Goal: Task Accomplishment & Management: Manage account settings

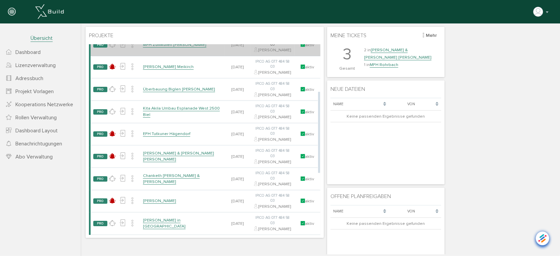
click at [171, 47] on link "MFH Zollikofen [PERSON_NAME]" at bounding box center [174, 45] width 63 height 6
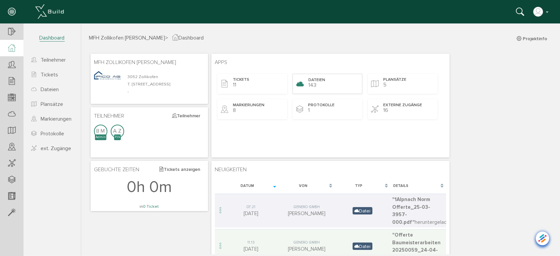
click at [319, 82] on div "Dateien 143" at bounding box center [327, 83] width 70 height 20
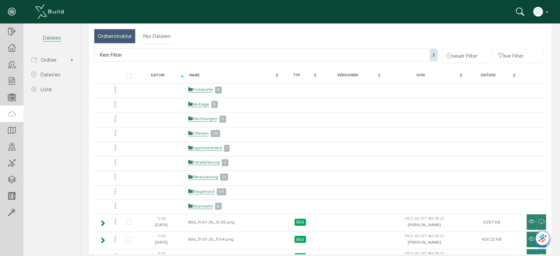
scroll to position [32, 0]
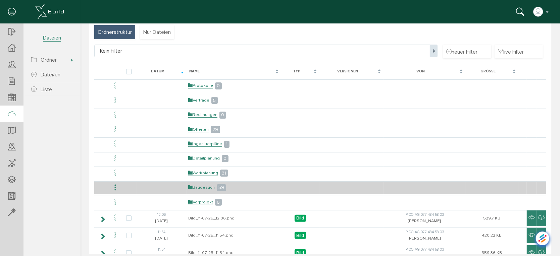
click at [200, 185] on link "Baugesuch" at bounding box center [201, 187] width 26 height 6
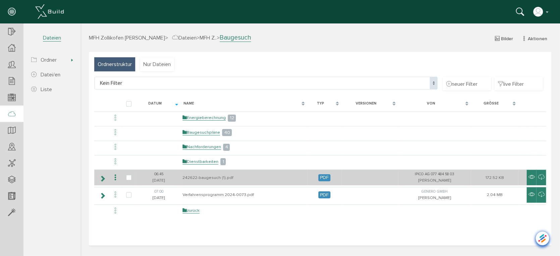
scroll to position [0, 0]
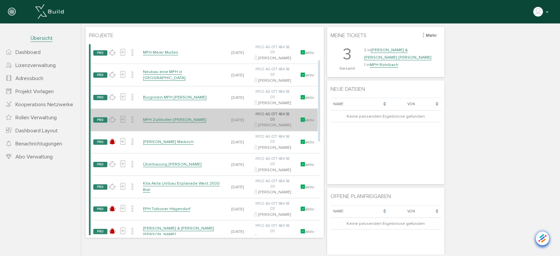
click at [174, 122] on link "MFH Zollikofen [PERSON_NAME]" at bounding box center [174, 120] width 63 height 6
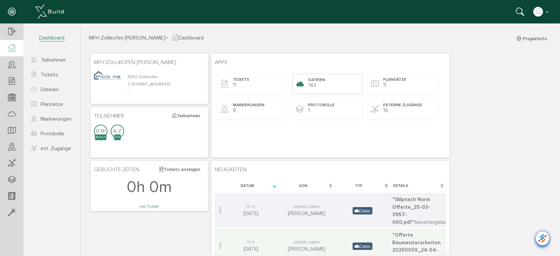
click at [317, 78] on span "Dateien" at bounding box center [316, 80] width 17 height 6
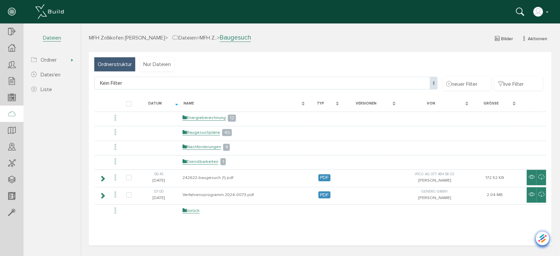
click at [196, 36] on span "> MFH Z.." at bounding box center [206, 37] width 20 height 7
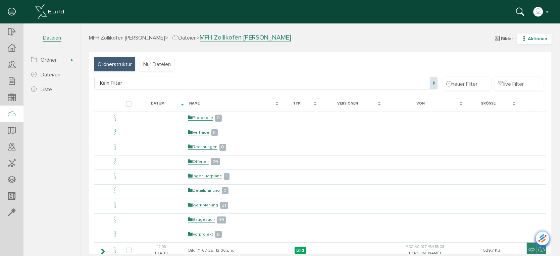
click at [521, 37] on icon "button" at bounding box center [523, 39] width 5 height 6
click at [510, 69] on link "neuer Ordner" at bounding box center [529, 71] width 53 height 10
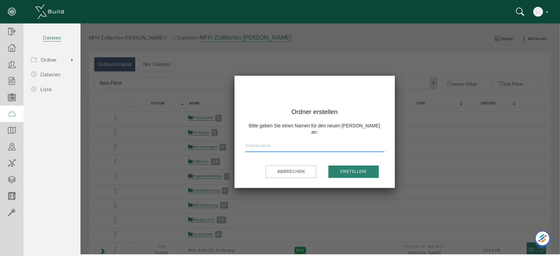
click at [307, 142] on input "text" at bounding box center [314, 147] width 139 height 10
type input "B"
type input "Projektunterlagen PVE"
click at [346, 165] on button "erstellen!" at bounding box center [353, 171] width 50 height 12
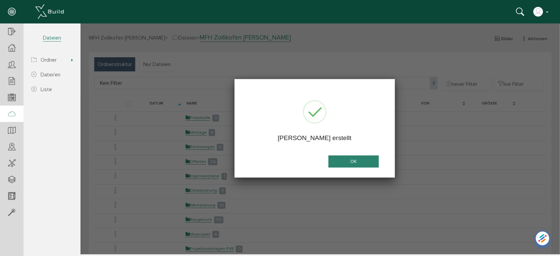
click at [354, 157] on button "OK" at bounding box center [353, 161] width 50 height 12
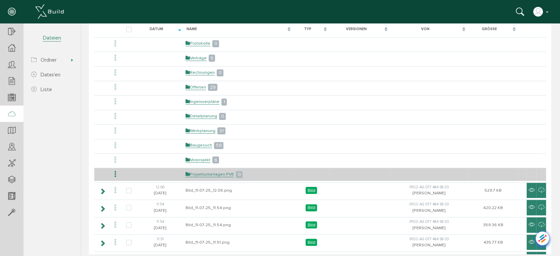
scroll to position [37, 0]
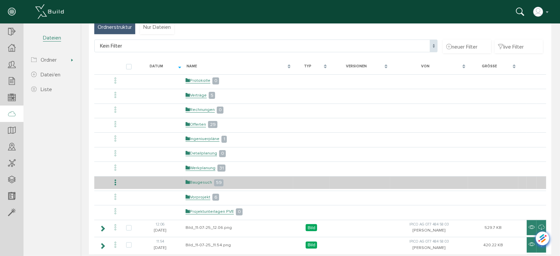
click at [203, 179] on link "Baugesuch" at bounding box center [198, 182] width 26 height 6
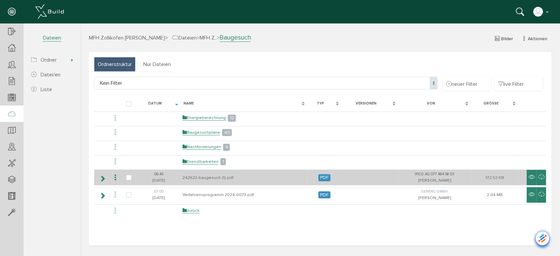
scroll to position [0, 0]
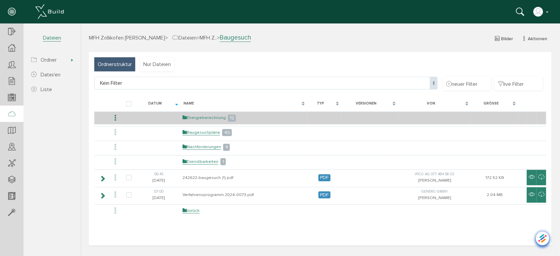
click at [211, 116] on link "Energieberechnung" at bounding box center [203, 118] width 43 height 6
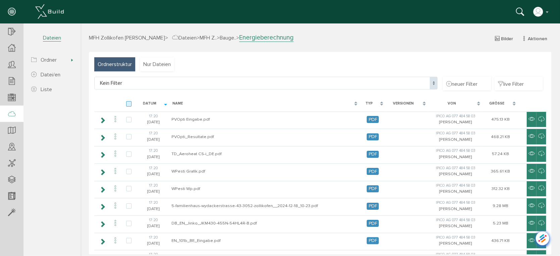
click at [129, 103] on label at bounding box center [130, 104] width 8 height 6
click at [129, 103] on input "checkbox" at bounding box center [128, 103] width 4 height 4
checkbox input "true"
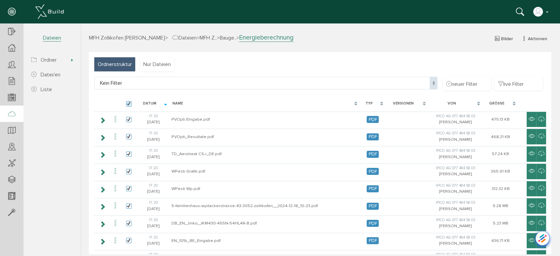
checkbox input "true"
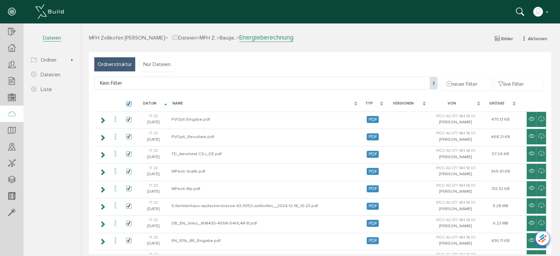
checkbox input "true"
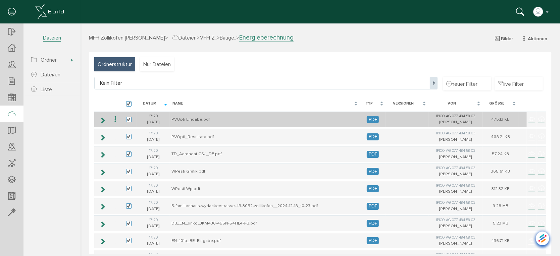
click at [115, 118] on icon at bounding box center [115, 119] width 8 height 9
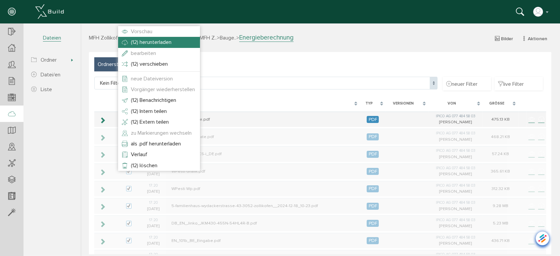
click at [157, 42] on span "(12) herunterladen" at bounding box center [150, 42] width 41 height 7
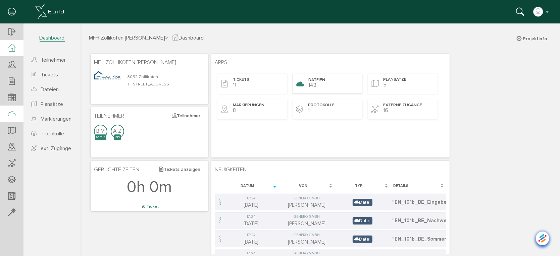
click at [314, 88] on div "Dateien 143" at bounding box center [327, 83] width 70 height 20
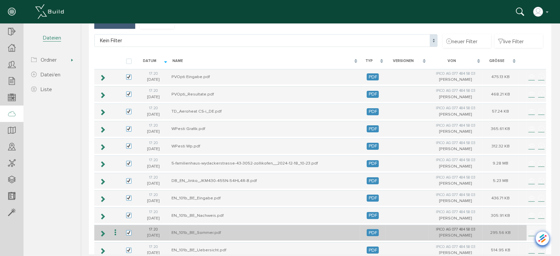
scroll to position [108, 0]
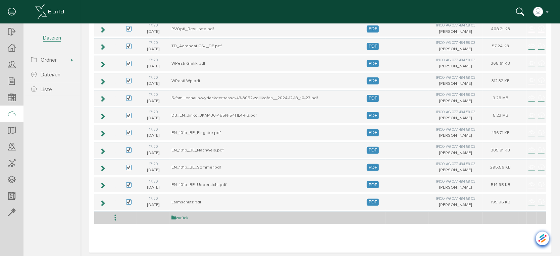
click at [181, 216] on link "zurück" at bounding box center [179, 218] width 17 height 6
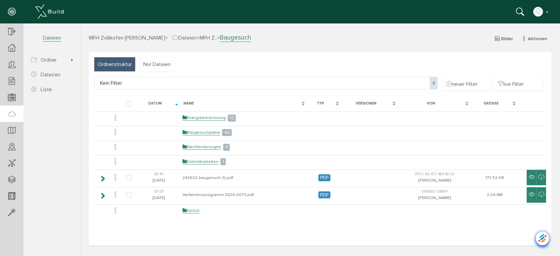
scroll to position [0, 0]
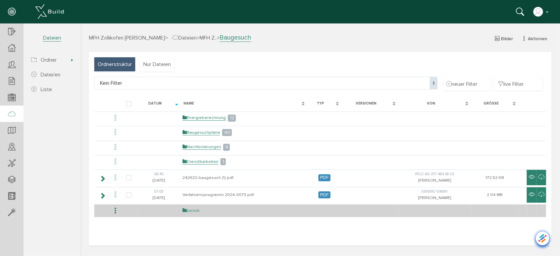
click at [192, 210] on link "zurück" at bounding box center [190, 211] width 17 height 6
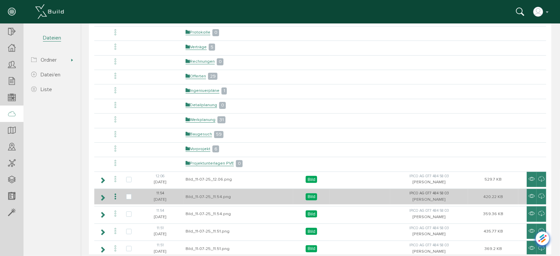
scroll to position [112, 0]
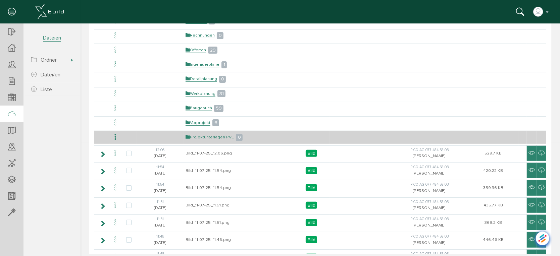
click at [203, 137] on link "Projektunterlagen PVE" at bounding box center [209, 137] width 48 height 6
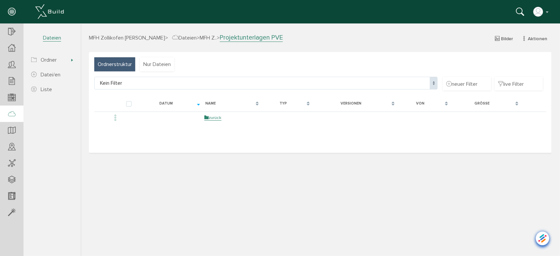
scroll to position [0, 0]
click at [524, 42] on button "Aktionen" at bounding box center [534, 38] width 34 height 10
click at [517, 72] on link "neuer Ordner" at bounding box center [529, 71] width 53 height 10
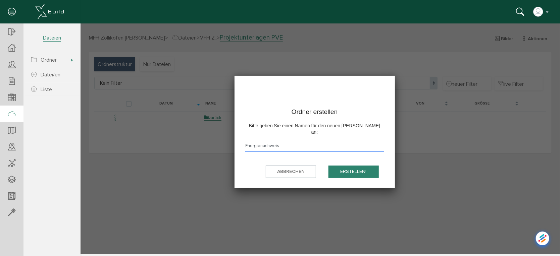
type input "Energienachweis"
click at [354, 165] on button "erstellen!" at bounding box center [353, 171] width 50 height 12
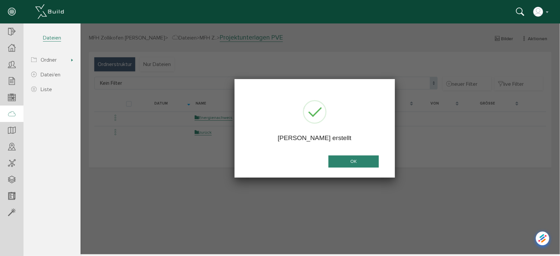
click at [354, 162] on button "OK" at bounding box center [353, 161] width 50 height 12
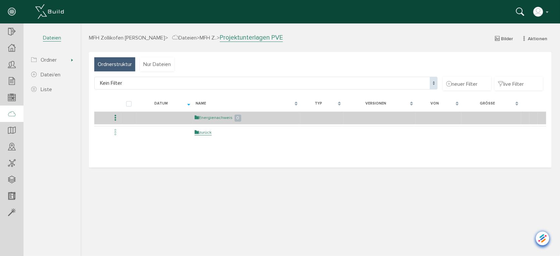
click at [214, 115] on link "Energienachweis" at bounding box center [213, 118] width 38 height 6
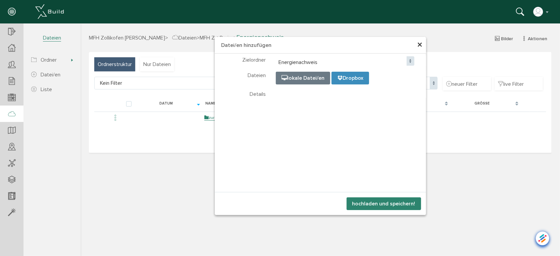
select select "D-68d55eb61cce51_64457389"
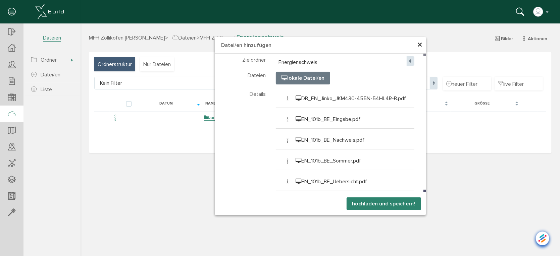
click at [398, 204] on button "hochladen und speichern!" at bounding box center [383, 203] width 74 height 13
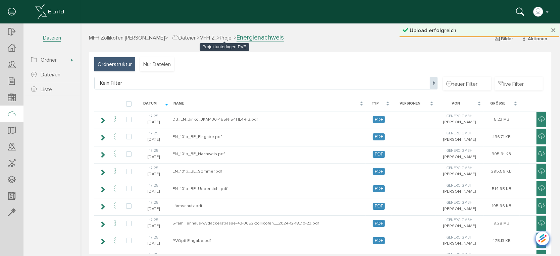
click at [222, 38] on span "Proje.." at bounding box center [226, 37] width 14 height 7
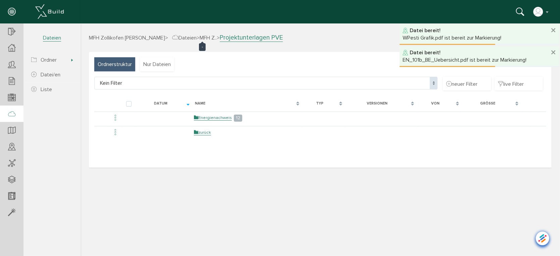
click at [199, 35] on span "MFH Z.." at bounding box center [207, 37] width 17 height 7
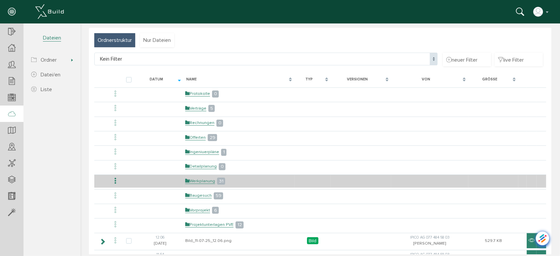
scroll to position [37, 0]
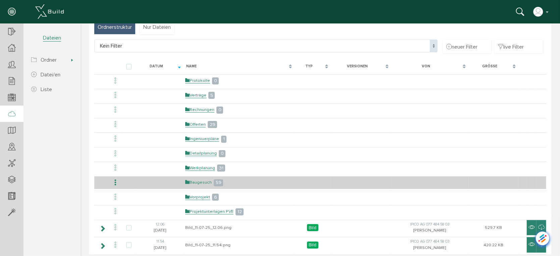
click at [199, 182] on link "Baugesuch" at bounding box center [198, 182] width 26 height 6
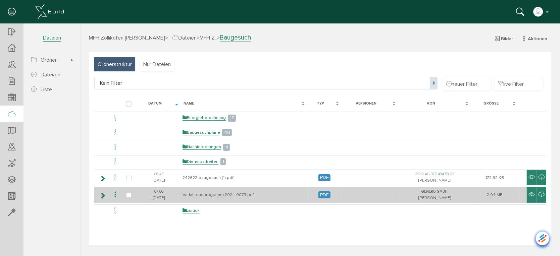
scroll to position [0, 0]
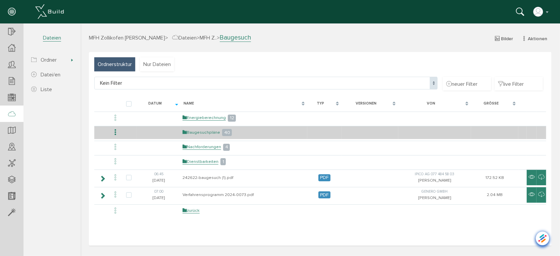
click at [206, 131] on link "Baugesuchpläne" at bounding box center [201, 132] width 38 height 6
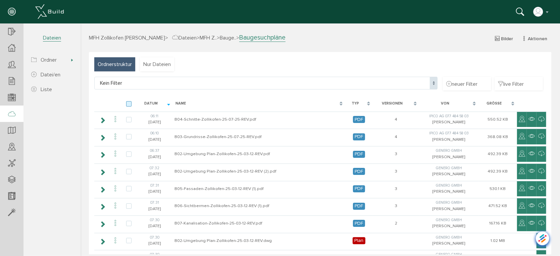
click at [130, 102] on label at bounding box center [130, 104] width 8 height 6
click at [130, 102] on input "checkbox" at bounding box center [128, 103] width 4 height 4
checkbox input "true"
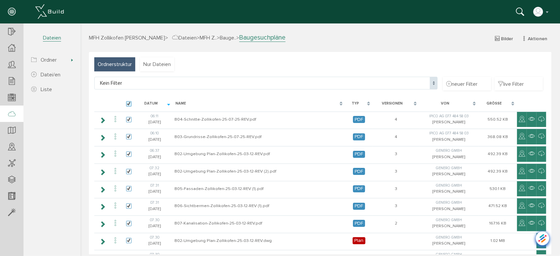
checkbox input "true"
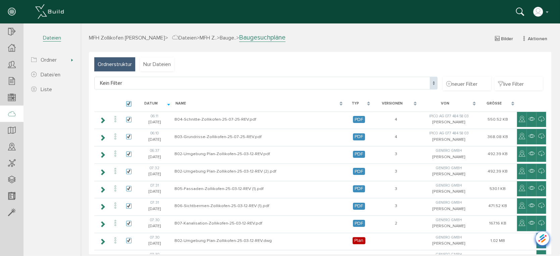
checkbox input "true"
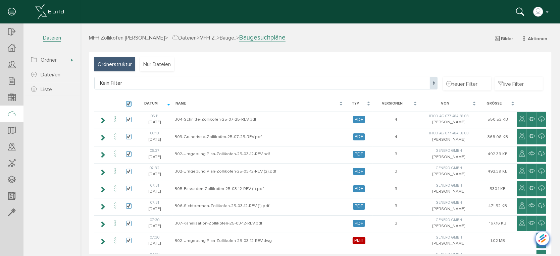
checkbox input "true"
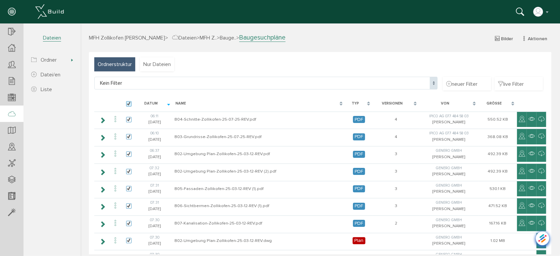
checkbox input "true"
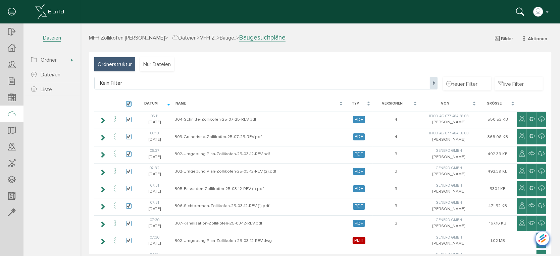
checkbox input "true"
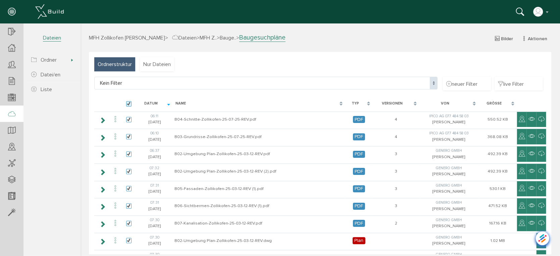
checkbox input "true"
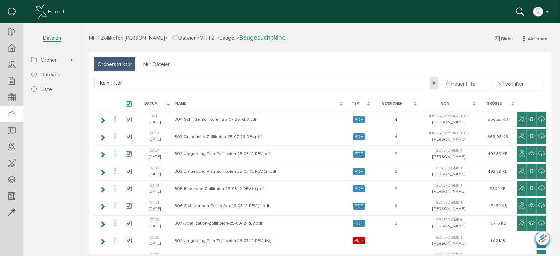
checkbox input "true"
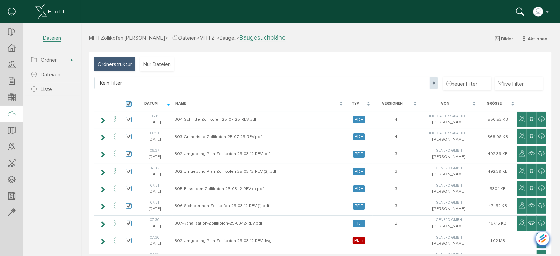
checkbox input "true"
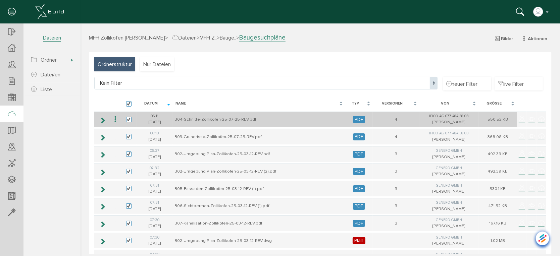
click at [115, 118] on icon at bounding box center [115, 119] width 8 height 9
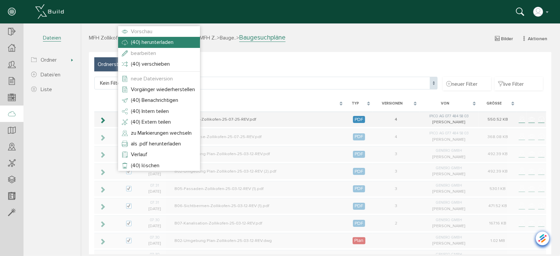
click at [148, 40] on span "(40) herunterladen" at bounding box center [151, 42] width 43 height 7
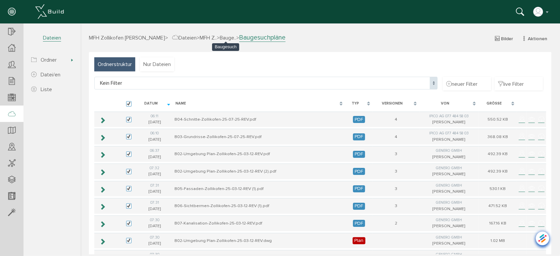
click at [222, 36] on span "Bauge.." at bounding box center [227, 37] width 16 height 7
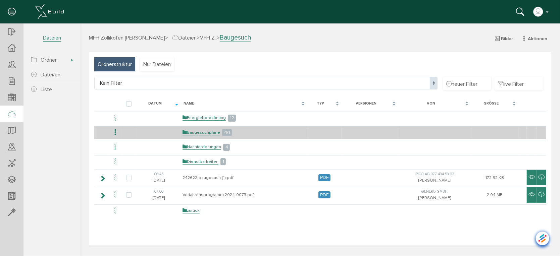
click at [114, 133] on icon at bounding box center [115, 132] width 8 height 9
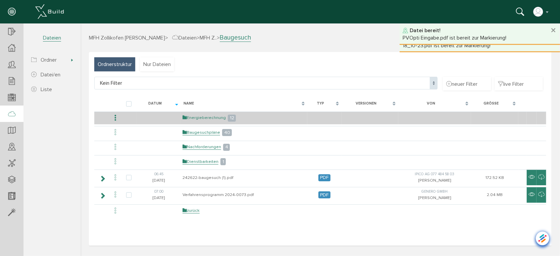
click at [214, 116] on link "Energieberechnung" at bounding box center [203, 118] width 43 height 6
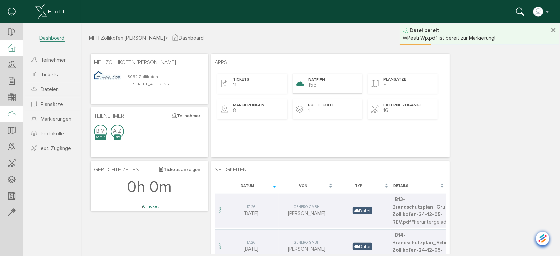
click at [326, 79] on div "Dateien 155" at bounding box center [327, 83] width 70 height 20
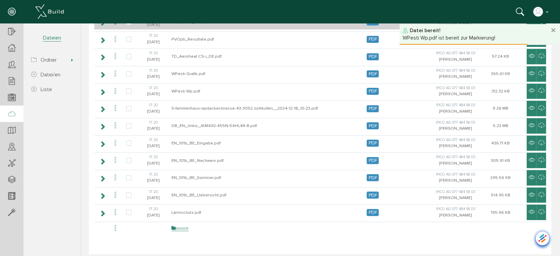
scroll to position [108, 0]
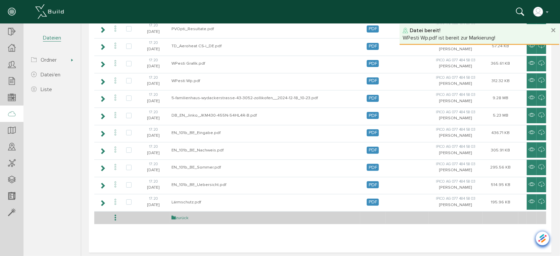
click at [180, 215] on link "zurück" at bounding box center [179, 218] width 17 height 6
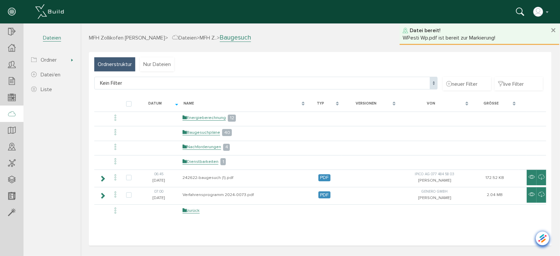
scroll to position [0, 0]
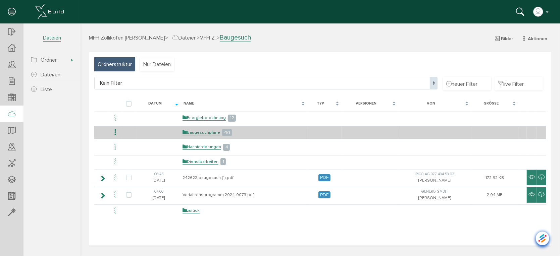
click at [114, 132] on icon at bounding box center [115, 132] width 8 height 9
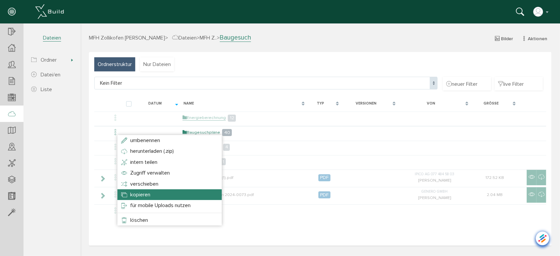
click at [141, 196] on span "kopieren" at bounding box center [140, 194] width 20 height 7
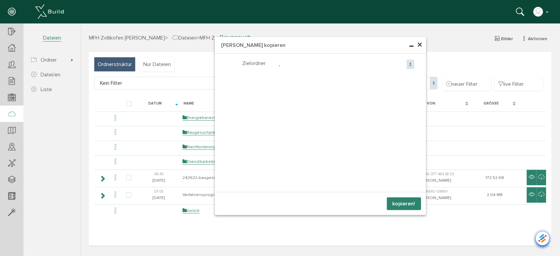
click at [278, 63] on span "-" at bounding box center [344, 65] width 138 height 13
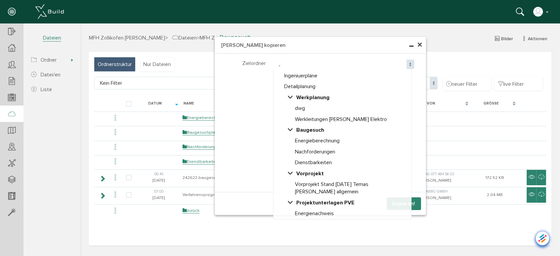
scroll to position [143, 0]
select select "D-68d55dc3379fb6_83528029"
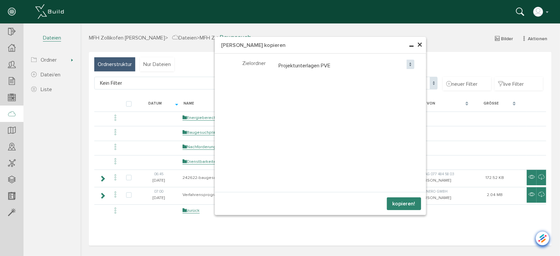
click at [400, 203] on button "kopieren!" at bounding box center [403, 203] width 34 height 13
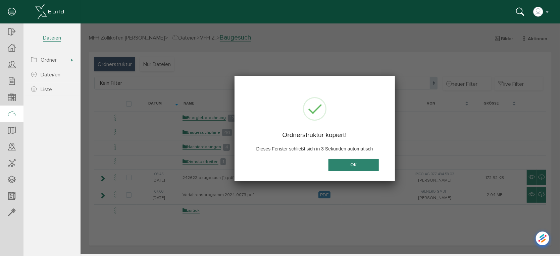
click at [350, 163] on button "OK" at bounding box center [353, 165] width 50 height 12
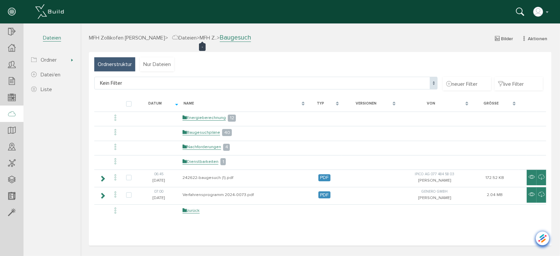
click at [199, 37] on span "MFH Z.." at bounding box center [207, 37] width 17 height 7
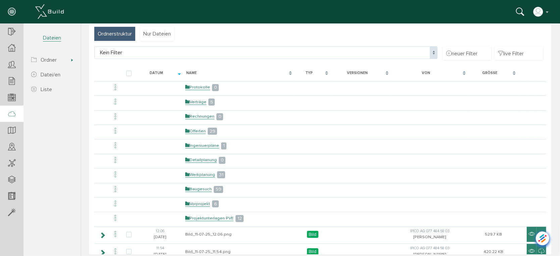
scroll to position [74, 0]
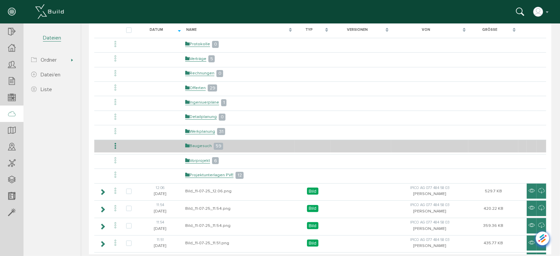
click at [199, 143] on link "Baugesuch" at bounding box center [198, 146] width 26 height 6
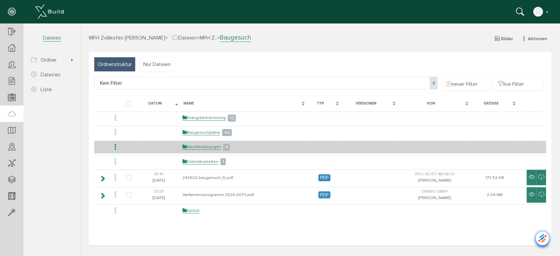
scroll to position [0, 0]
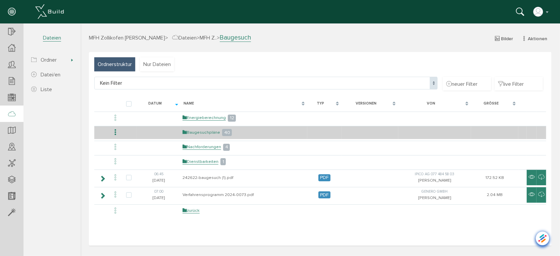
click at [201, 131] on link "Baugesuchpläne" at bounding box center [201, 132] width 38 height 6
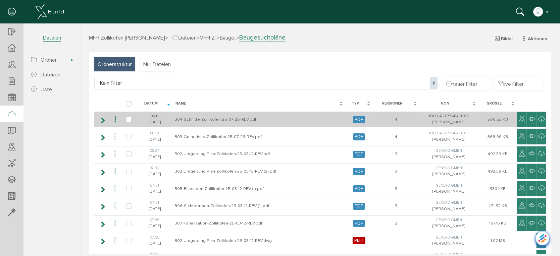
click at [112, 117] on icon at bounding box center [115, 119] width 8 height 9
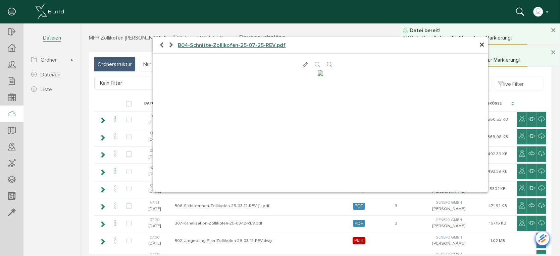
click at [315, 65] on icon at bounding box center [317, 64] width 5 height 7
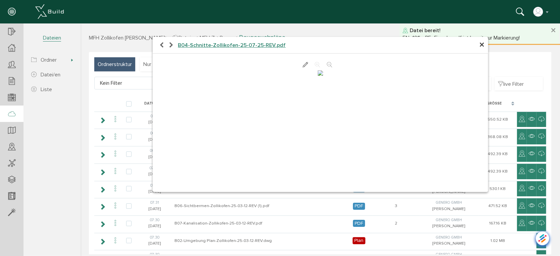
click at [315, 65] on icon at bounding box center [317, 64] width 5 height 7
click at [480, 45] on span "×" at bounding box center [481, 44] width 5 height 13
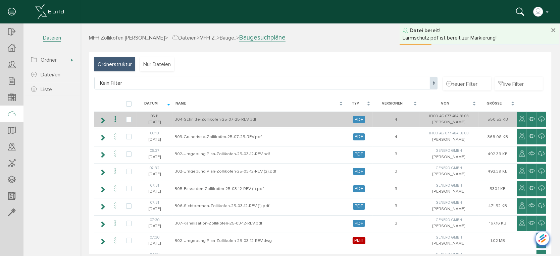
click at [112, 117] on icon at bounding box center [115, 119] width 8 height 9
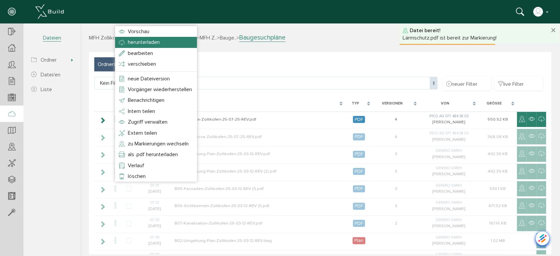
click at [149, 43] on span "herunterladen" at bounding box center [143, 42] width 32 height 7
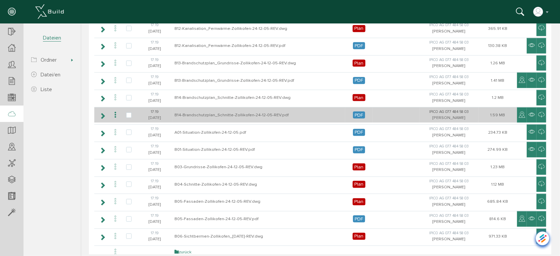
scroll to position [587, 0]
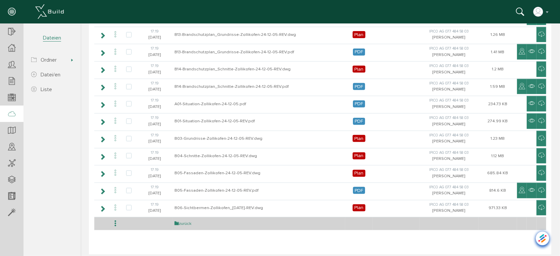
click at [182, 221] on link "zurück" at bounding box center [182, 224] width 17 height 6
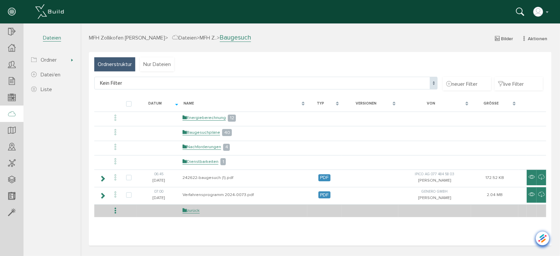
scroll to position [0, 0]
click at [195, 210] on link "zurück" at bounding box center [190, 211] width 17 height 6
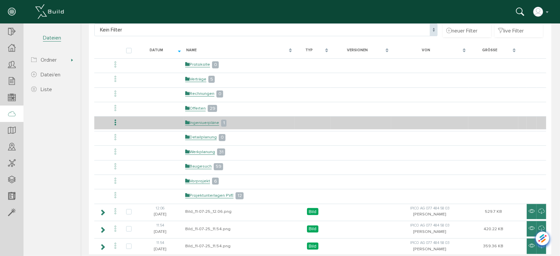
scroll to position [74, 0]
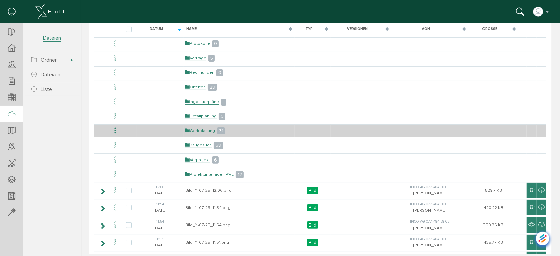
click at [209, 129] on link "Werkplanung" at bounding box center [200, 131] width 30 height 6
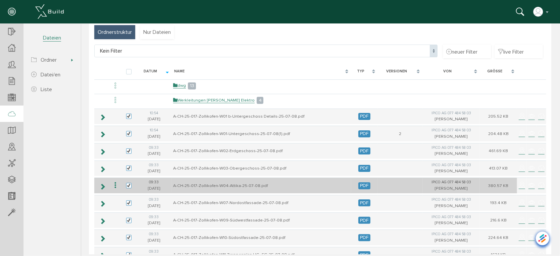
scroll to position [22, 0]
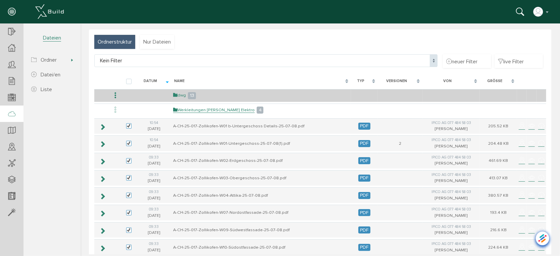
click at [180, 94] on link "dwg" at bounding box center [179, 95] width 13 height 6
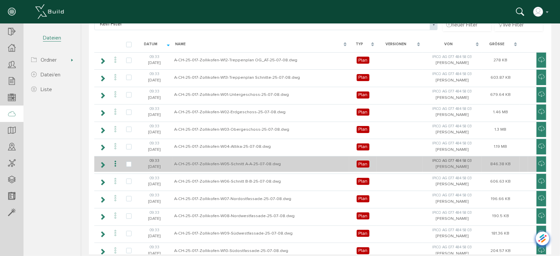
scroll to position [125, 0]
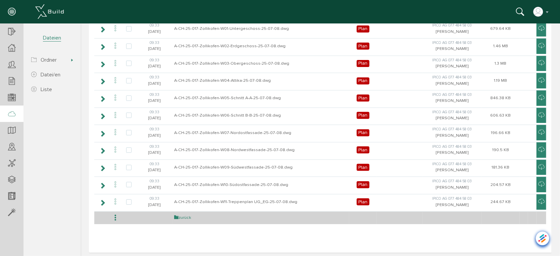
click at [185, 215] on link "zurück" at bounding box center [182, 218] width 17 height 6
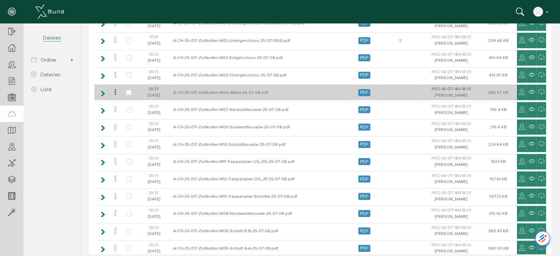
scroll to position [0, 0]
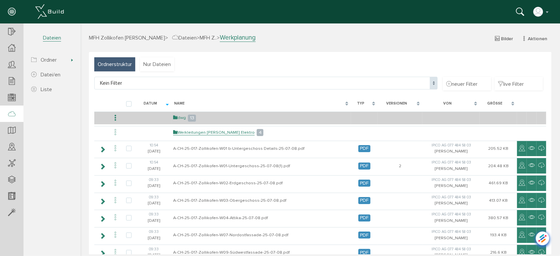
click at [181, 116] on link "dwg" at bounding box center [179, 118] width 13 height 6
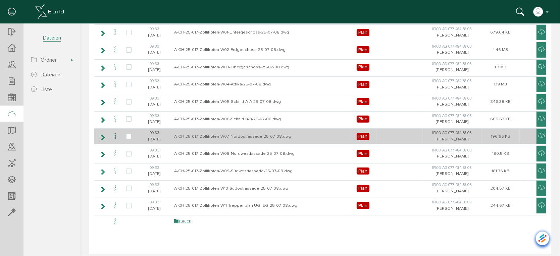
scroll to position [125, 0]
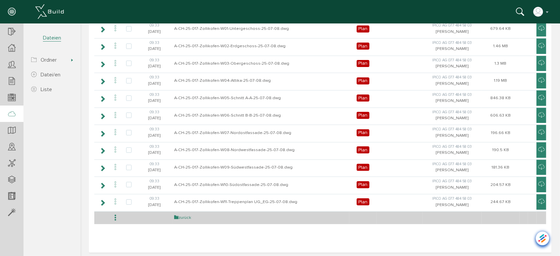
click at [182, 215] on link "zurück" at bounding box center [182, 218] width 17 height 6
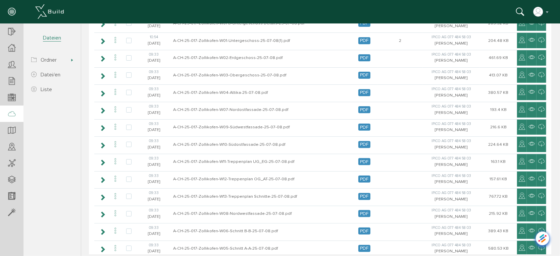
scroll to position [0, 0]
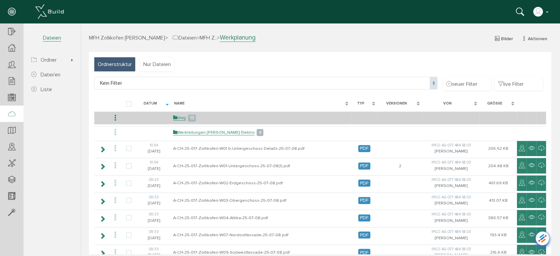
click at [113, 115] on icon at bounding box center [115, 117] width 8 height 9
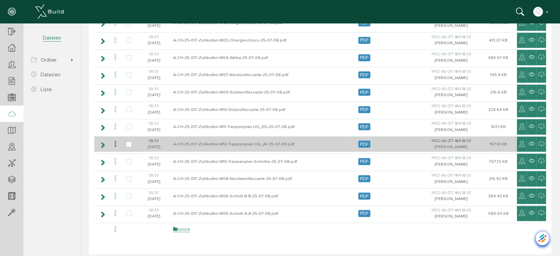
scroll to position [172, 0]
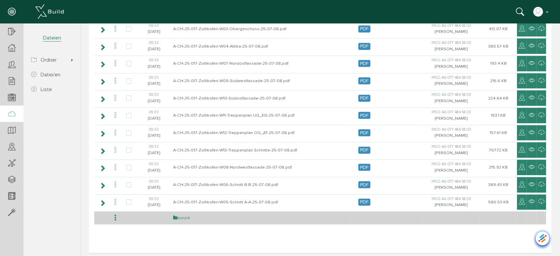
click at [180, 215] on link "zurück" at bounding box center [181, 218] width 17 height 6
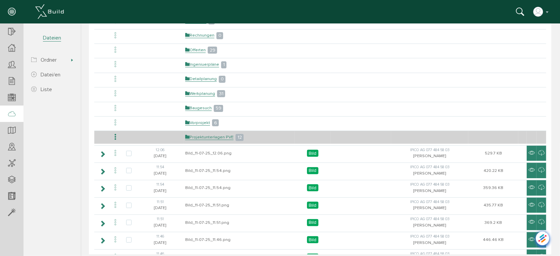
scroll to position [74, 0]
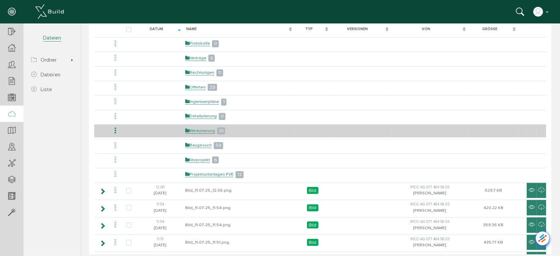
click at [117, 130] on icon at bounding box center [115, 130] width 8 height 9
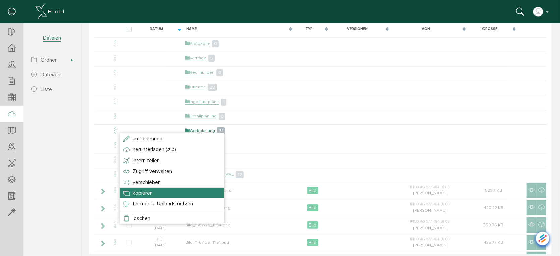
click at [155, 191] on li "kopieren" at bounding box center [171, 192] width 104 height 11
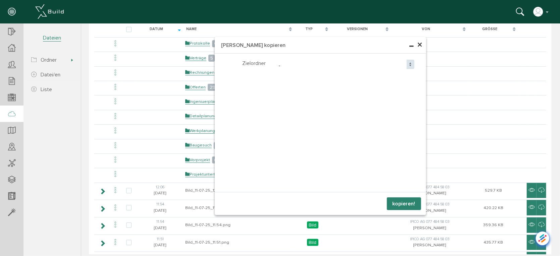
click at [276, 63] on span "-" at bounding box center [344, 65] width 138 height 13
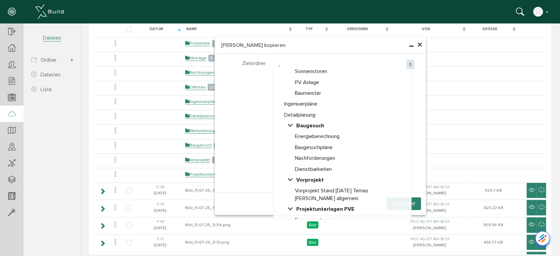
scroll to position [134, 0]
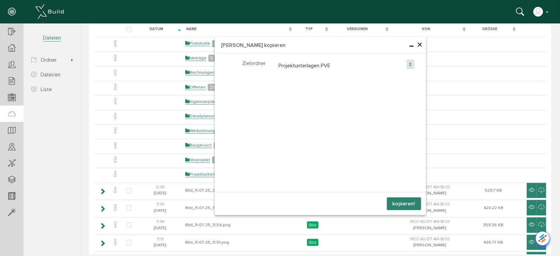
click at [399, 201] on button "kopieren!" at bounding box center [403, 203] width 34 height 13
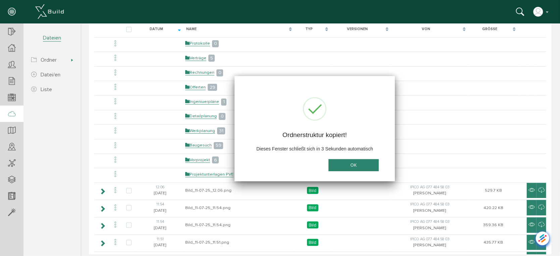
scroll to position [0, 0]
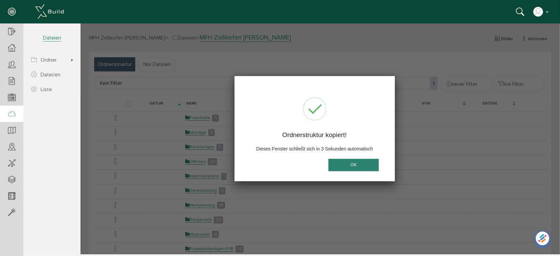
click at [354, 164] on button "OK" at bounding box center [353, 165] width 50 height 12
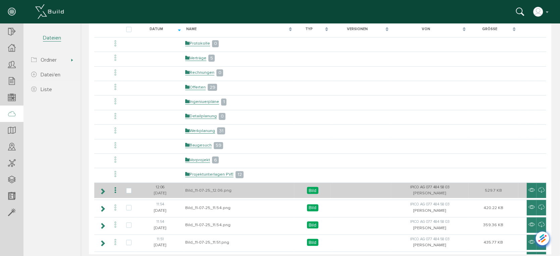
scroll to position [37, 0]
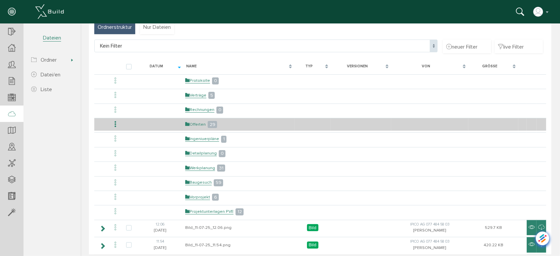
click at [195, 122] on link "Offerten" at bounding box center [195, 124] width 20 height 6
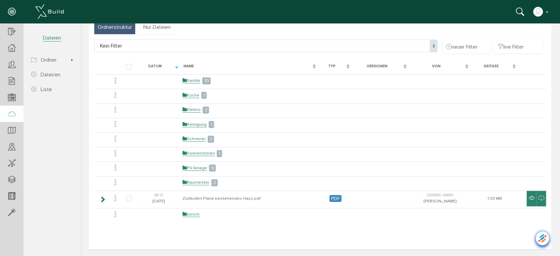
scroll to position [0, 0]
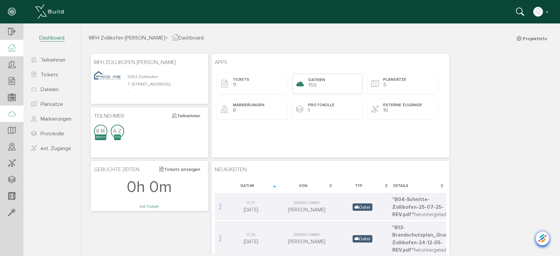
click at [320, 78] on span "Dateien" at bounding box center [316, 80] width 17 height 6
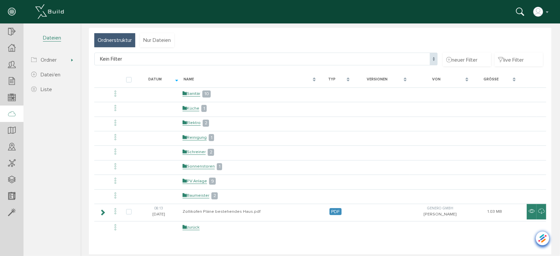
scroll to position [37, 0]
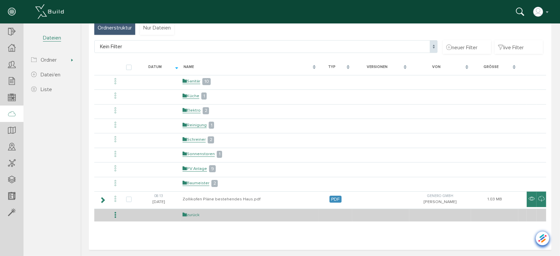
click at [193, 212] on link "zurück" at bounding box center [190, 215] width 17 height 6
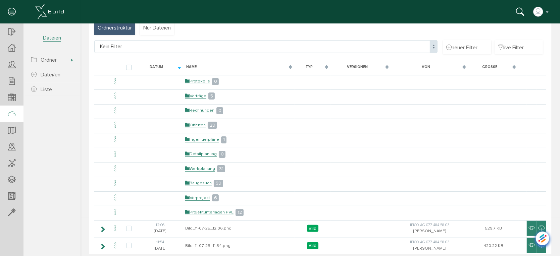
scroll to position [0, 0]
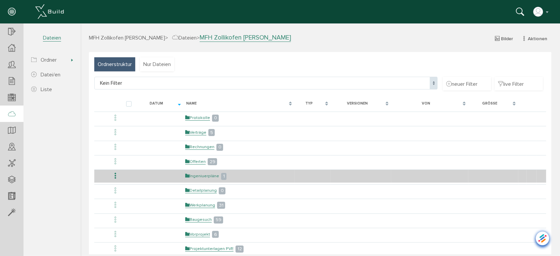
click at [203, 174] on link "Ingeniuerpläne" at bounding box center [202, 176] width 34 height 6
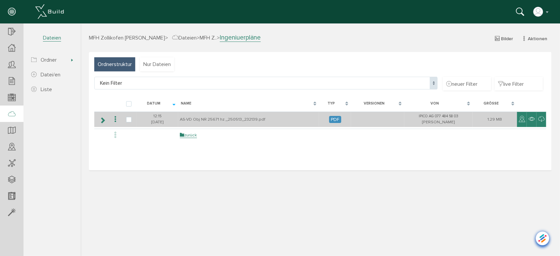
click at [113, 117] on icon at bounding box center [115, 119] width 8 height 9
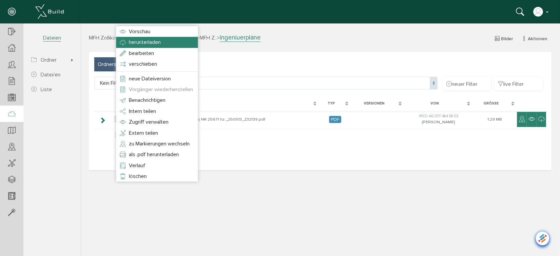
click at [135, 41] on span "herunterladen" at bounding box center [144, 42] width 32 height 7
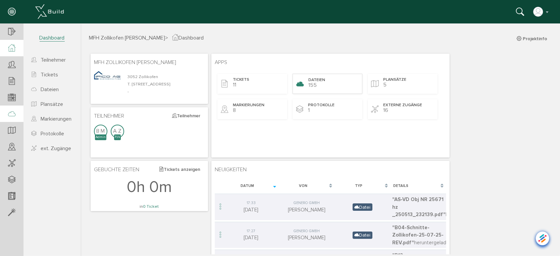
click at [324, 77] on span "Dateien" at bounding box center [316, 80] width 17 height 6
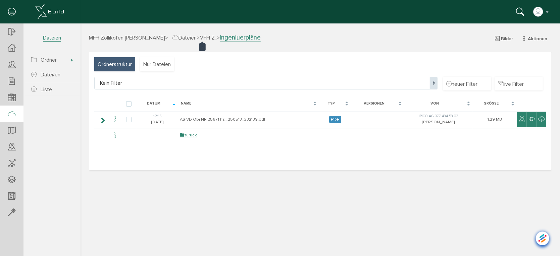
click at [199, 36] on span "MFH Z.." at bounding box center [207, 37] width 17 height 7
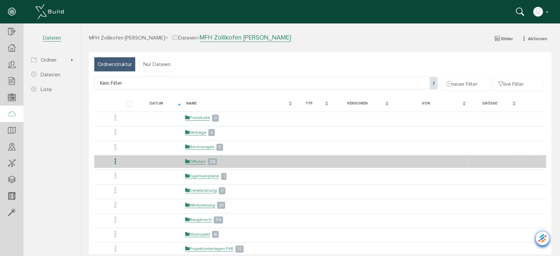
scroll to position [37, 0]
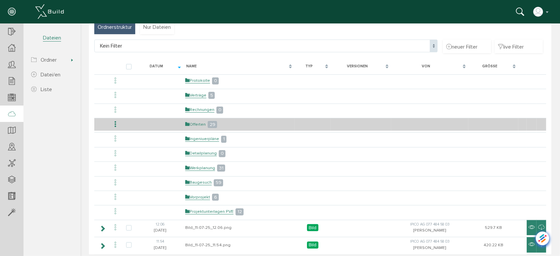
click at [194, 124] on link "Offerten" at bounding box center [195, 124] width 20 height 6
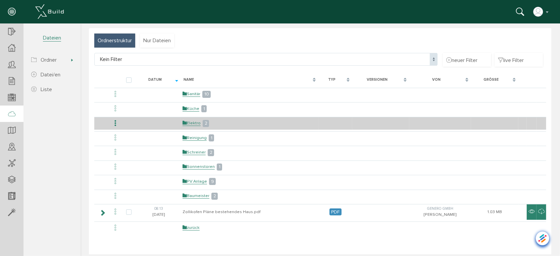
scroll to position [37, 0]
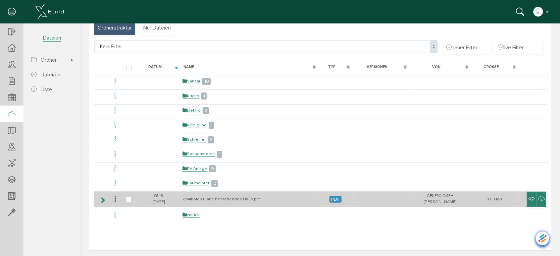
click at [113, 198] on icon at bounding box center [115, 198] width 8 height 9
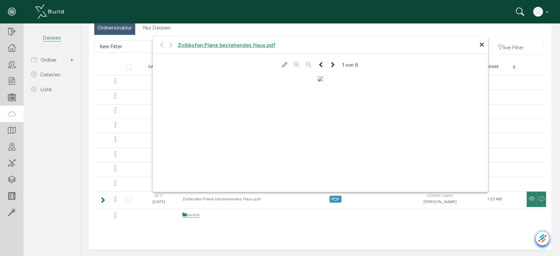
click at [479, 46] on span "×" at bounding box center [481, 44] width 5 height 13
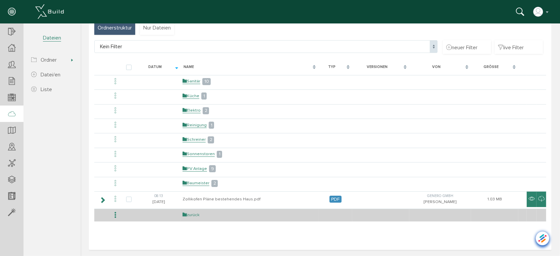
click at [192, 212] on link "zurück" at bounding box center [190, 215] width 17 height 6
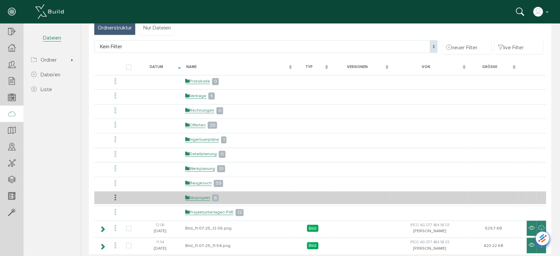
scroll to position [0, 0]
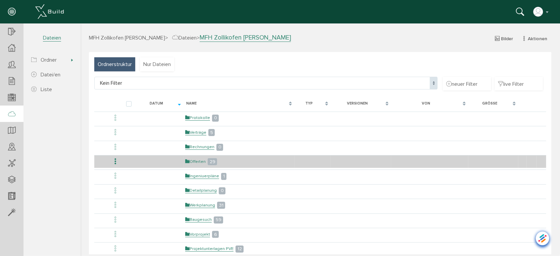
click at [195, 159] on link "Offerten" at bounding box center [195, 162] width 20 height 6
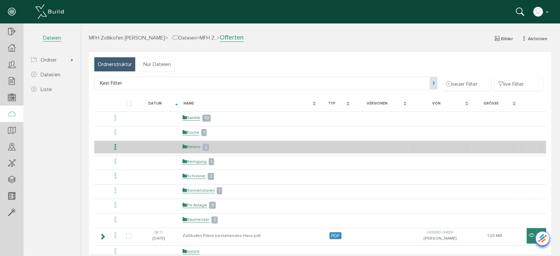
click at [190, 146] on link "Elektro" at bounding box center [191, 147] width 18 height 6
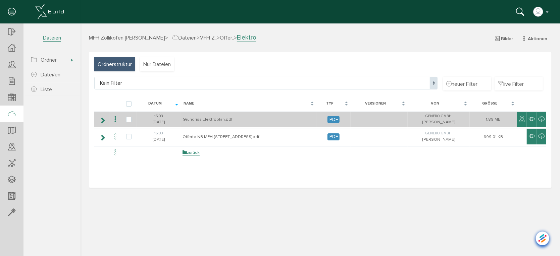
click at [117, 117] on icon at bounding box center [115, 119] width 8 height 9
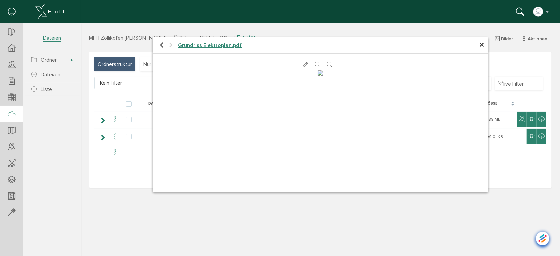
click at [316, 63] on icon at bounding box center [317, 64] width 5 height 7
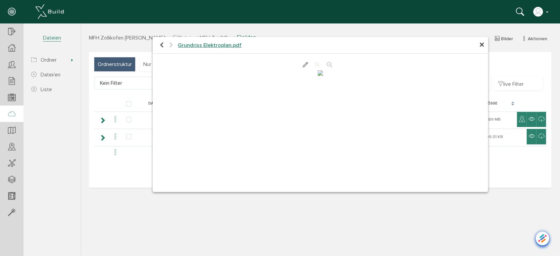
scroll to position [58, 0]
click at [483, 42] on span "×" at bounding box center [481, 44] width 5 height 13
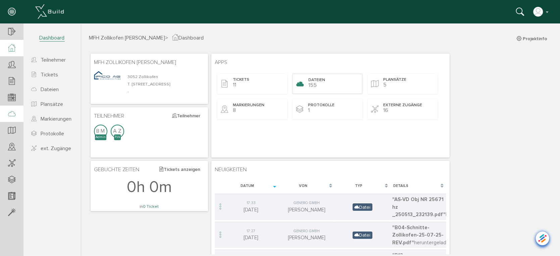
click at [325, 83] on div "Dateien 155" at bounding box center [327, 83] width 70 height 20
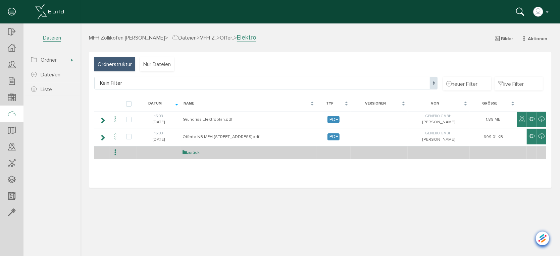
click at [186, 153] on link "zurück" at bounding box center [190, 153] width 17 height 6
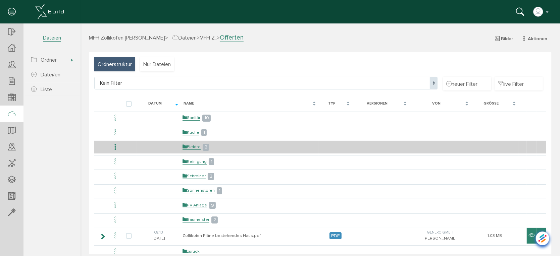
click at [115, 145] on icon at bounding box center [115, 147] width 8 height 9
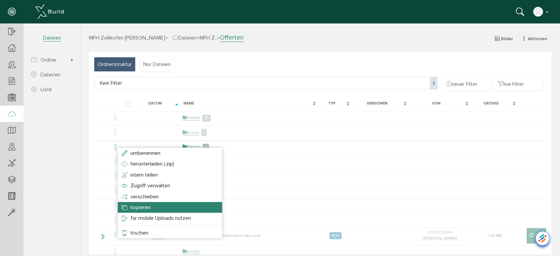
click at [146, 208] on span "kopieren" at bounding box center [140, 207] width 20 height 7
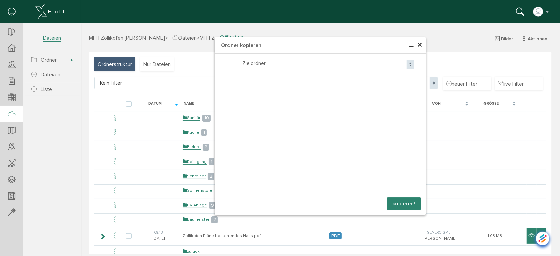
click at [246, 64] on p "Zielordner" at bounding box center [253, 62] width 23 height 7
click at [275, 66] on span "-" at bounding box center [344, 65] width 138 height 13
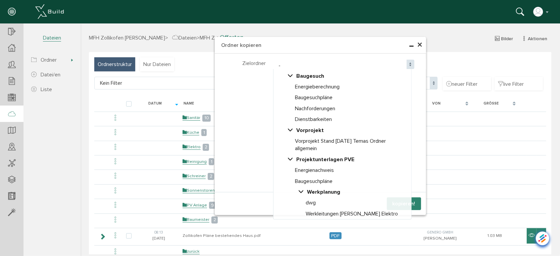
scroll to position [183, 0]
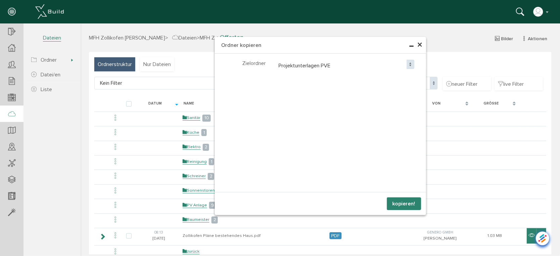
click at [405, 203] on button "kopieren!" at bounding box center [403, 203] width 34 height 13
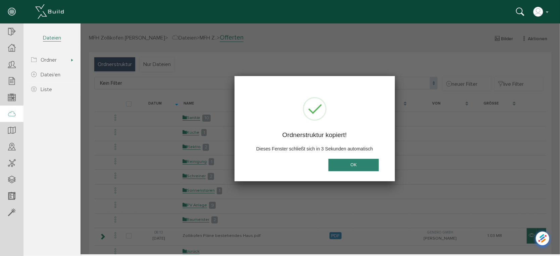
click at [354, 164] on button "OK" at bounding box center [353, 165] width 50 height 12
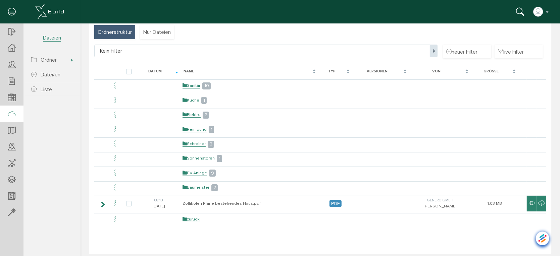
scroll to position [37, 0]
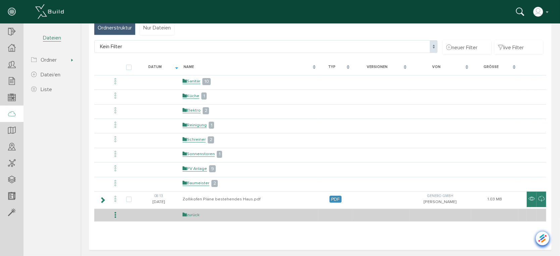
click at [196, 215] on link "zurück" at bounding box center [190, 215] width 17 height 6
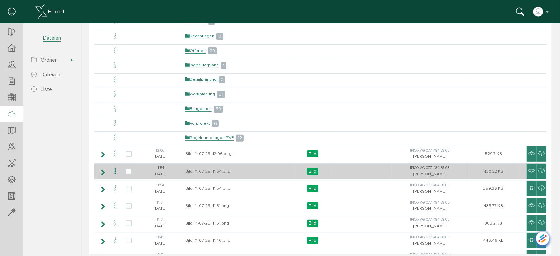
scroll to position [112, 0]
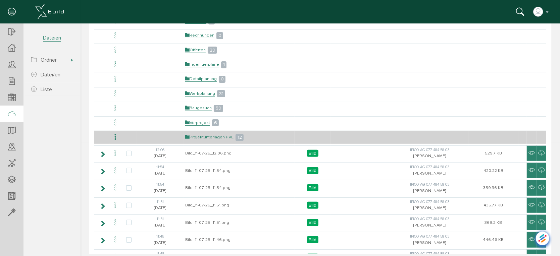
click at [212, 135] on link "Projektunterlagen PVE" at bounding box center [209, 137] width 48 height 6
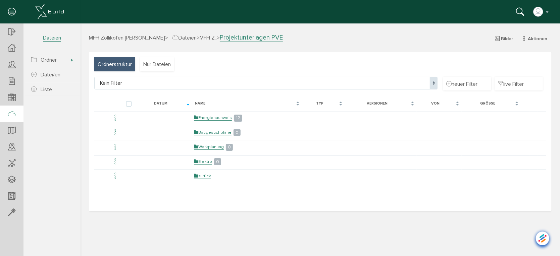
scroll to position [0, 0]
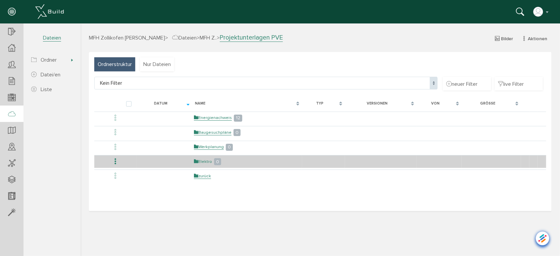
click at [202, 160] on link "Elektro" at bounding box center [202, 162] width 18 height 6
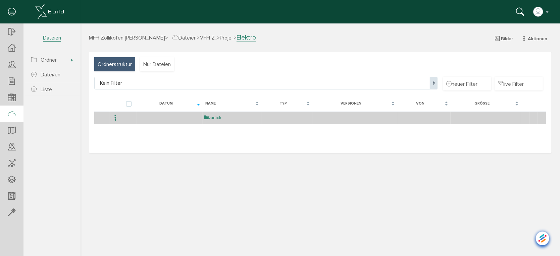
click at [212, 117] on link "zurück" at bounding box center [212, 118] width 17 height 6
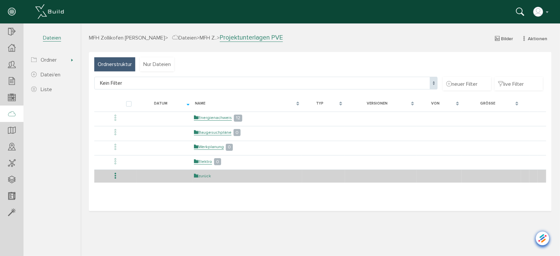
click at [205, 176] on link "zurück" at bounding box center [201, 176] width 17 height 6
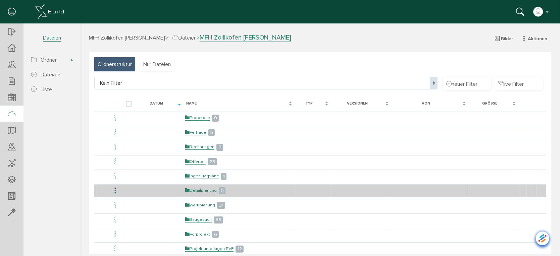
scroll to position [37, 0]
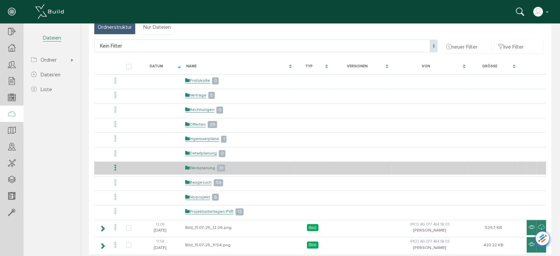
click at [199, 165] on link "Werkplanung" at bounding box center [200, 168] width 30 height 6
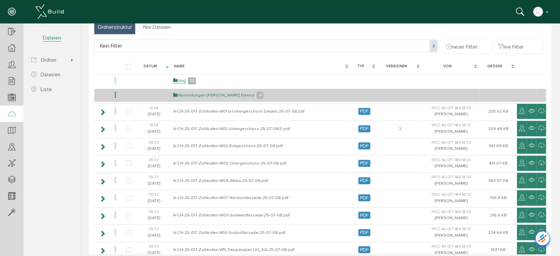
click at [207, 93] on link "Werkleitungen [PERSON_NAME] Elektro" at bounding box center [213, 95] width 81 height 6
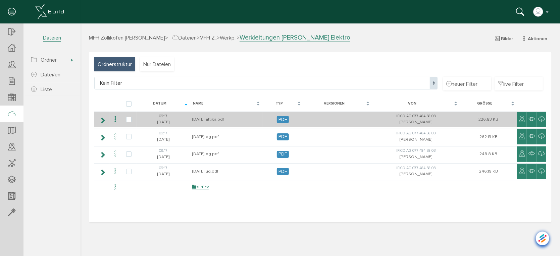
click at [114, 119] on icon at bounding box center [115, 119] width 8 height 9
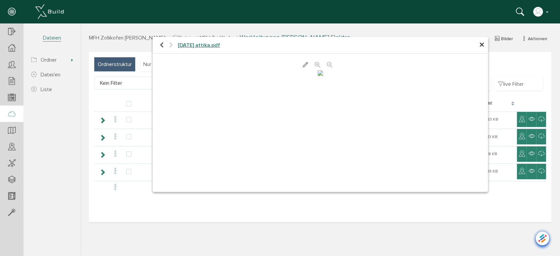
click at [480, 46] on span "×" at bounding box center [481, 44] width 5 height 13
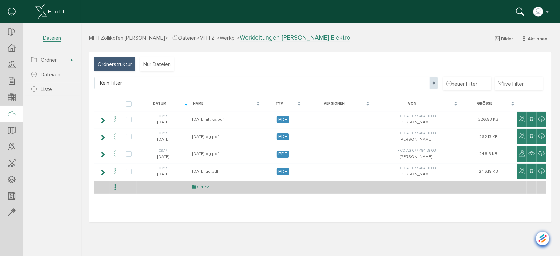
click at [200, 184] on link "zurück" at bounding box center [199, 187] width 17 height 6
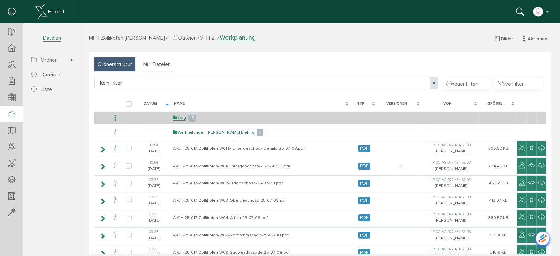
click at [115, 117] on icon at bounding box center [115, 117] width 8 height 9
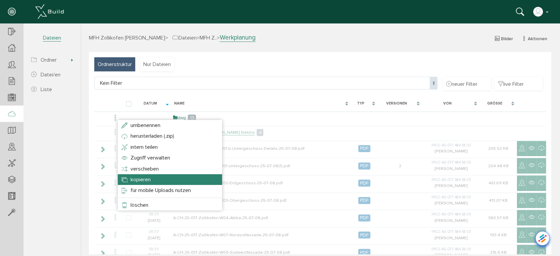
click at [144, 182] on span "kopieren" at bounding box center [140, 179] width 20 height 7
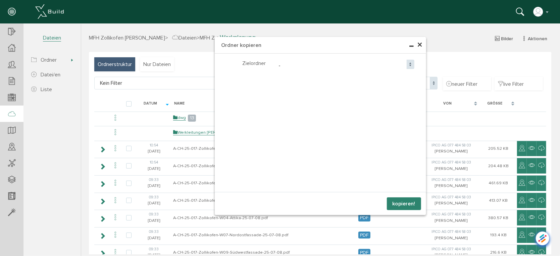
click at [276, 65] on span "-" at bounding box center [344, 65] width 138 height 13
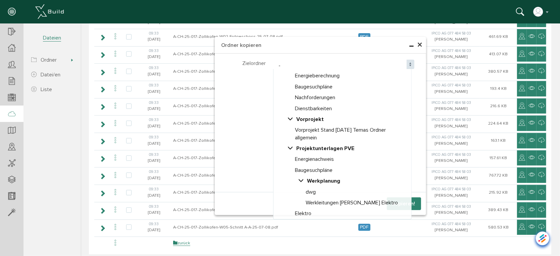
scroll to position [193, 0]
select select "D-68d560570724d5_78449887"
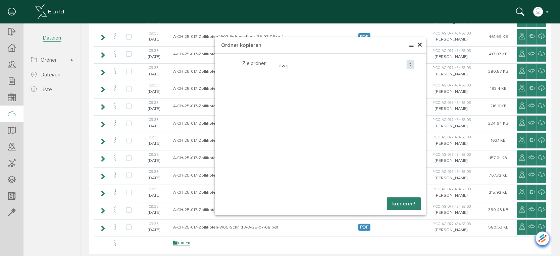
click at [397, 201] on button "kopieren!" at bounding box center [403, 203] width 34 height 13
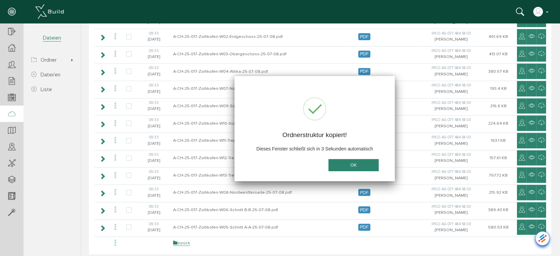
scroll to position [0, 0]
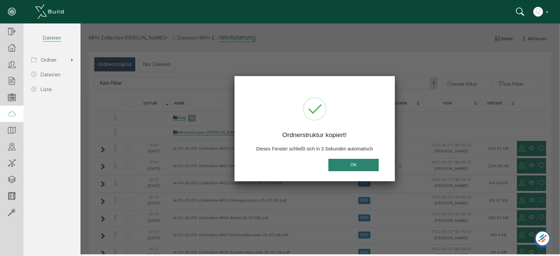
click at [360, 165] on button "OK" at bounding box center [353, 165] width 50 height 12
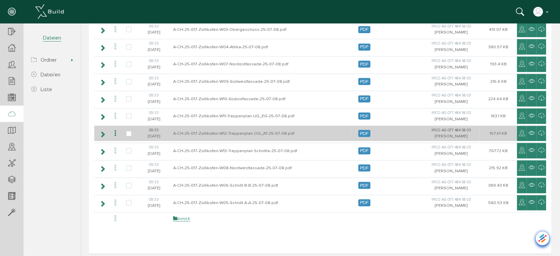
scroll to position [172, 0]
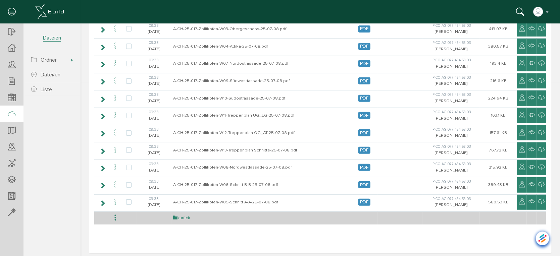
click at [185, 215] on link "zurück" at bounding box center [181, 218] width 17 height 6
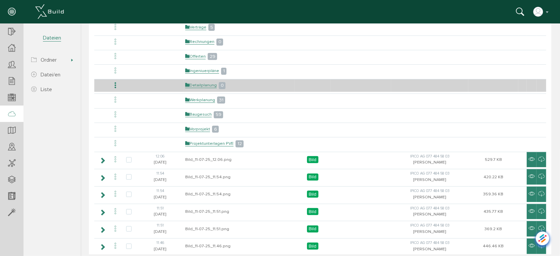
scroll to position [112, 0]
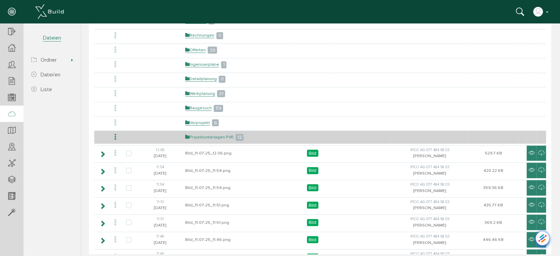
click at [208, 136] on link "Projektunterlagen PVE" at bounding box center [209, 137] width 48 height 6
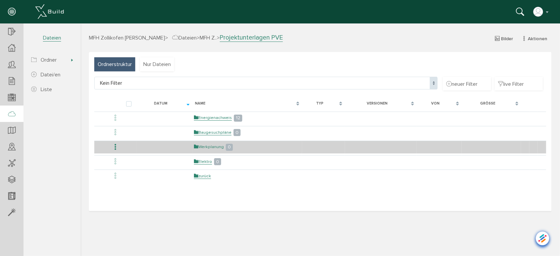
click at [203, 145] on link "Werkplanung" at bounding box center [208, 147] width 30 height 6
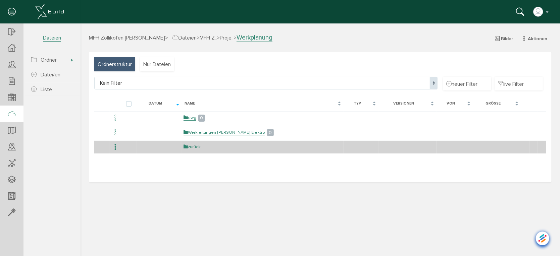
click at [193, 145] on link "zurück" at bounding box center [191, 147] width 17 height 6
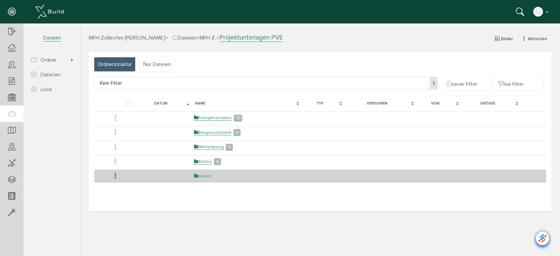
click at [203, 176] on link "zurück" at bounding box center [201, 176] width 17 height 6
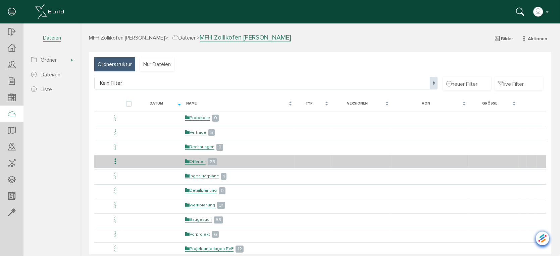
scroll to position [37, 0]
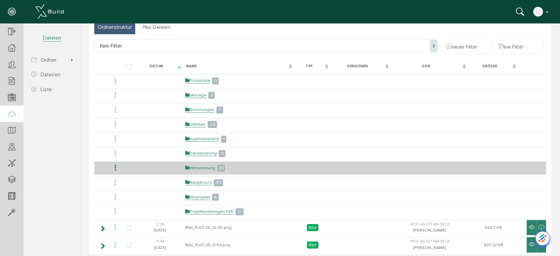
click at [194, 165] on link "Werkplanung" at bounding box center [200, 168] width 30 height 6
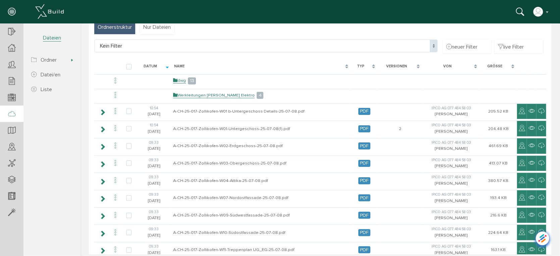
scroll to position [0, 0]
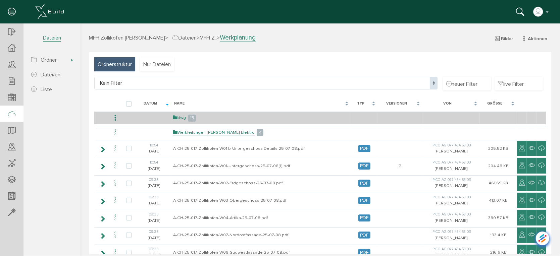
click at [179, 116] on link "dwg" at bounding box center [179, 118] width 13 height 6
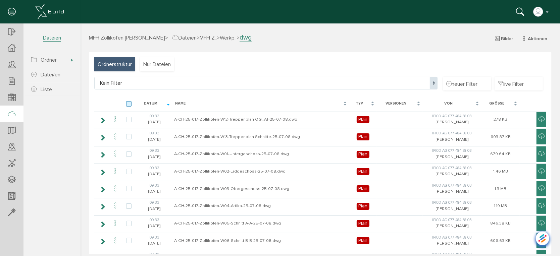
click at [130, 103] on label at bounding box center [130, 104] width 8 height 6
click at [130, 103] on input "checkbox" at bounding box center [128, 103] width 4 height 4
checkbox input "true"
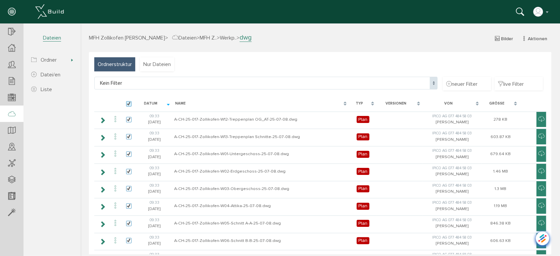
checkbox input "true"
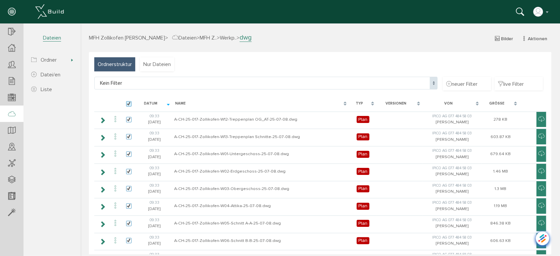
checkbox input "true"
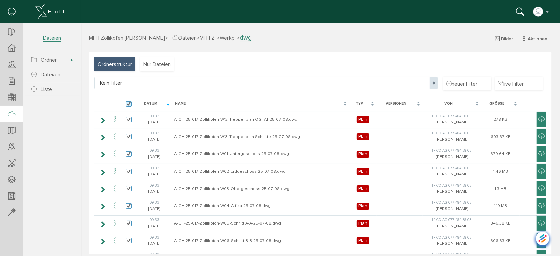
checkbox input "true"
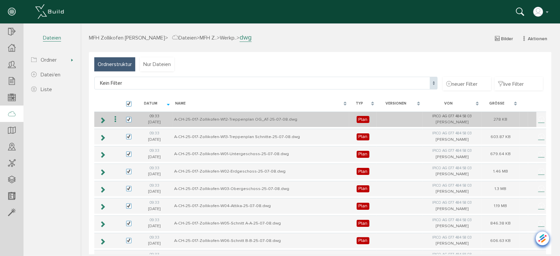
click at [116, 119] on icon at bounding box center [115, 119] width 8 height 9
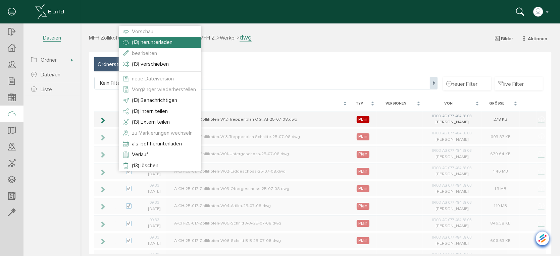
click at [150, 40] on span "(13) herunterladen" at bounding box center [151, 42] width 41 height 7
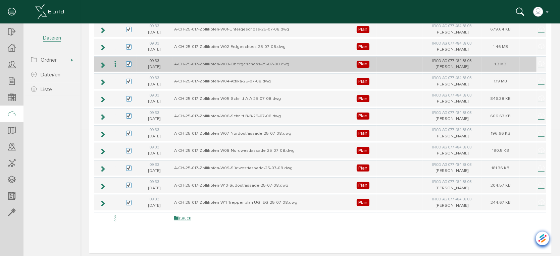
scroll to position [125, 0]
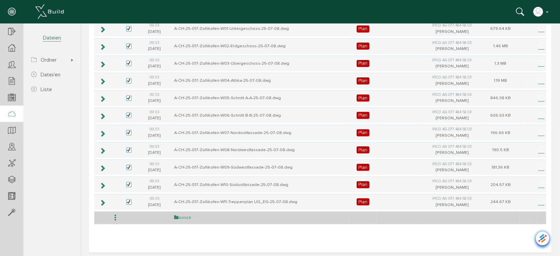
click at [185, 215] on link "zurück" at bounding box center [182, 218] width 17 height 6
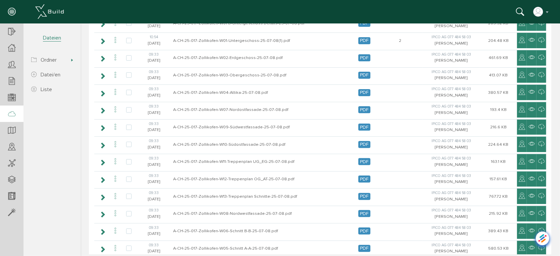
scroll to position [0, 0]
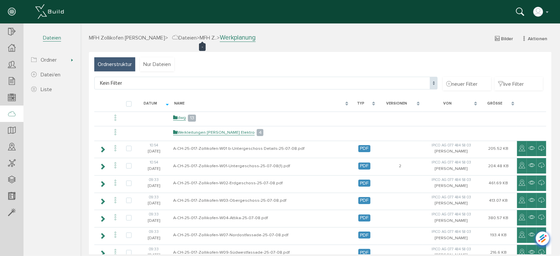
click at [199, 37] on span "MFH Z.." at bounding box center [207, 37] width 17 height 7
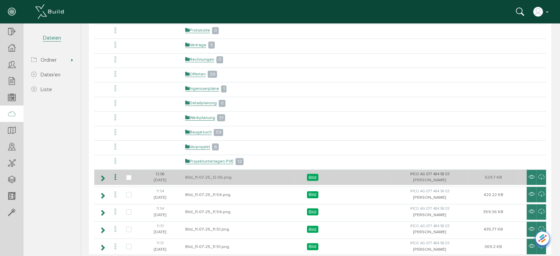
scroll to position [112, 0]
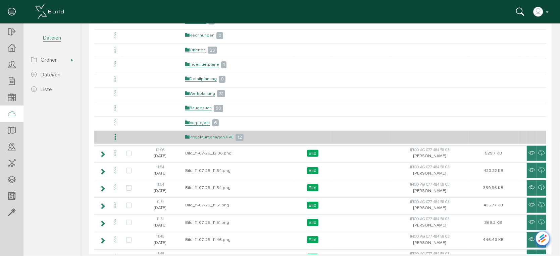
click at [204, 135] on link "Projektunterlagen PVE" at bounding box center [209, 137] width 48 height 6
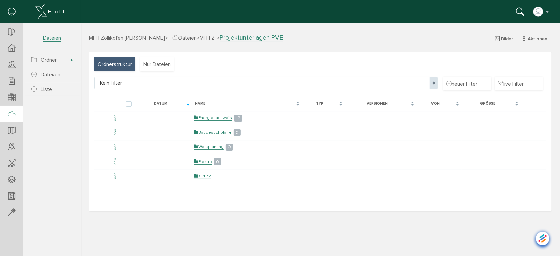
scroll to position [0, 0]
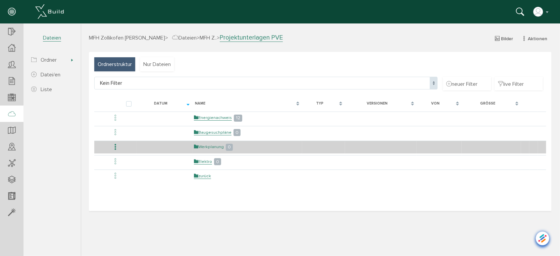
click at [207, 149] on link "Werkplanung" at bounding box center [208, 147] width 30 height 6
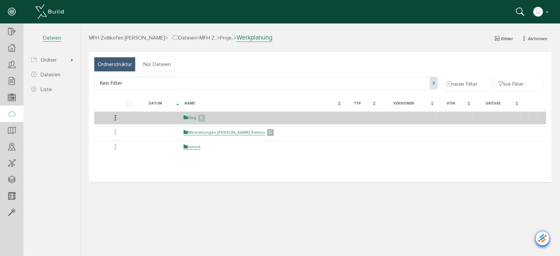
click at [192, 117] on link "dwg" at bounding box center [189, 118] width 13 height 6
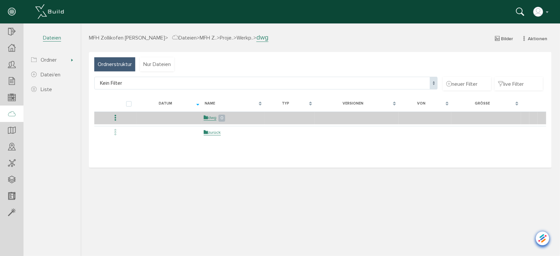
click at [118, 118] on icon at bounding box center [115, 117] width 8 height 9
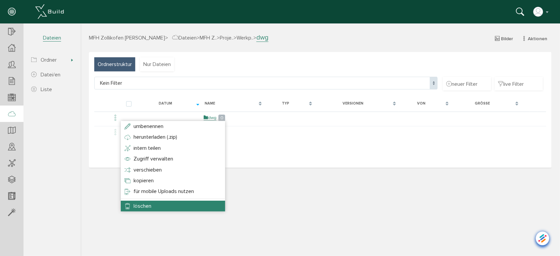
click at [139, 203] on span "löschen" at bounding box center [142, 206] width 18 height 7
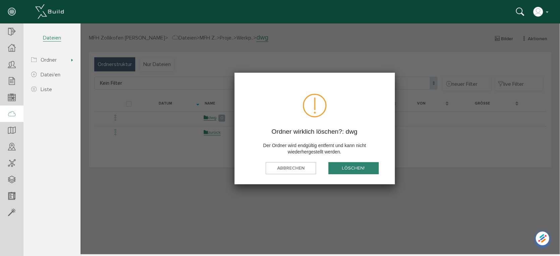
click at [340, 169] on button "löschen!" at bounding box center [353, 168] width 50 height 12
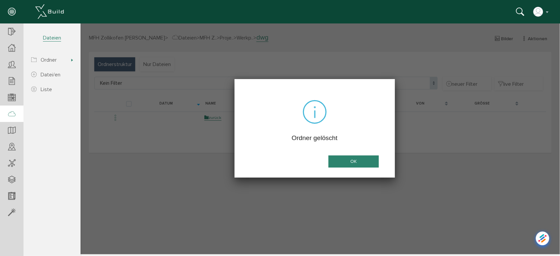
click at [359, 163] on button "OK" at bounding box center [353, 161] width 50 height 12
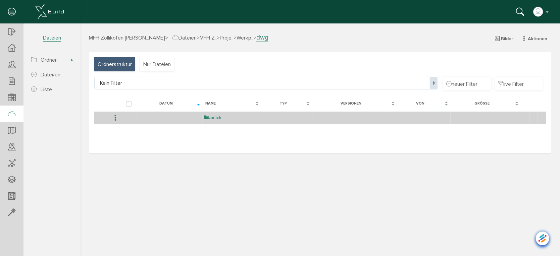
click at [218, 119] on link "zurück" at bounding box center [212, 118] width 17 height 6
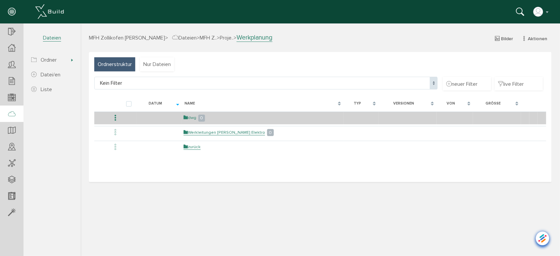
click at [194, 116] on link "dwg" at bounding box center [189, 118] width 13 height 6
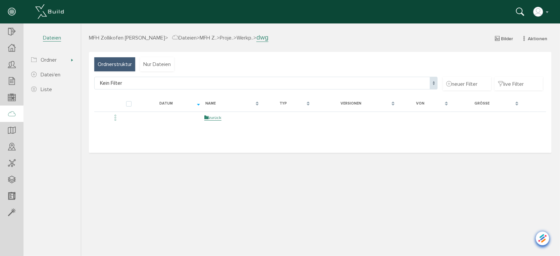
select select "D-68d560570724d5_78449887"
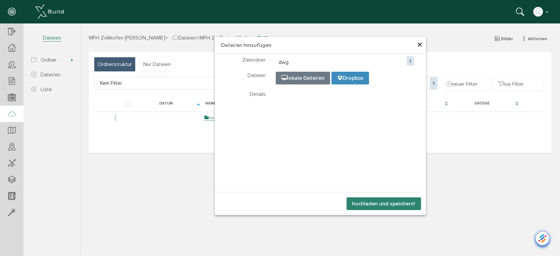
select select "D-68d560570724d5_78449887"
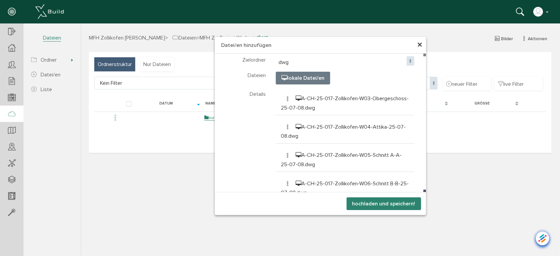
click at [385, 200] on button "hochladen und speichern!" at bounding box center [383, 203] width 74 height 13
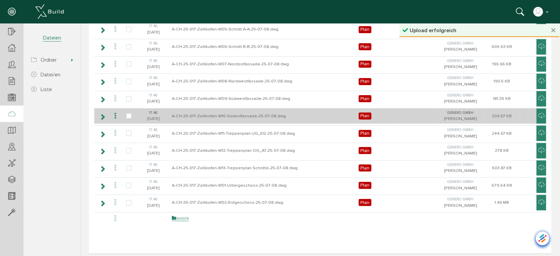
scroll to position [125, 0]
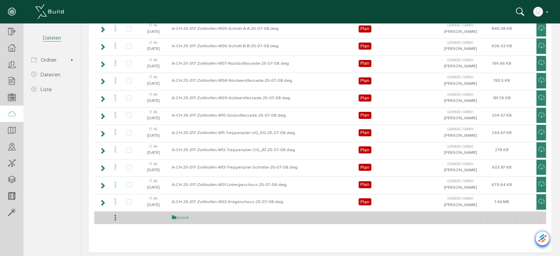
click at [182, 215] on link "zurück" at bounding box center [179, 218] width 17 height 6
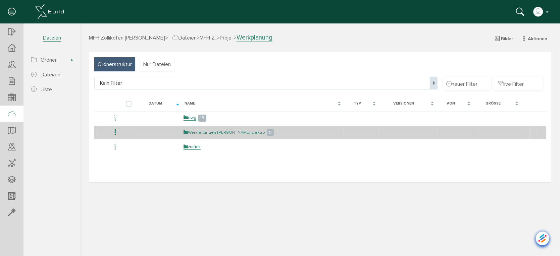
click at [219, 130] on link "Werkleitungen [PERSON_NAME] Elektro" at bounding box center [223, 132] width 81 height 6
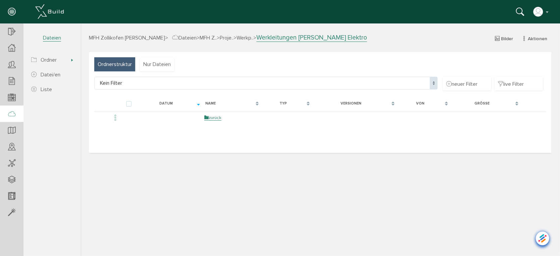
click at [180, 38] on span "Dateien" at bounding box center [184, 37] width 24 height 7
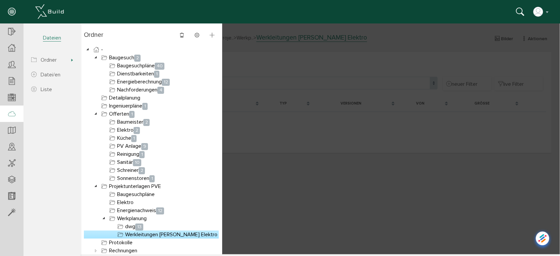
click at [274, 181] on div at bounding box center [319, 138] width 479 height 231
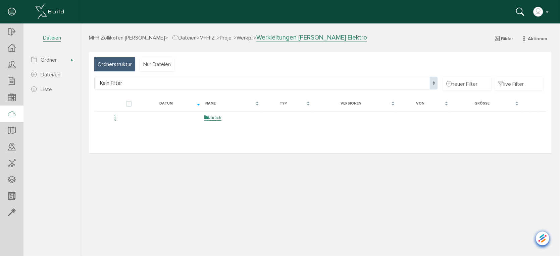
click at [246, 32] on div "MFH Zollikofen Paul Equey > Dateien > MFH Z.. > Proje.. > Werkp.. > Werkleitung…" at bounding box center [319, 138] width 479 height 231
click at [245, 34] on span "Werkp.." at bounding box center [244, 37] width 17 height 7
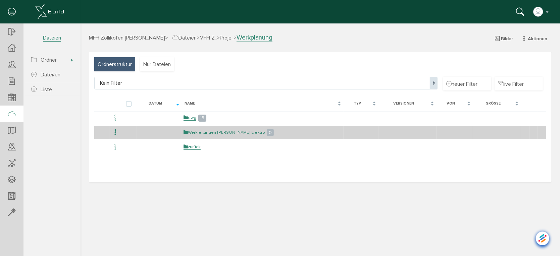
click at [228, 130] on link "Werkleitungen [PERSON_NAME] Elektro" at bounding box center [223, 132] width 81 height 6
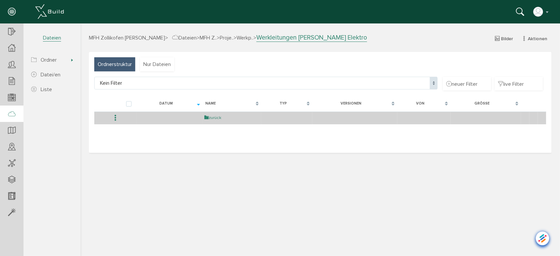
click at [217, 118] on link "zurück" at bounding box center [212, 118] width 17 height 6
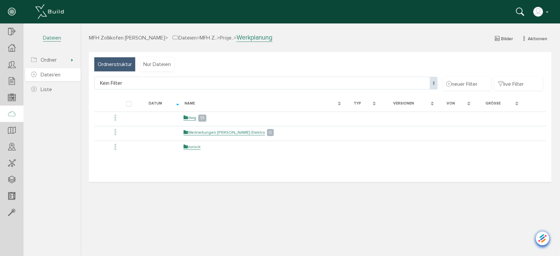
click at [51, 73] on span "Datei/en" at bounding box center [51, 74] width 20 height 7
select select "D-68d560570724e0_52088243"
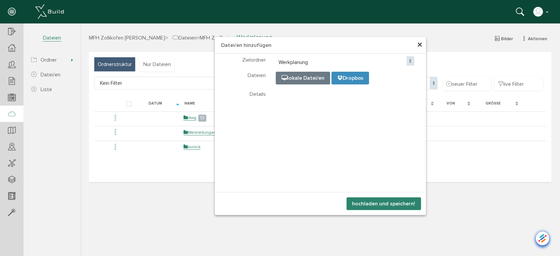
select select "D-68d560570724e0_52088243"
click at [421, 46] on span "×" at bounding box center [419, 44] width 5 height 13
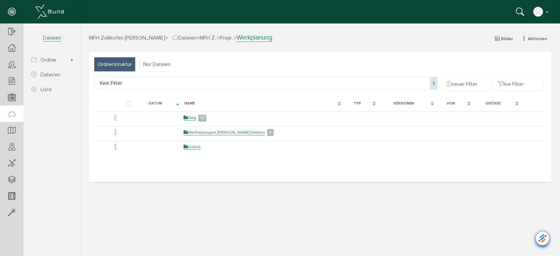
click at [183, 34] on span "Dateien" at bounding box center [184, 37] width 24 height 7
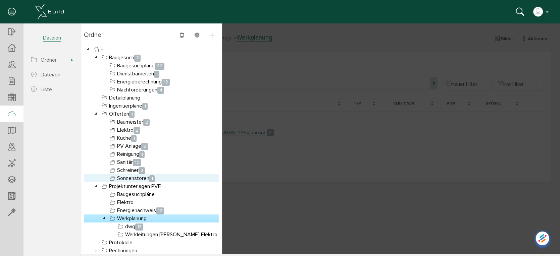
scroll to position [37, 0]
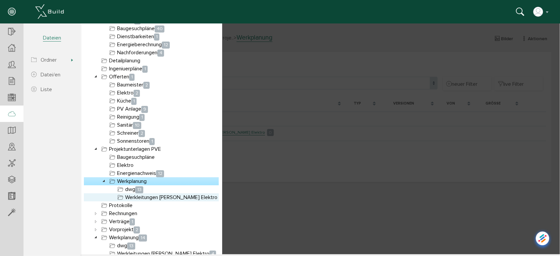
click at [135, 198] on link "Werkleitungen [PERSON_NAME] Elektro" at bounding box center [167, 197] width 103 height 8
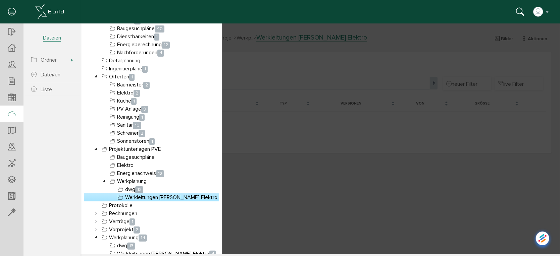
click at [281, 205] on div at bounding box center [319, 138] width 479 height 231
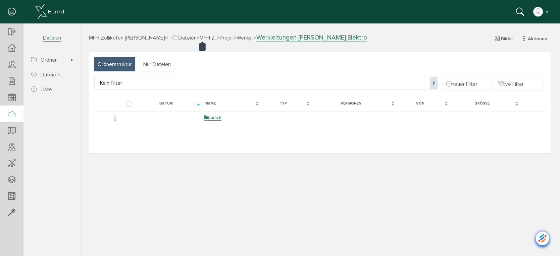
click at [199, 37] on span "MFH Z.." at bounding box center [207, 37] width 17 height 7
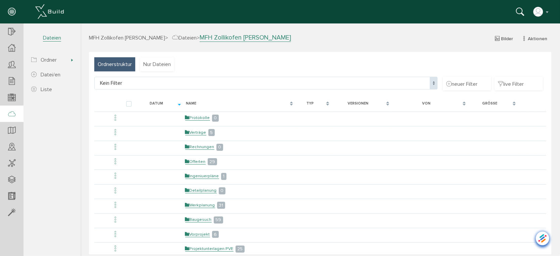
click at [124, 37] on span "MFH Zollikofen [PERSON_NAME]" at bounding box center [127, 37] width 76 height 7
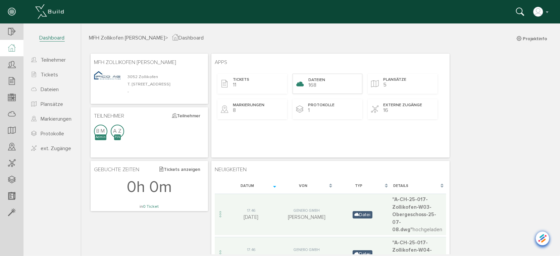
click at [325, 81] on div "Dateien 168" at bounding box center [327, 83] width 70 height 20
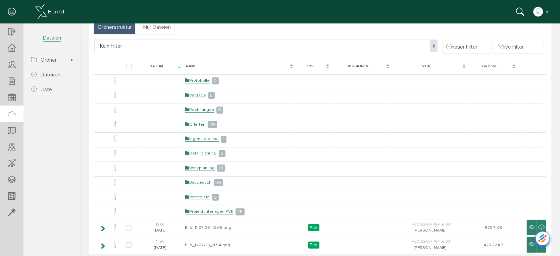
scroll to position [74, 0]
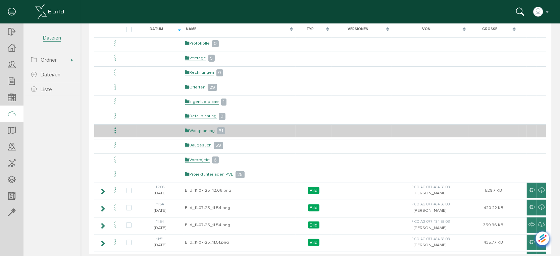
click at [204, 128] on link "Werkplanung" at bounding box center [200, 131] width 30 height 6
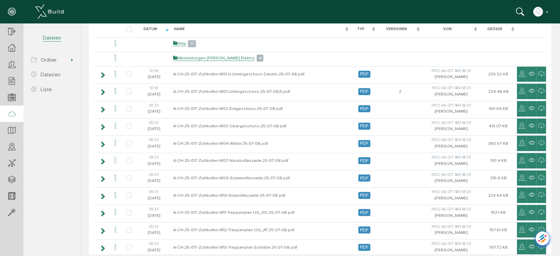
scroll to position [0, 0]
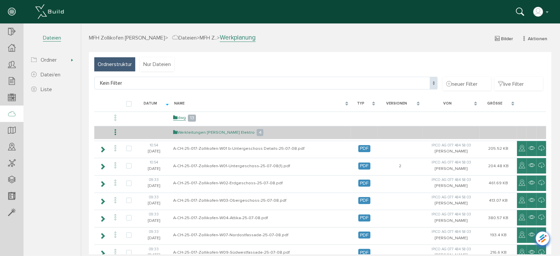
click at [213, 131] on link "Werkleitungen [PERSON_NAME] Elektro" at bounding box center [213, 132] width 81 height 6
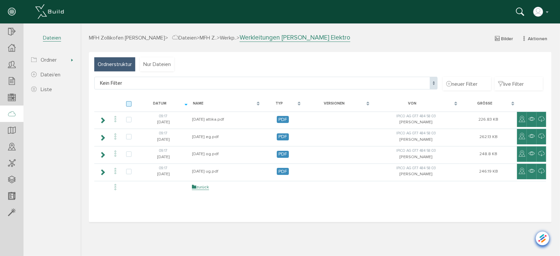
click at [129, 102] on label at bounding box center [130, 104] width 8 height 6
click at [129, 102] on input "checkbox" at bounding box center [128, 103] width 4 height 4
checkbox input "true"
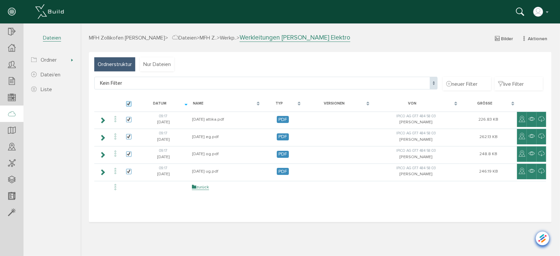
checkbox input "true"
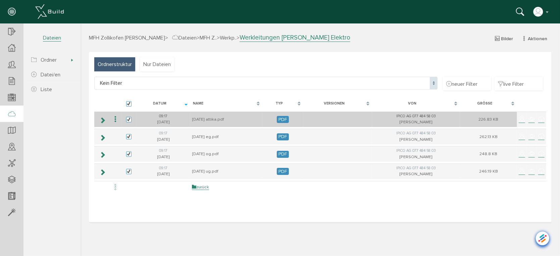
click at [116, 118] on icon at bounding box center [115, 119] width 8 height 9
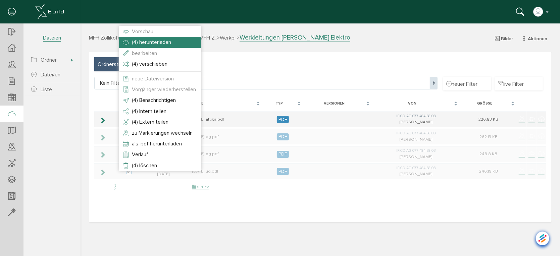
click at [148, 41] on span "(4) herunterladen" at bounding box center [150, 42] width 39 height 7
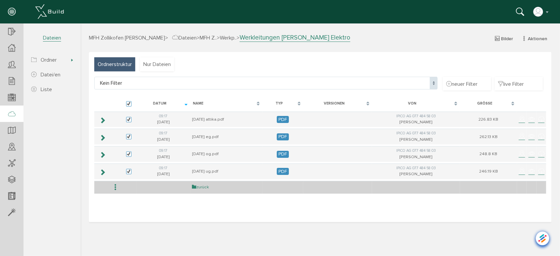
click at [198, 186] on link "zurück" at bounding box center [199, 187] width 17 height 6
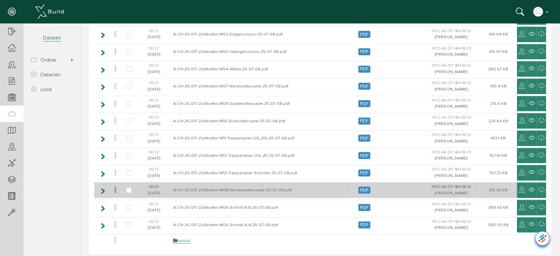
scroll to position [172, 0]
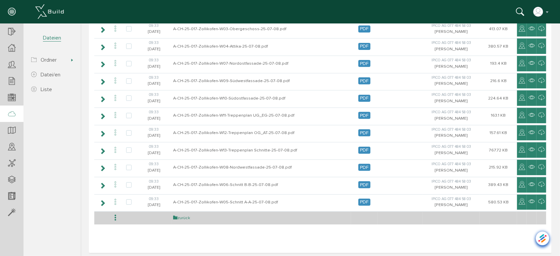
click at [187, 215] on link "zurück" at bounding box center [181, 218] width 17 height 6
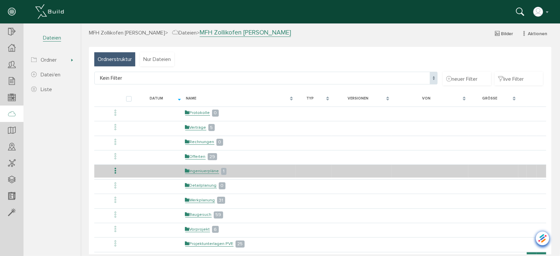
scroll to position [149, 0]
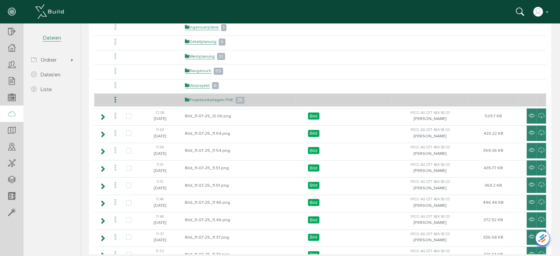
click at [209, 98] on link "Projektunterlagen PVE" at bounding box center [209, 100] width 48 height 6
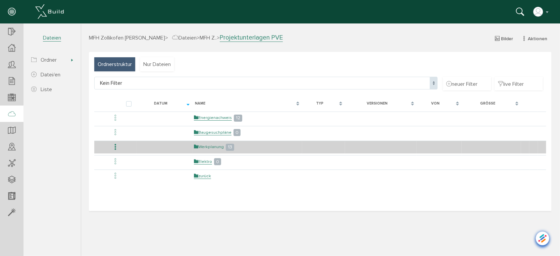
click at [205, 148] on link "Werkplanung" at bounding box center [208, 147] width 30 height 6
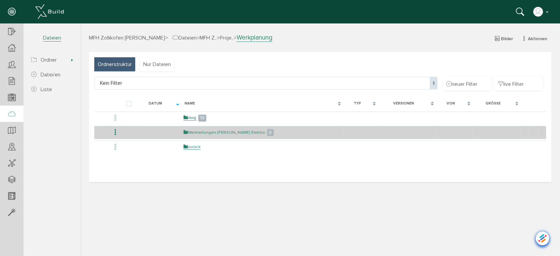
click at [205, 132] on link "Werkleitungen [PERSON_NAME] Elektro" at bounding box center [223, 132] width 81 height 6
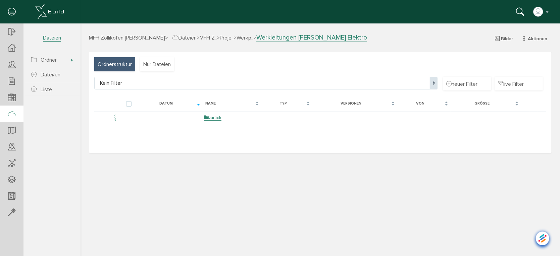
select select "D-68d560570724b7_50292892"
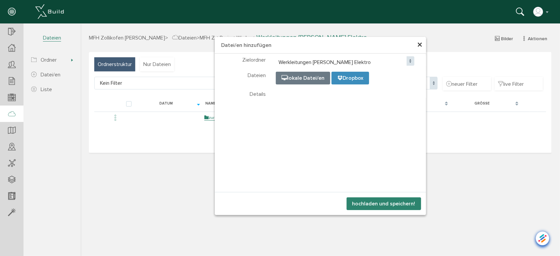
select select "D-68d560570724b7_50292892"
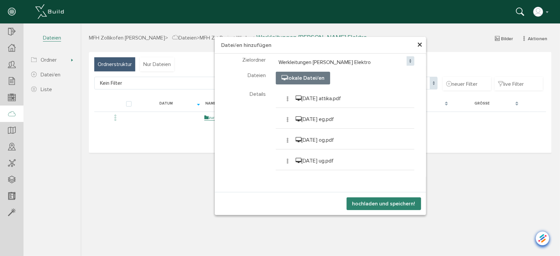
click at [382, 204] on button "hochladen und speichern!" at bounding box center [383, 203] width 74 height 13
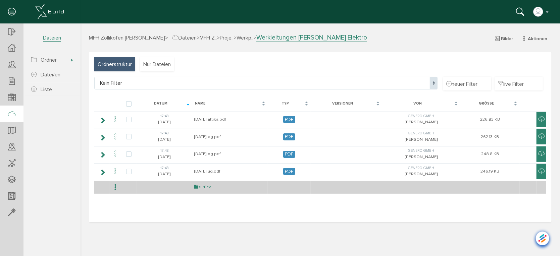
click at [209, 185] on link "zurück" at bounding box center [201, 187] width 17 height 6
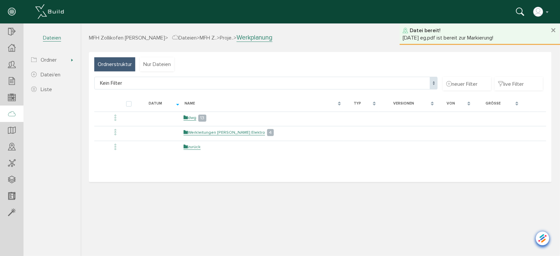
click at [193, 147] on link "zurück" at bounding box center [191, 147] width 17 height 6
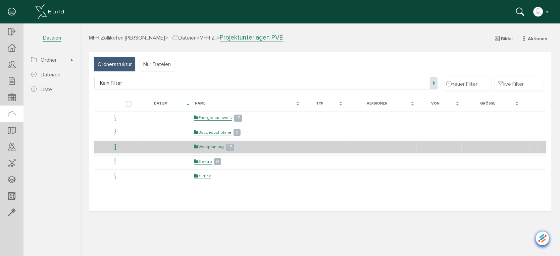
click at [208, 147] on link "Werkplanung" at bounding box center [208, 147] width 30 height 6
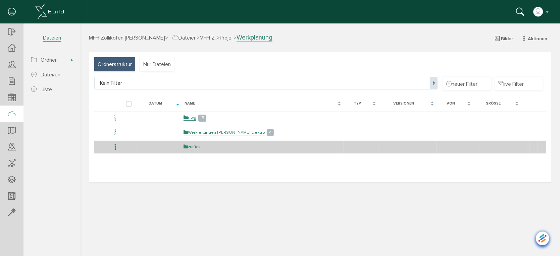
click at [194, 146] on link "zurück" at bounding box center [191, 147] width 17 height 6
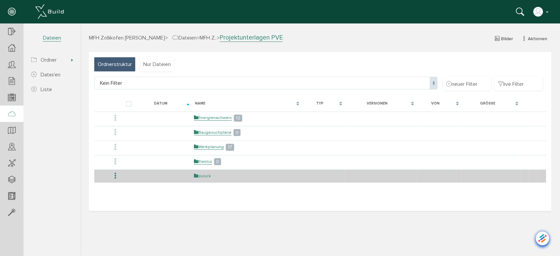
click at [201, 175] on link "zurück" at bounding box center [201, 176] width 17 height 6
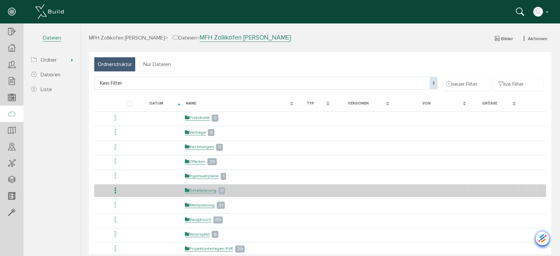
scroll to position [74, 0]
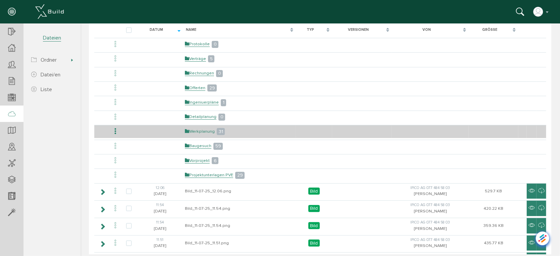
click at [206, 129] on link "Werkplanung" at bounding box center [199, 131] width 30 height 6
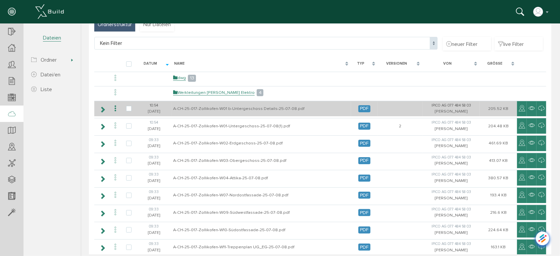
scroll to position [0, 0]
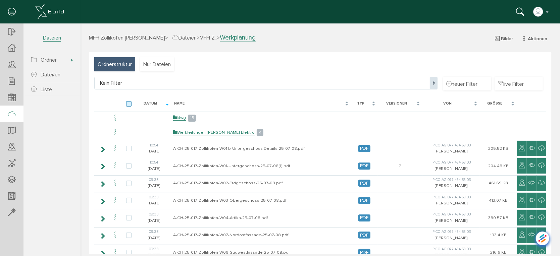
click at [128, 101] on label at bounding box center [130, 104] width 8 height 6
click at [128, 101] on input "checkbox" at bounding box center [128, 103] width 4 height 4
checkbox input "true"
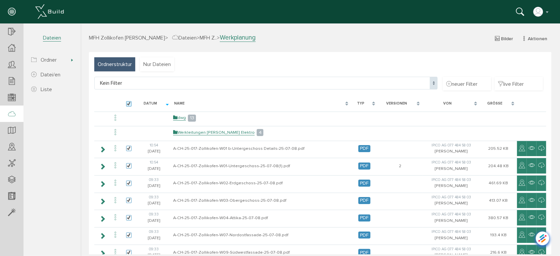
checkbox input "true"
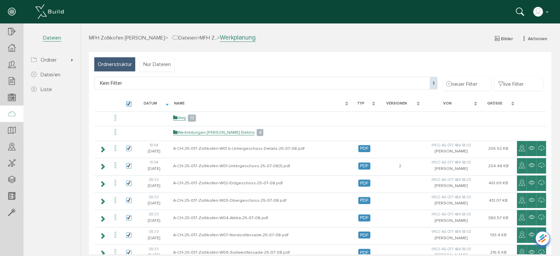
checkbox input "true"
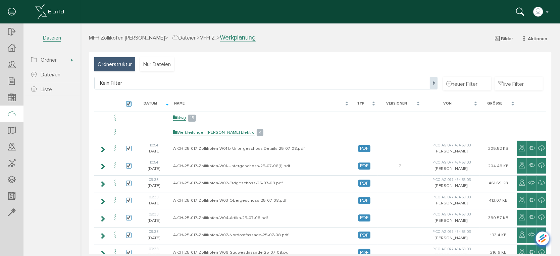
checkbox input "true"
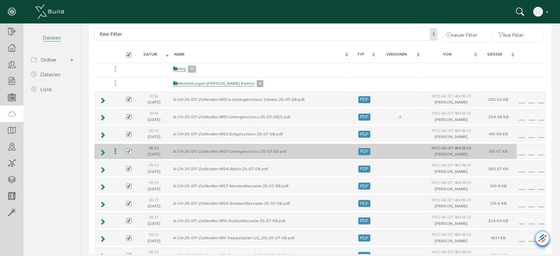
scroll to position [22, 0]
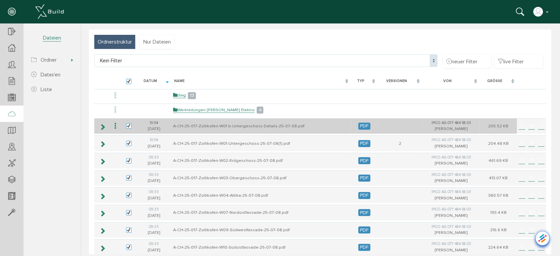
click at [114, 123] on icon at bounding box center [115, 125] width 8 height 9
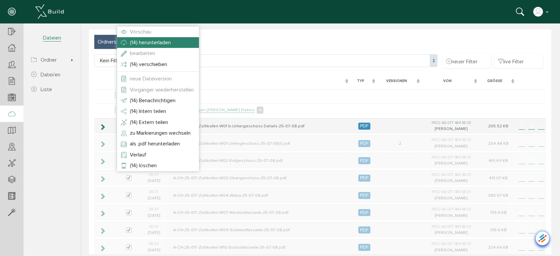
click at [145, 42] on span "(14) herunterladen" at bounding box center [149, 42] width 41 height 7
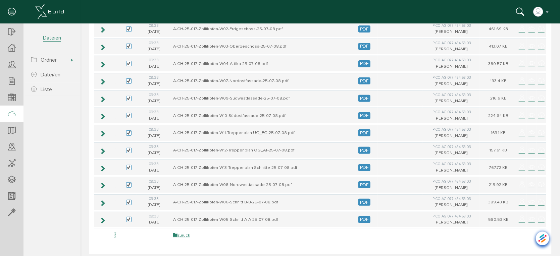
scroll to position [172, 0]
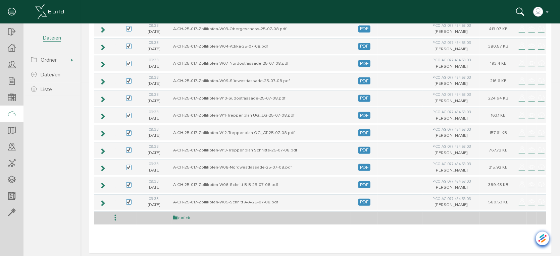
click at [184, 215] on link "zurück" at bounding box center [181, 218] width 17 height 6
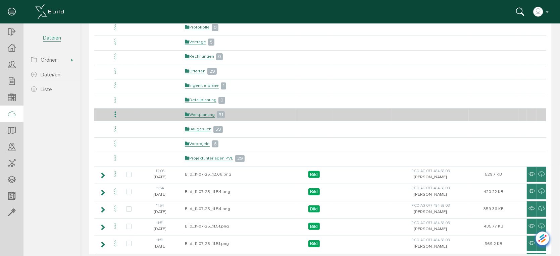
scroll to position [112, 0]
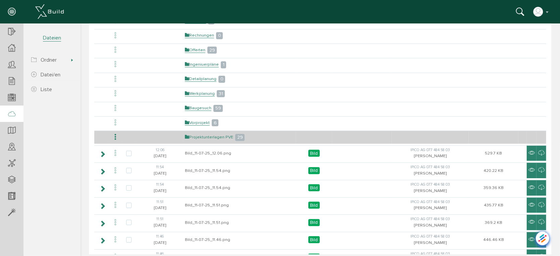
click at [207, 135] on link "Projektunterlagen PVE" at bounding box center [208, 137] width 48 height 6
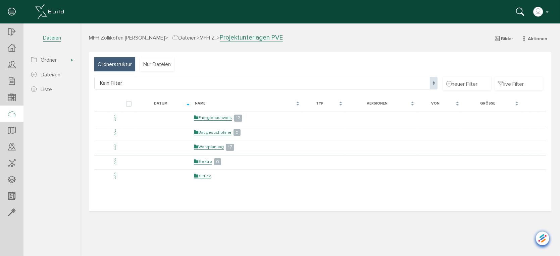
scroll to position [0, 0]
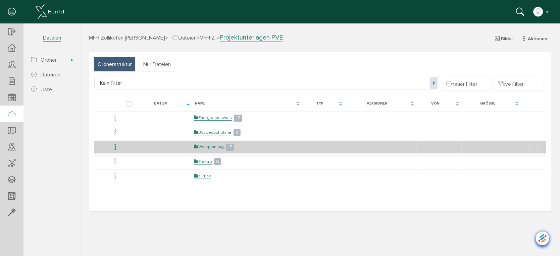
click at [205, 146] on link "Werkplanung" at bounding box center [208, 147] width 30 height 6
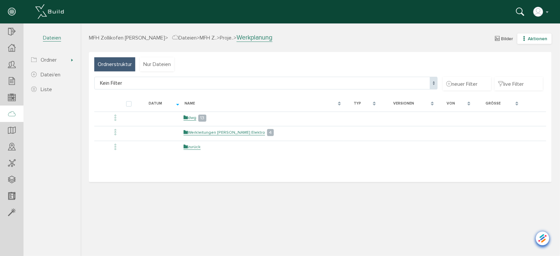
click at [524, 37] on icon "button" at bounding box center [523, 39] width 5 height 6
click at [521, 70] on link "neuer Ordner" at bounding box center [529, 71] width 53 height 10
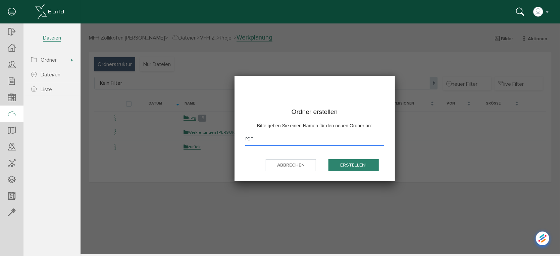
type input "PDF"
click at [364, 165] on button "erstellen!" at bounding box center [353, 165] width 50 height 12
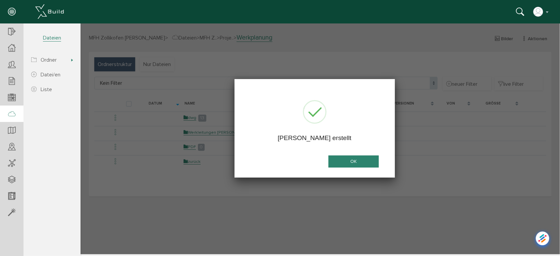
click at [194, 147] on div at bounding box center [319, 138] width 479 height 231
click at [351, 163] on button "OK" at bounding box center [353, 161] width 50 height 12
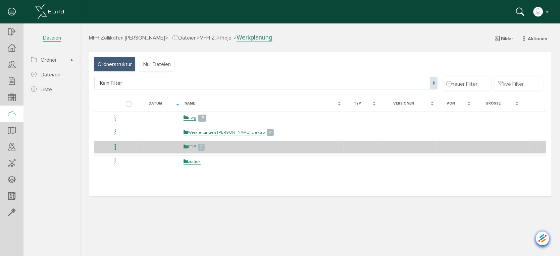
click at [193, 146] on link "PDF" at bounding box center [189, 147] width 12 height 6
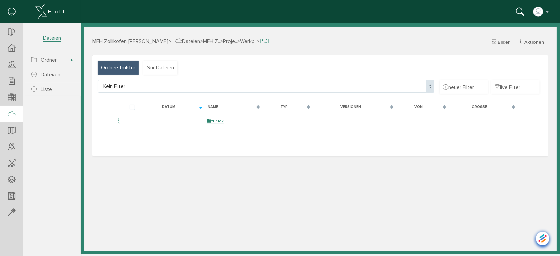
select select "D-68d564ebcc7249_55972570"
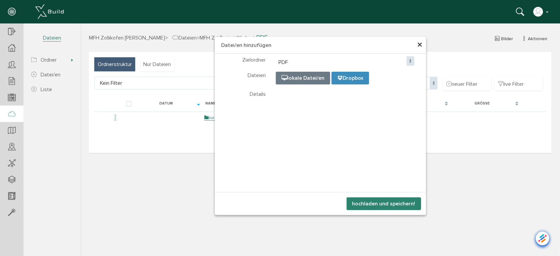
select select "D-68d564ebcc7249_55972570"
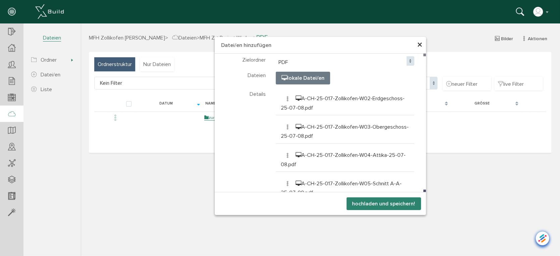
click at [377, 201] on button "hochladen und speichern!" at bounding box center [383, 203] width 74 height 13
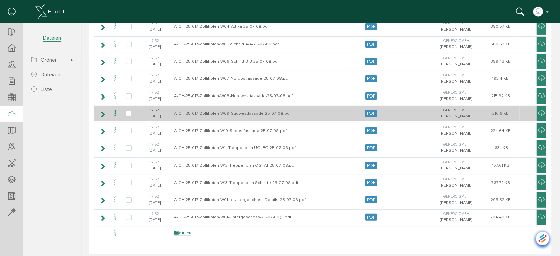
scroll to position [142, 0]
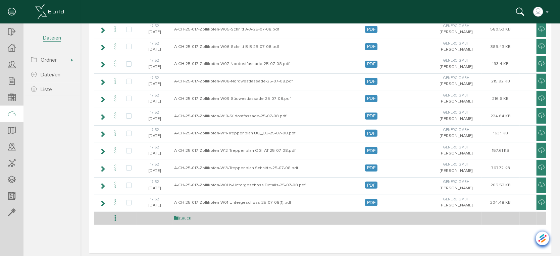
click at [184, 215] on link "zurück" at bounding box center [182, 218] width 17 height 6
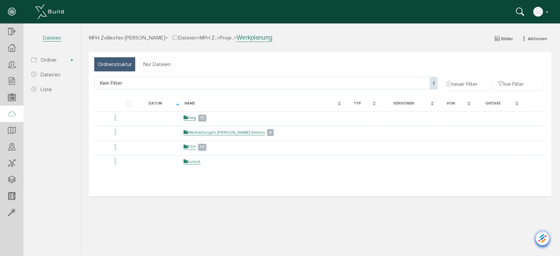
scroll to position [0, 0]
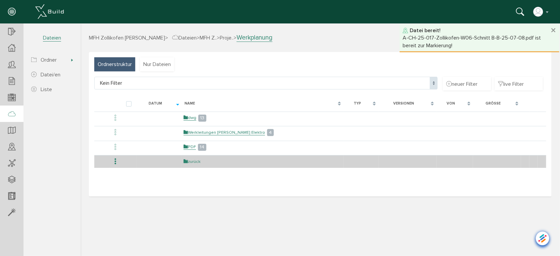
click at [195, 159] on link "zurück" at bounding box center [191, 162] width 17 height 6
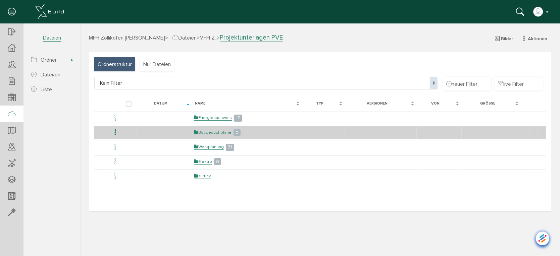
click at [207, 132] on link "Baugesuchpläne" at bounding box center [212, 132] width 38 height 6
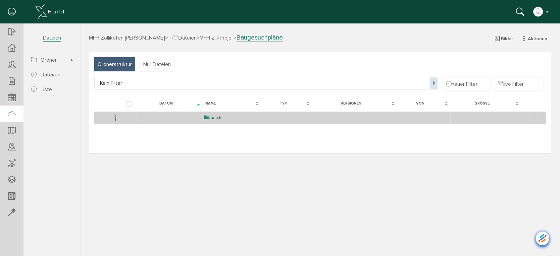
click at [213, 117] on link "zurück" at bounding box center [212, 118] width 17 height 6
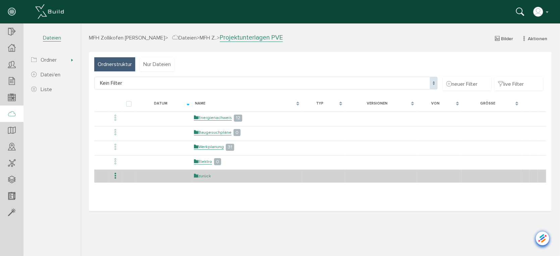
click at [207, 173] on link "zurück" at bounding box center [201, 176] width 17 height 6
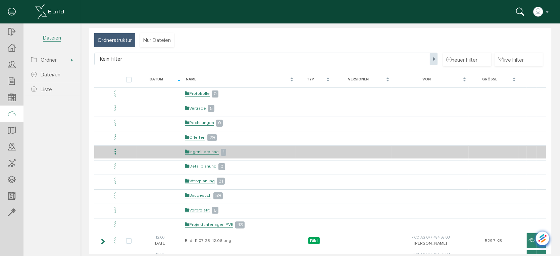
scroll to position [37, 0]
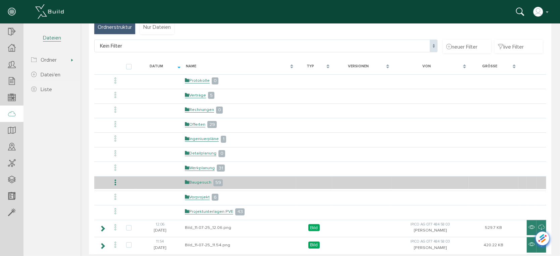
click at [195, 181] on link "Baugesuch" at bounding box center [197, 182] width 26 height 6
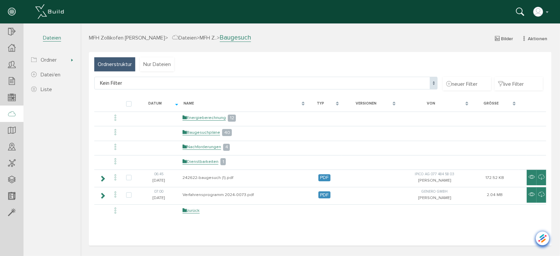
scroll to position [0, 0]
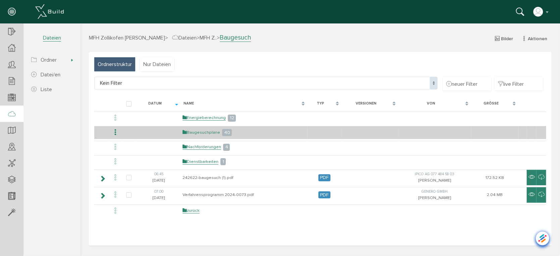
click at [198, 132] on link "Baugesuchpläne" at bounding box center [201, 132] width 38 height 6
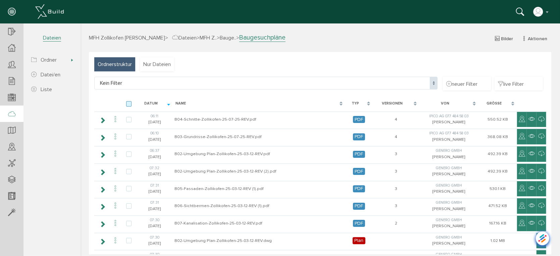
click at [128, 102] on label at bounding box center [130, 104] width 8 height 6
click at [128, 102] on input "checkbox" at bounding box center [128, 103] width 4 height 4
checkbox input "true"
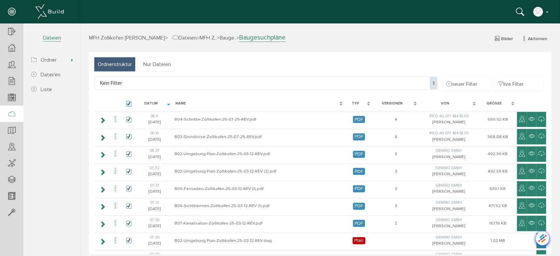
checkbox input "true"
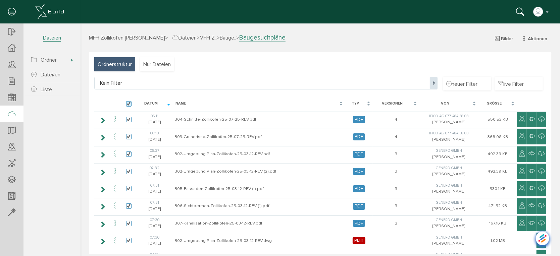
checkbox input "true"
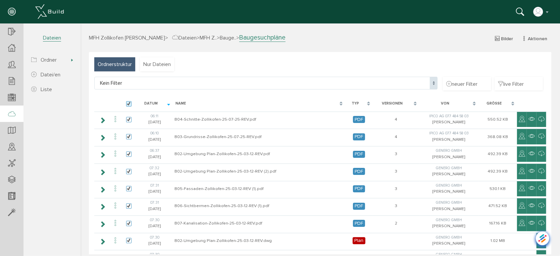
checkbox input "true"
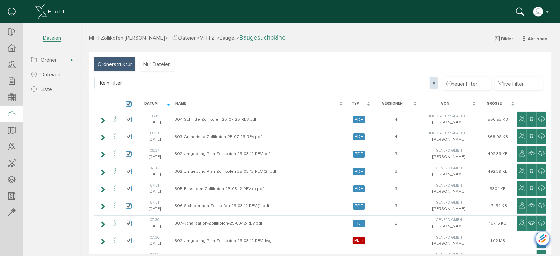
checkbox input "true"
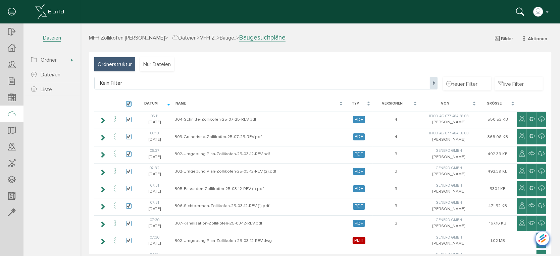
checkbox input "true"
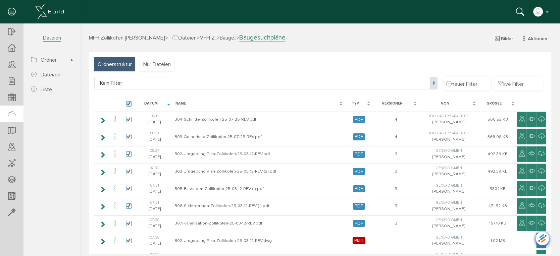
checkbox input "true"
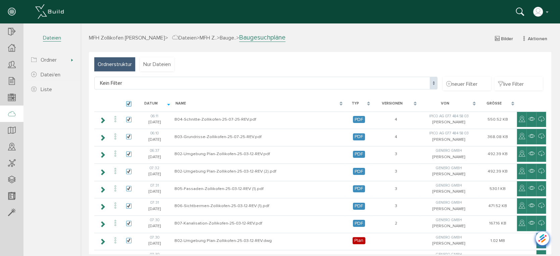
checkbox input "true"
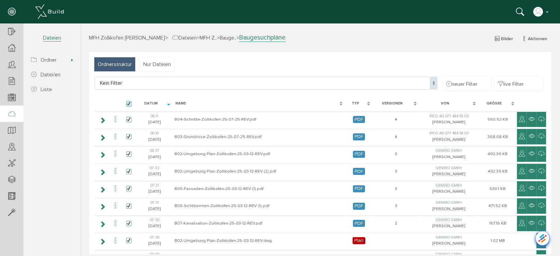
checkbox input "true"
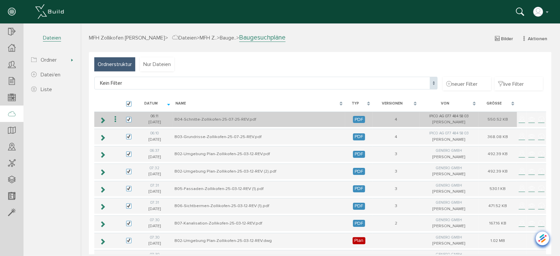
click at [114, 118] on icon at bounding box center [115, 119] width 8 height 9
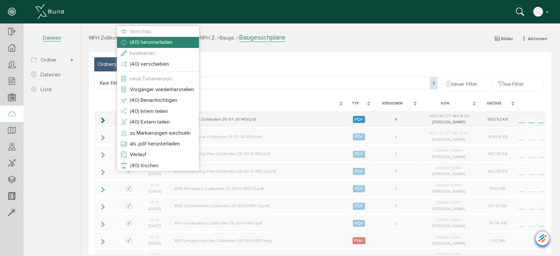
click at [146, 43] on span "(40) herunterladen" at bounding box center [150, 42] width 43 height 7
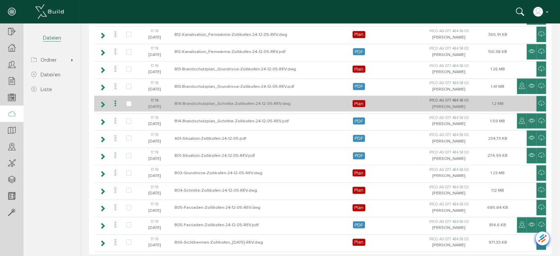
scroll to position [587, 0]
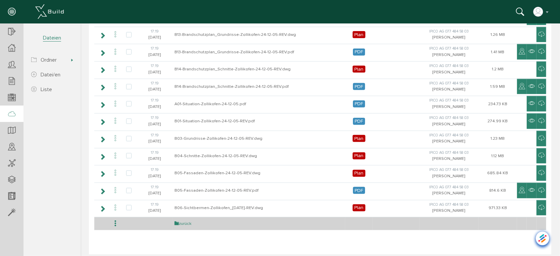
click at [183, 221] on link "zurück" at bounding box center [182, 224] width 17 height 6
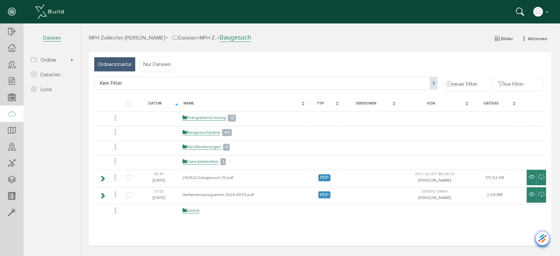
scroll to position [0, 0]
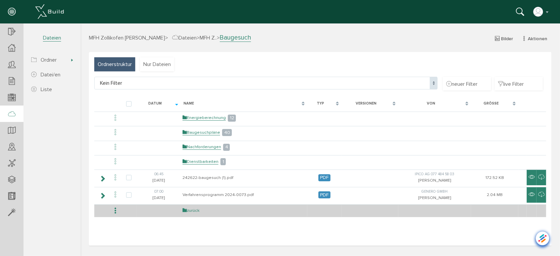
click at [191, 212] on link "zurück" at bounding box center [190, 211] width 17 height 6
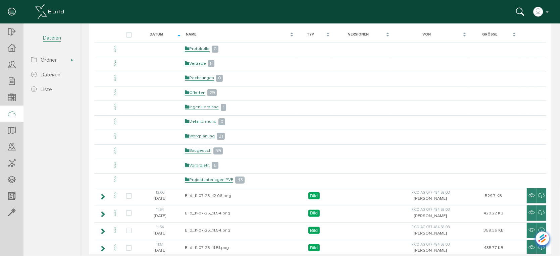
scroll to position [149, 0]
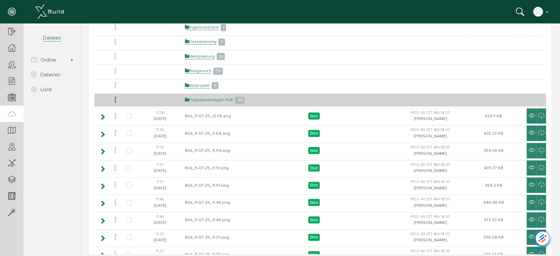
click at [205, 98] on link "Projektunterlagen PVE" at bounding box center [208, 100] width 48 height 6
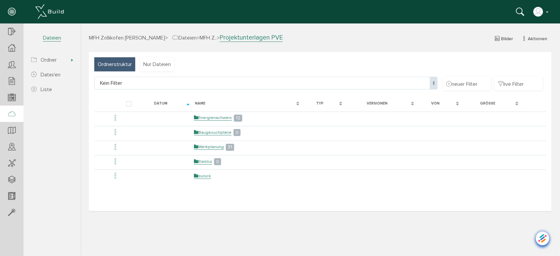
scroll to position [0, 0]
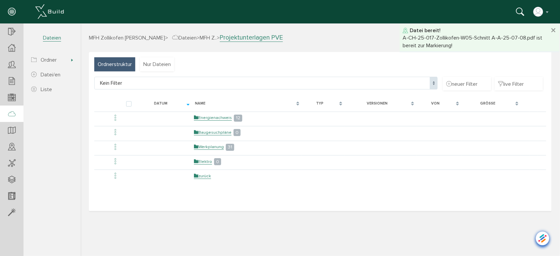
click at [207, 130] on link "Baugesuchpläne" at bounding box center [212, 132] width 38 height 6
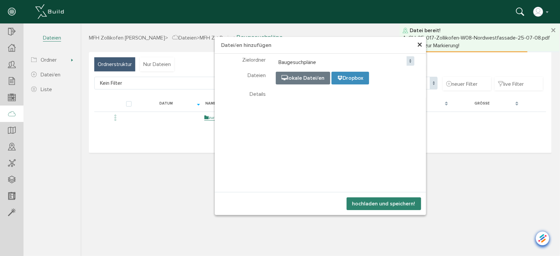
select select "D-68d55f343bb112_08723785"
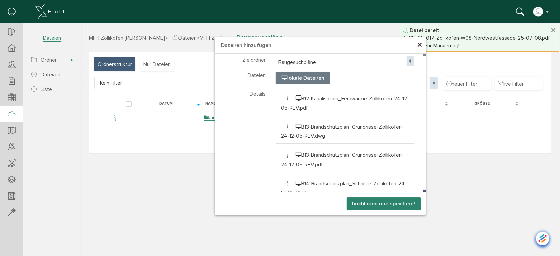
click at [367, 206] on button "hochladen und speichern!" at bounding box center [383, 203] width 74 height 13
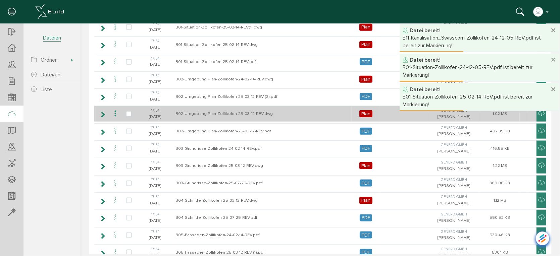
scroll to position [587, 0]
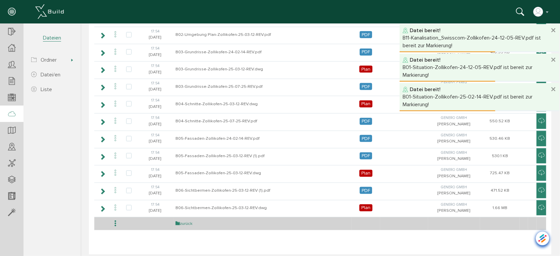
click at [190, 221] on link "zurück" at bounding box center [183, 224] width 17 height 6
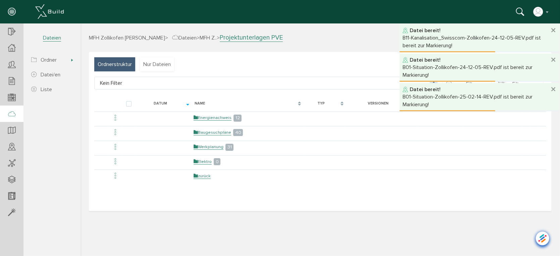
scroll to position [0, 0]
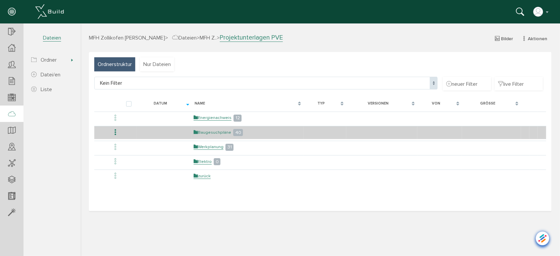
click at [209, 129] on link "Baugesuchpläne" at bounding box center [212, 132] width 38 height 6
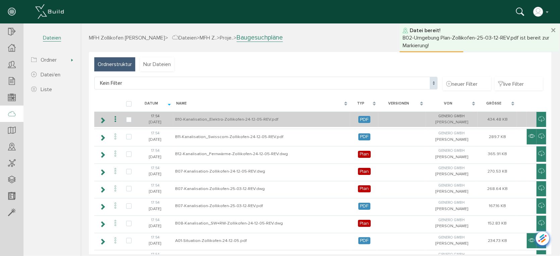
click at [116, 118] on icon at bounding box center [115, 119] width 8 height 9
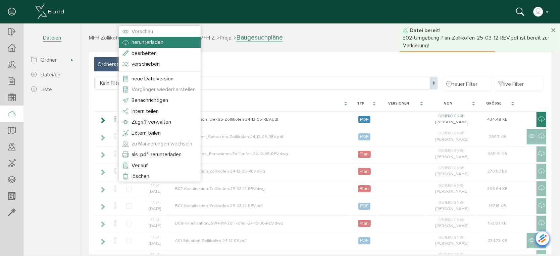
click at [145, 45] on span "herunterladen" at bounding box center [147, 42] width 32 height 7
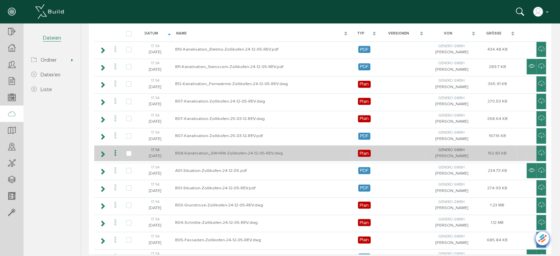
scroll to position [112, 0]
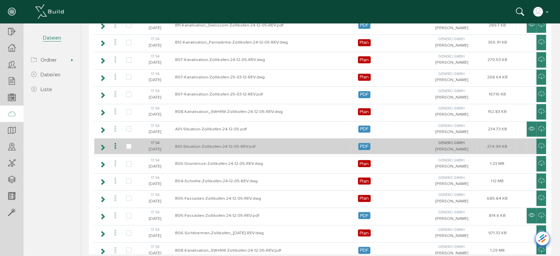
click at [115, 142] on icon at bounding box center [115, 146] width 8 height 9
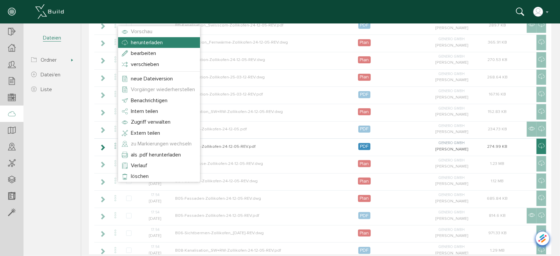
click at [151, 39] on span "herunterladen" at bounding box center [146, 42] width 32 height 7
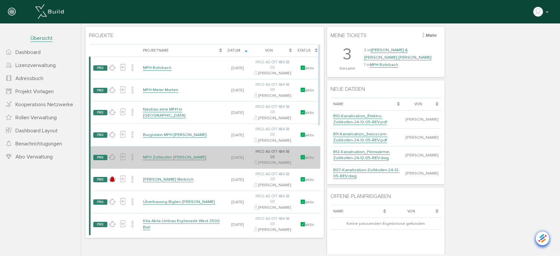
click at [175, 160] on link "MFH Zollikofen [PERSON_NAME]" at bounding box center [174, 157] width 63 height 6
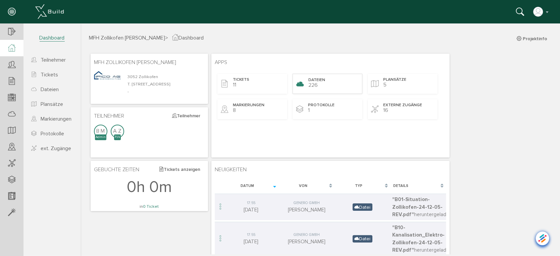
click at [328, 79] on div "Dateien 226" at bounding box center [327, 83] width 70 height 20
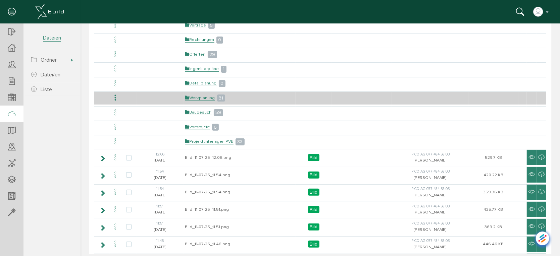
scroll to position [112, 0]
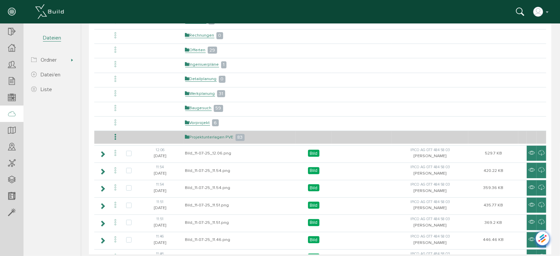
click at [206, 137] on link "Projektunterlagen PVE" at bounding box center [209, 137] width 48 height 6
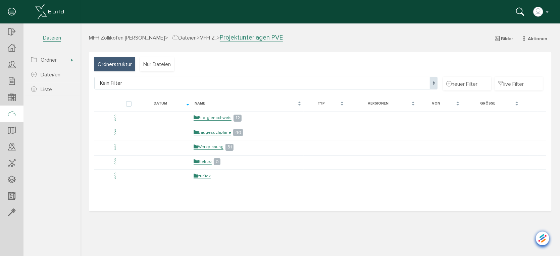
scroll to position [0, 0]
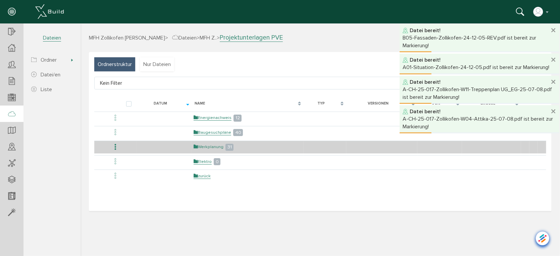
click at [213, 146] on link "Werkplanung" at bounding box center [208, 147] width 30 height 6
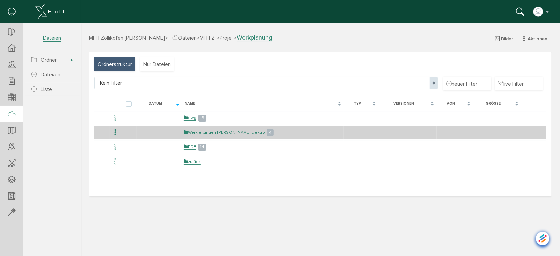
click at [219, 129] on link "Werkleitungen [PERSON_NAME] Elektro" at bounding box center [223, 132] width 81 height 6
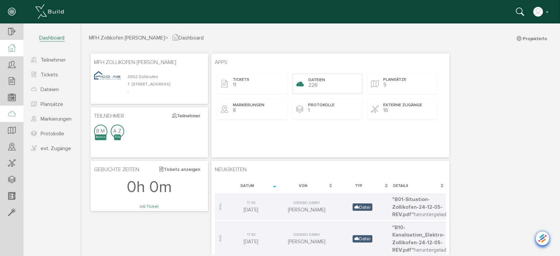
click at [326, 84] on div "Dateien 226" at bounding box center [327, 83] width 70 height 20
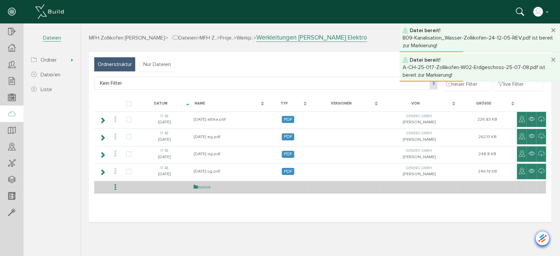
click at [201, 184] on link "zurück" at bounding box center [201, 187] width 17 height 6
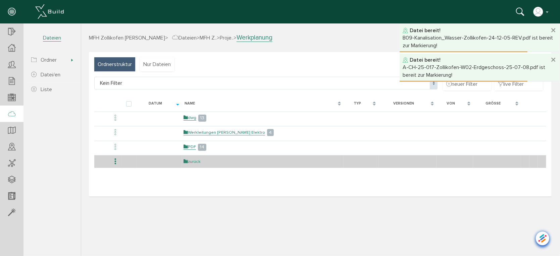
click at [192, 161] on link "zurück" at bounding box center [191, 162] width 17 height 6
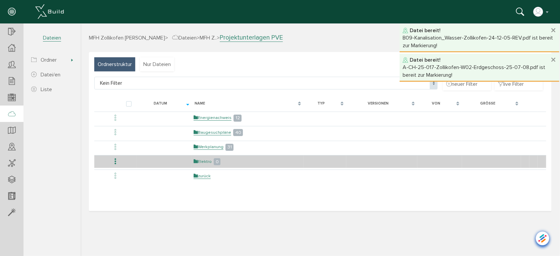
click at [205, 160] on link "Elektro" at bounding box center [202, 162] width 18 height 6
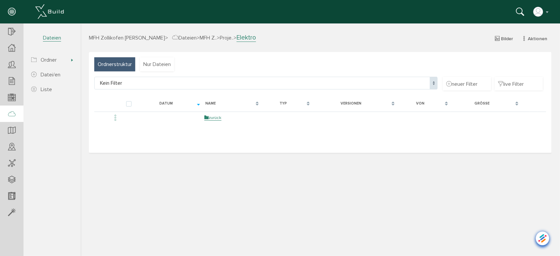
click at [173, 37] on span "Dateien" at bounding box center [184, 37] width 24 height 7
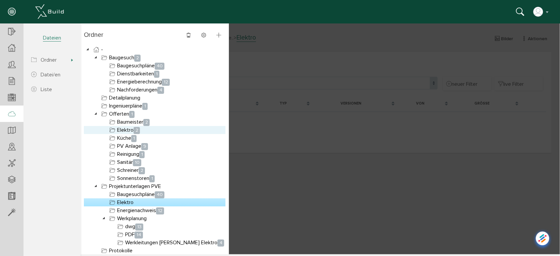
click at [122, 131] on link "Elektro 2" at bounding box center [124, 130] width 33 height 8
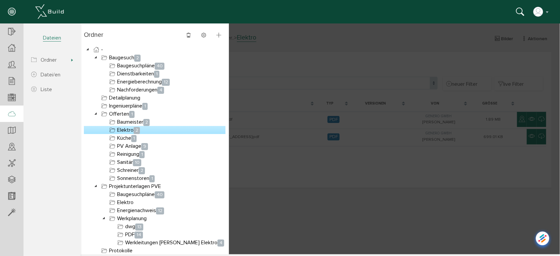
click at [272, 173] on div at bounding box center [319, 138] width 479 height 231
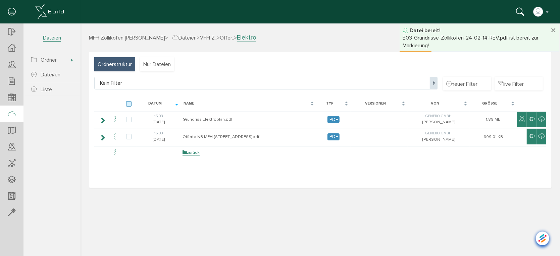
click at [127, 103] on label at bounding box center [130, 104] width 8 height 6
click at [127, 103] on input "checkbox" at bounding box center [128, 103] width 4 height 4
checkbox input "true"
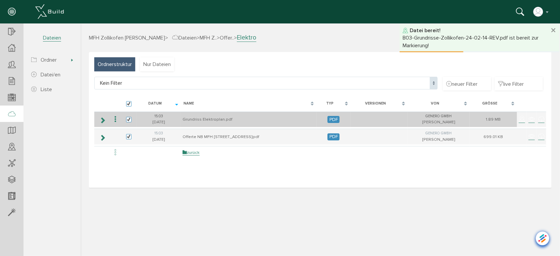
click at [113, 120] on icon at bounding box center [115, 119] width 8 height 9
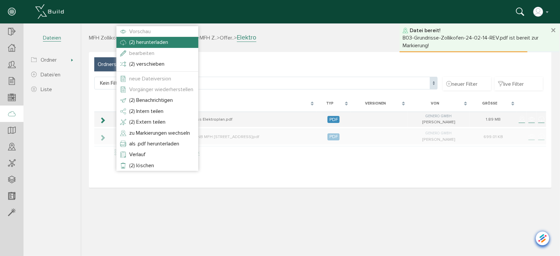
click at [147, 44] on span "(2) herunterladen" at bounding box center [148, 42] width 39 height 7
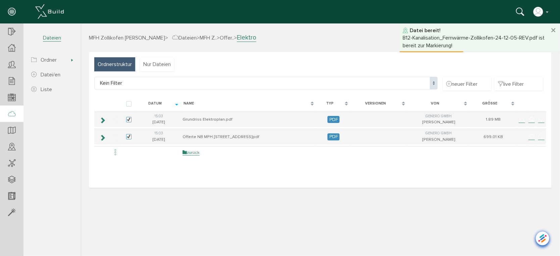
click at [437, 208] on div "MFH Zollikofen [PERSON_NAME] > Dateien > MFH Z.. > Offer.. > Elektro Bilder Akt…" at bounding box center [319, 143] width 479 height 221
click at [175, 36] on span "Dateien" at bounding box center [184, 37] width 24 height 7
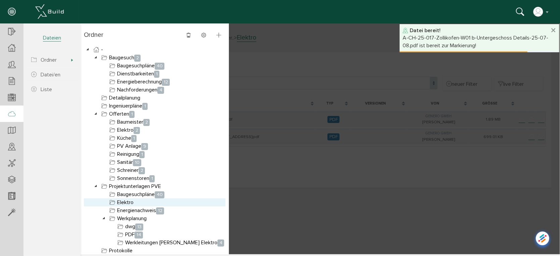
click at [125, 202] on link "Elektro" at bounding box center [121, 202] width 27 height 8
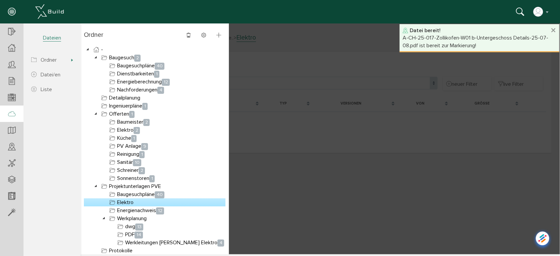
click at [275, 190] on div at bounding box center [319, 138] width 479 height 231
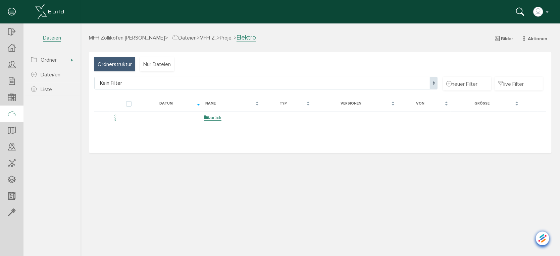
select select "D-68d5614473fae6_01526660"
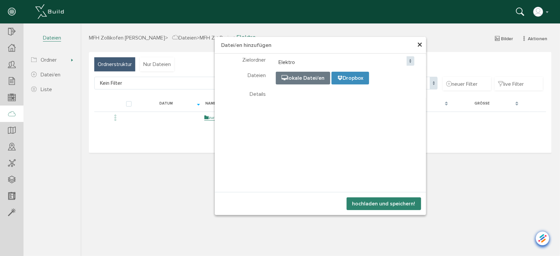
select select "D-68d5614473fae6_01526660"
click at [376, 202] on button "hochladen und speichern!" at bounding box center [383, 203] width 74 height 13
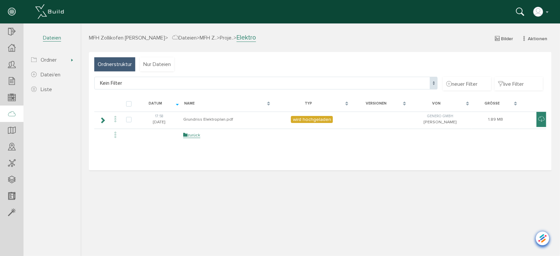
select select "D-68d5614473fae6_01526660"
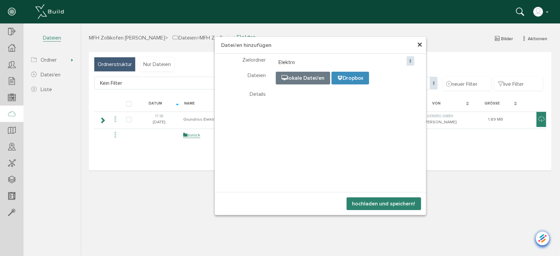
select select "D-68d5614473fae6_01526660"
click at [368, 203] on button "hochladen und speichern!" at bounding box center [383, 203] width 74 height 13
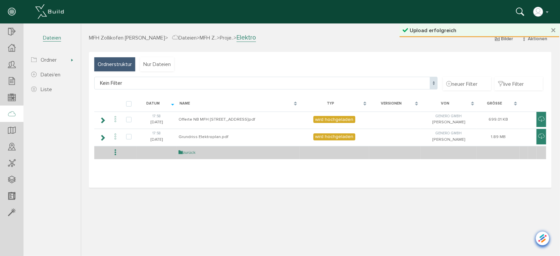
click at [187, 151] on link "zurück" at bounding box center [186, 153] width 17 height 6
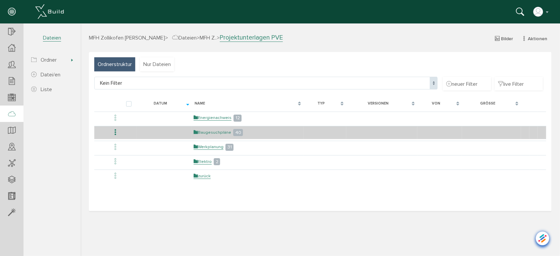
click at [205, 130] on link "Baugesuchpläne" at bounding box center [212, 132] width 38 height 6
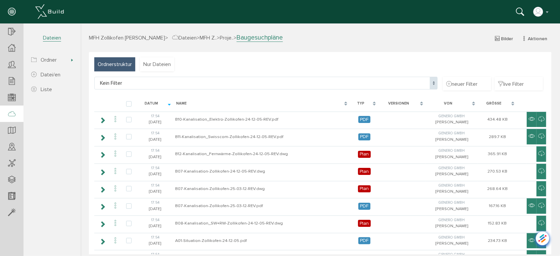
click at [183, 36] on span "Dateien" at bounding box center [184, 37] width 24 height 7
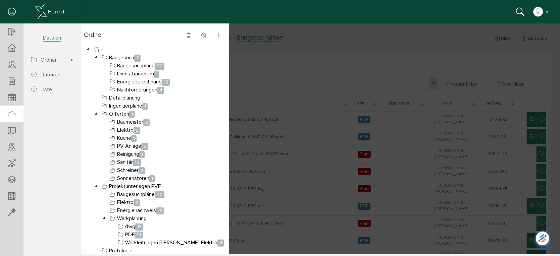
click at [293, 119] on div at bounding box center [319, 138] width 479 height 231
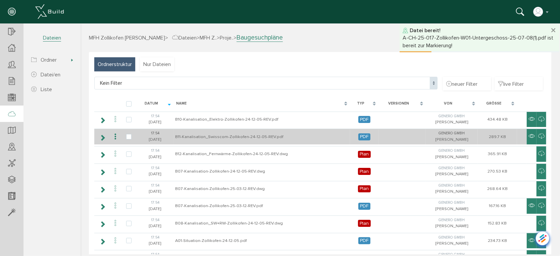
click at [115, 137] on icon at bounding box center [115, 136] width 8 height 9
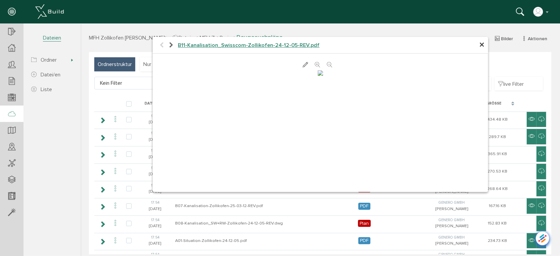
click at [315, 63] on icon at bounding box center [317, 64] width 5 height 7
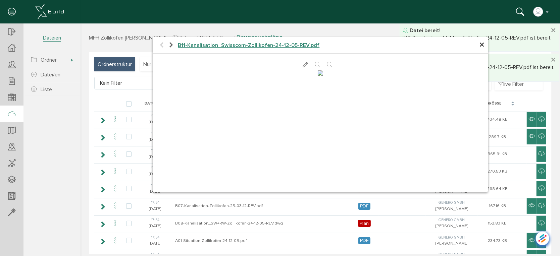
click at [315, 63] on icon at bounding box center [317, 64] width 5 height 7
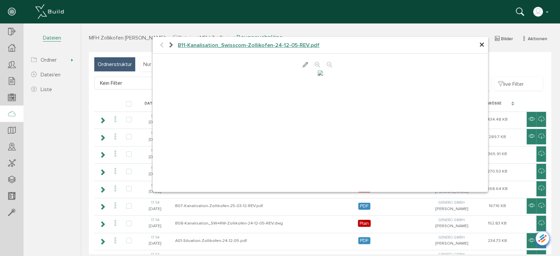
click at [479, 45] on span "×" at bounding box center [481, 44] width 5 height 13
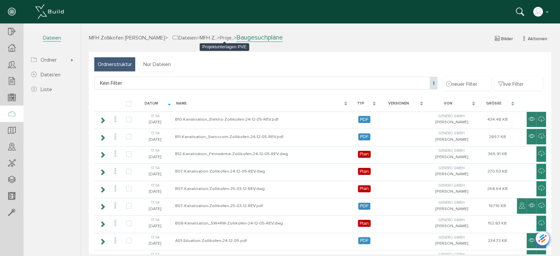
click at [220, 37] on span "Proje.." at bounding box center [226, 37] width 14 height 7
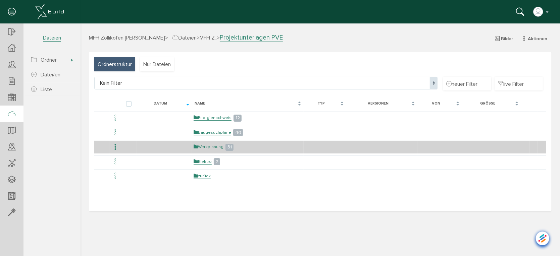
click at [210, 144] on link "Werkplanung" at bounding box center [208, 147] width 30 height 6
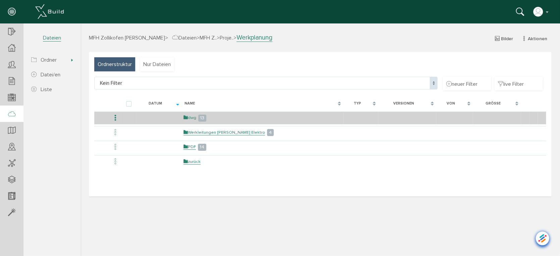
click at [194, 117] on link "dwg" at bounding box center [189, 118] width 13 height 6
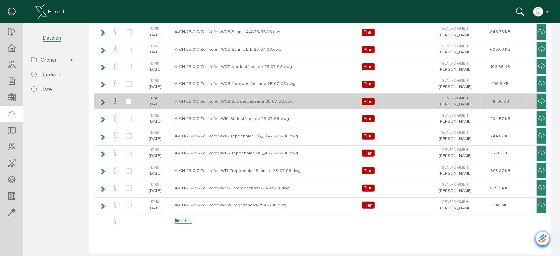
scroll to position [125, 0]
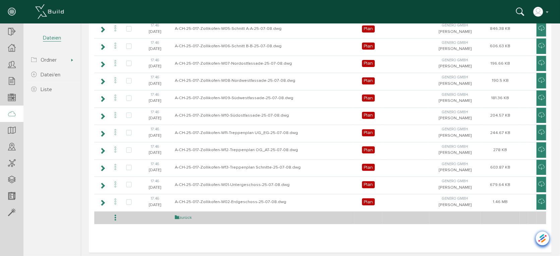
click at [186, 216] on link "zurück" at bounding box center [182, 218] width 17 height 6
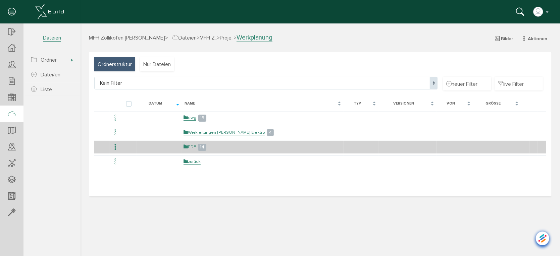
click at [193, 147] on link "PDF" at bounding box center [189, 147] width 12 height 6
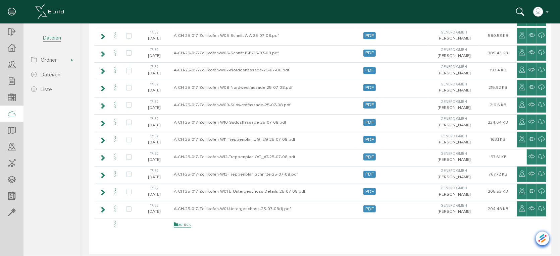
scroll to position [142, 0]
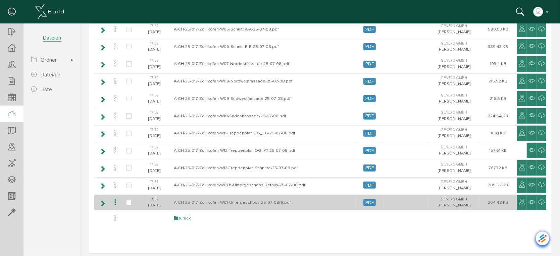
click at [116, 198] on icon at bounding box center [115, 202] width 8 height 9
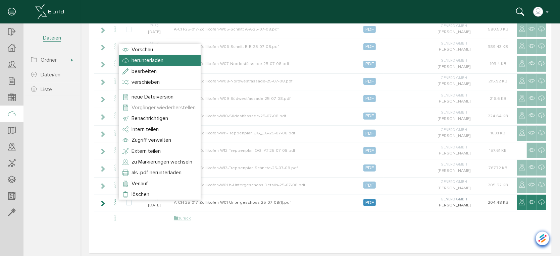
click at [133, 61] on span "herunterladen" at bounding box center [147, 60] width 32 height 7
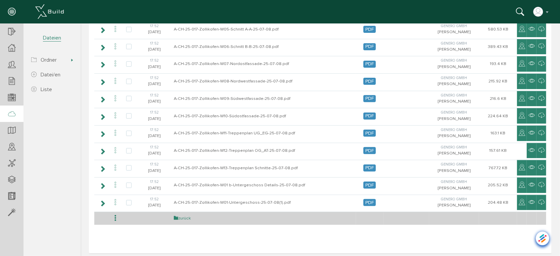
click at [179, 215] on link "zurück" at bounding box center [181, 218] width 17 height 6
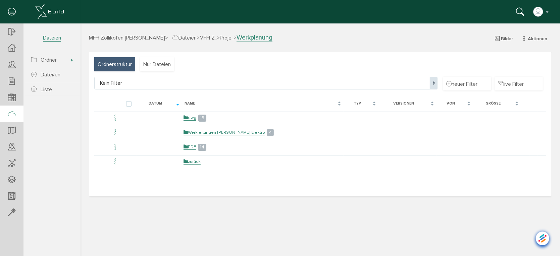
scroll to position [0, 0]
click at [185, 36] on span "Dateien" at bounding box center [184, 37] width 24 height 7
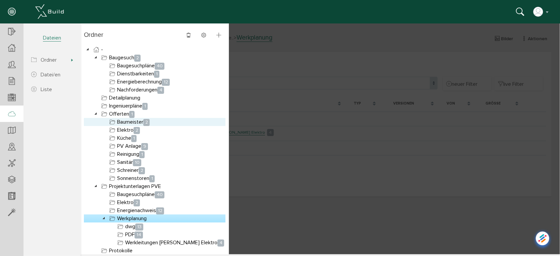
click at [125, 120] on link "Baumeister 2" at bounding box center [129, 122] width 43 height 8
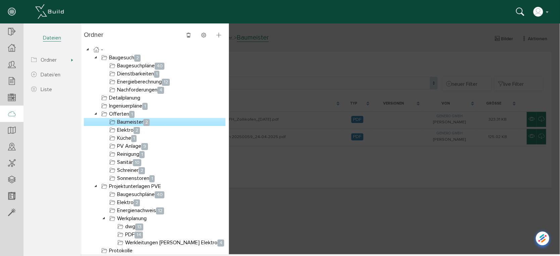
click at [269, 170] on div at bounding box center [319, 138] width 479 height 231
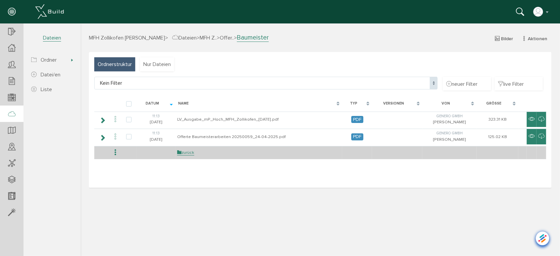
click at [188, 154] on td "zurück" at bounding box center [258, 152] width 167 height 13
click at [188, 151] on link "zurück" at bounding box center [185, 153] width 17 height 6
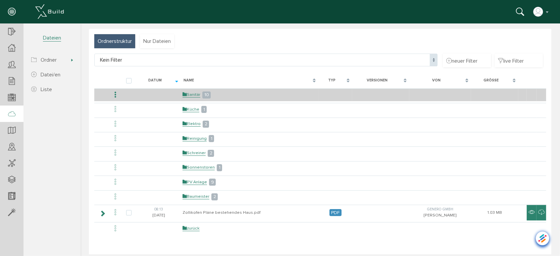
scroll to position [37, 0]
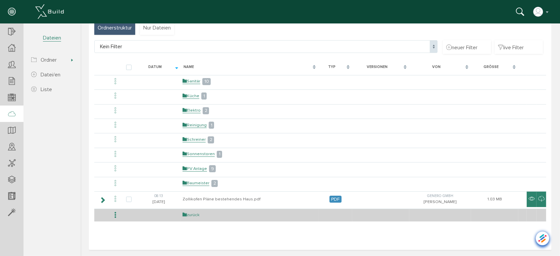
click at [195, 213] on link "zurück" at bounding box center [190, 215] width 17 height 6
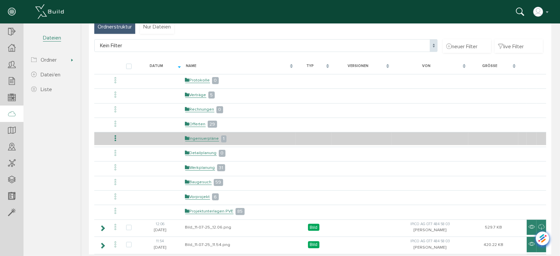
scroll to position [37, 0]
click at [195, 136] on link "Ingeniuerpläne" at bounding box center [202, 139] width 34 height 6
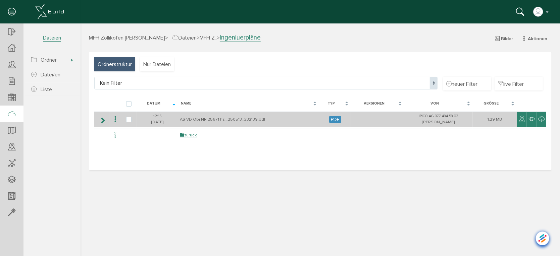
click at [114, 118] on icon at bounding box center [115, 119] width 8 height 9
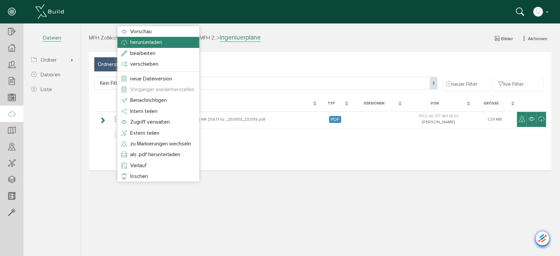
click at [139, 40] on span "herunterladen" at bounding box center [146, 42] width 32 height 7
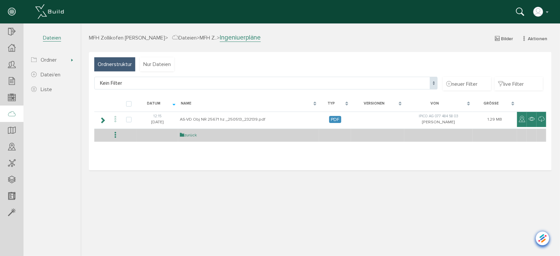
click at [192, 133] on link "zurück" at bounding box center [187, 135] width 17 height 6
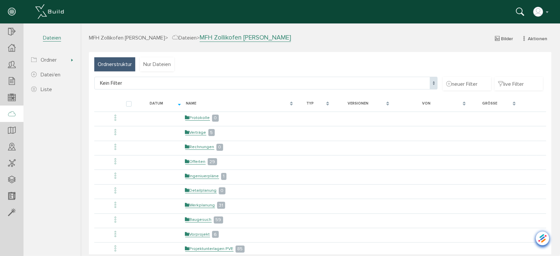
click at [174, 34] on h3 "MFH Zollikofen Paul Equey > Dateien > MFH Zollikofen Paul Equey Bilder Aktionen…" at bounding box center [320, 37] width 462 height 8
click at [174, 37] on span "Dateien" at bounding box center [184, 37] width 24 height 7
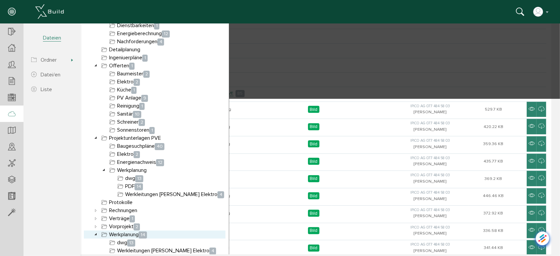
scroll to position [223, 0]
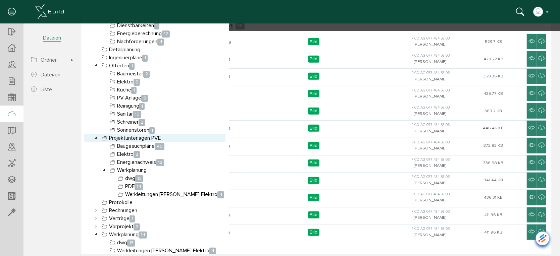
click at [123, 138] on link "Projektunterlagen PVE" at bounding box center [131, 138] width 62 height 8
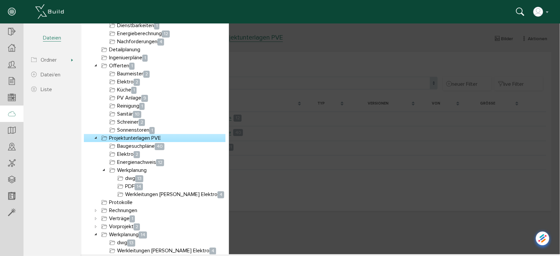
scroll to position [0, 0]
click at [311, 190] on div at bounding box center [319, 138] width 479 height 231
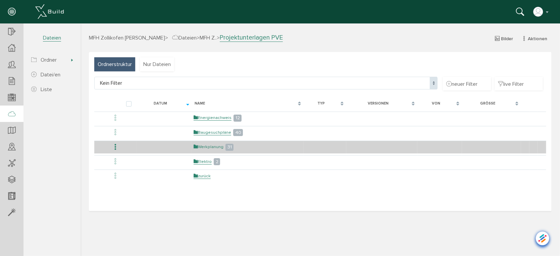
click at [207, 145] on link "Werkplanung" at bounding box center [208, 147] width 30 height 6
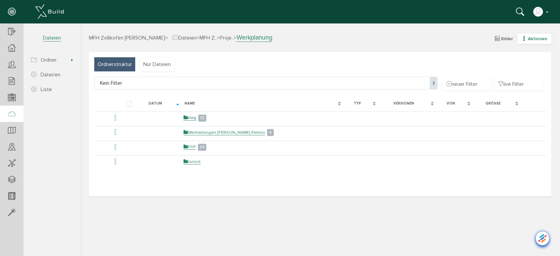
click at [523, 36] on icon "button" at bounding box center [523, 39] width 5 height 6
click at [519, 71] on link "neuer Ordner" at bounding box center [529, 71] width 53 height 10
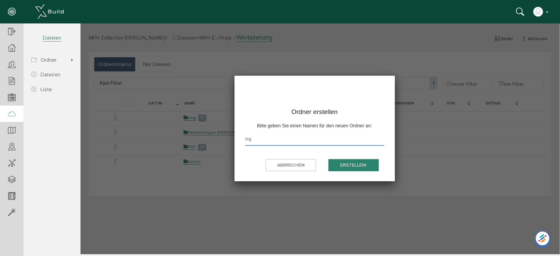
type input "Inge"
type input "Ingenieurplan"
click at [348, 167] on button "erstellen!" at bounding box center [353, 165] width 50 height 12
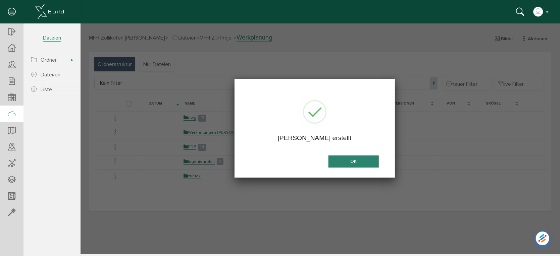
click at [368, 161] on button "OK" at bounding box center [353, 161] width 50 height 12
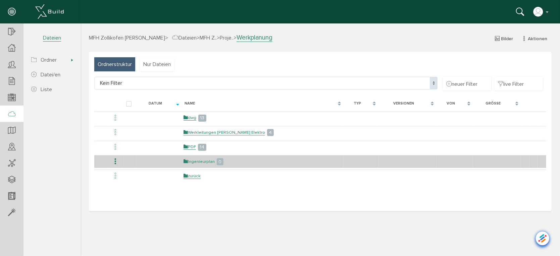
click at [192, 161] on link "Ingenieurplan" at bounding box center [198, 162] width 31 height 6
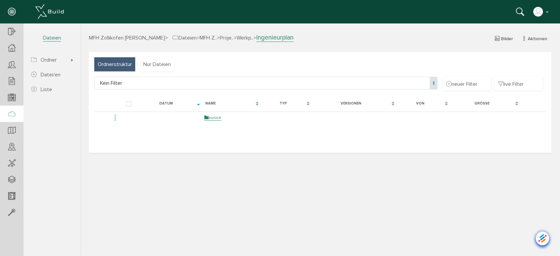
select select "D-68d568b8aa3e41_46590134"
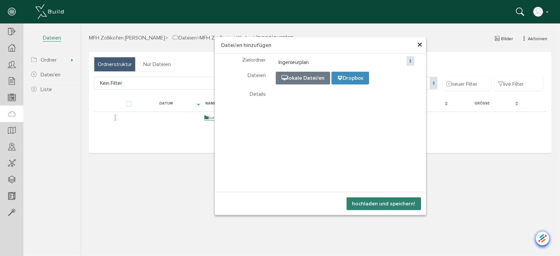
select select "D-68d568b8aa3e41_46590134"
click at [382, 204] on button "hochladen und speichern!" at bounding box center [383, 203] width 74 height 13
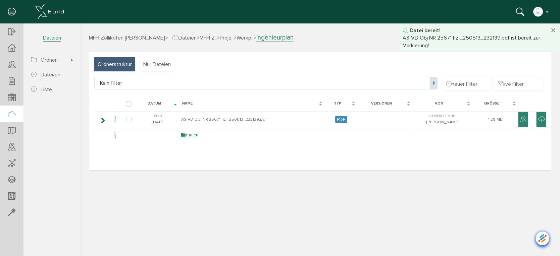
click at [188, 136] on link "zurück" at bounding box center [189, 135] width 17 height 6
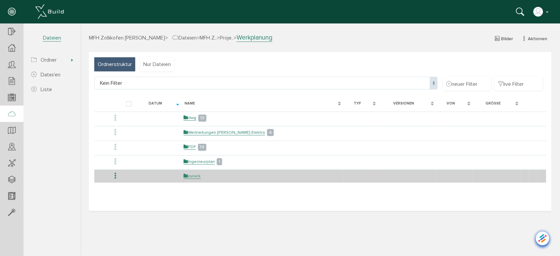
click at [201, 178] on td "zurück" at bounding box center [262, 175] width 162 height 13
click at [196, 174] on link "zurück" at bounding box center [191, 176] width 17 height 6
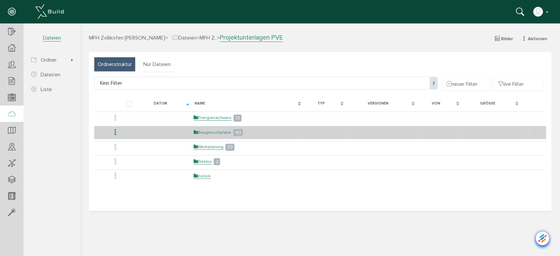
click at [207, 129] on link "Baugesuchpläne" at bounding box center [212, 132] width 38 height 6
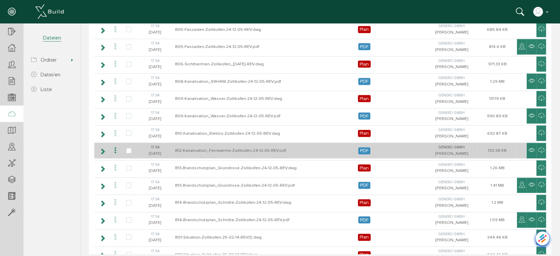
scroll to position [297, 0]
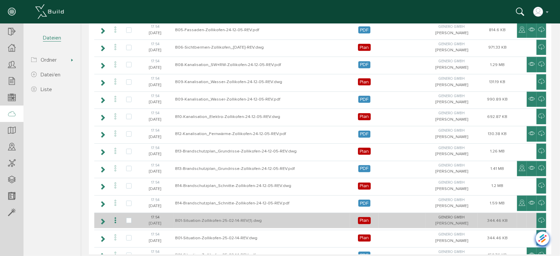
click at [113, 216] on icon at bounding box center [115, 220] width 8 height 9
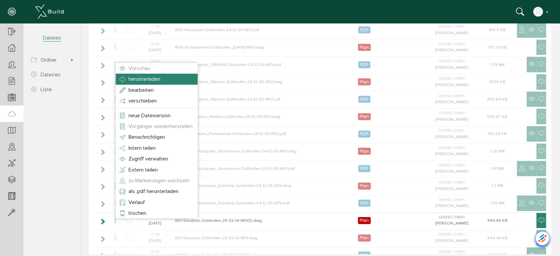
click at [143, 81] on span "herunterladen" at bounding box center [144, 78] width 32 height 7
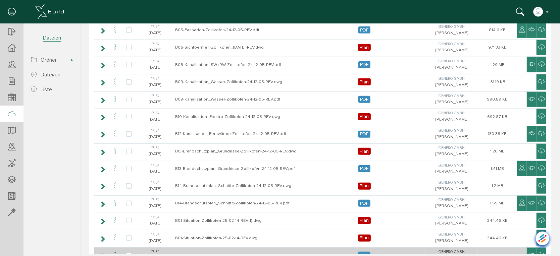
click at [114, 250] on icon at bounding box center [115, 254] width 8 height 9
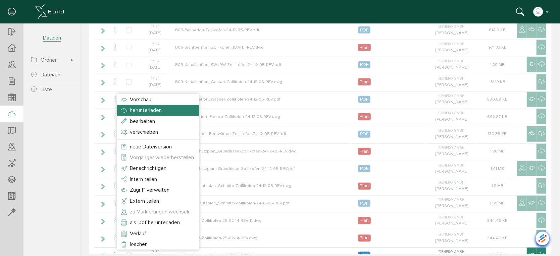
click at [142, 110] on span "herunterladen" at bounding box center [145, 110] width 32 height 7
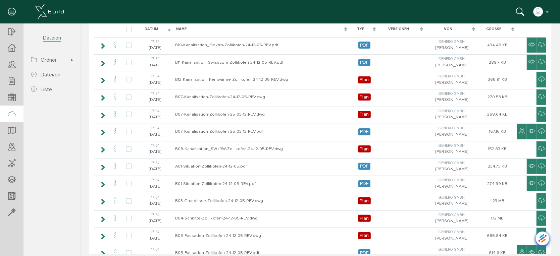
scroll to position [0, 0]
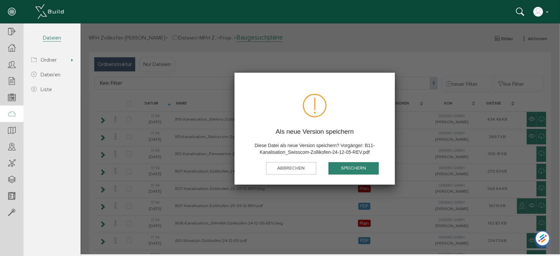
click at [353, 165] on button "speichern" at bounding box center [353, 168] width 50 height 12
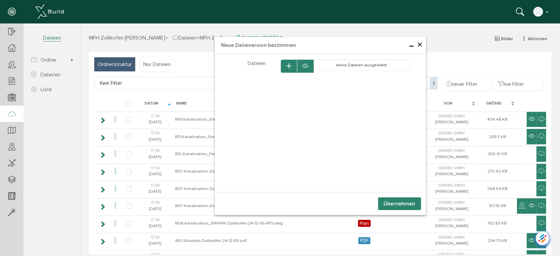
select select "D-68d55f343bb112_08723785"
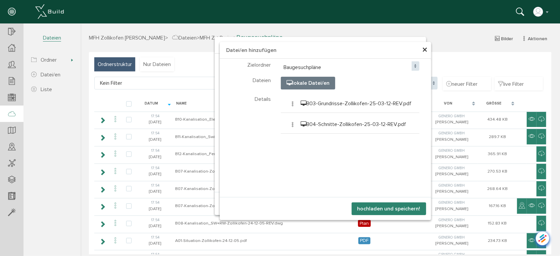
click at [379, 208] on button "hochladen und speichern!" at bounding box center [388, 208] width 74 height 13
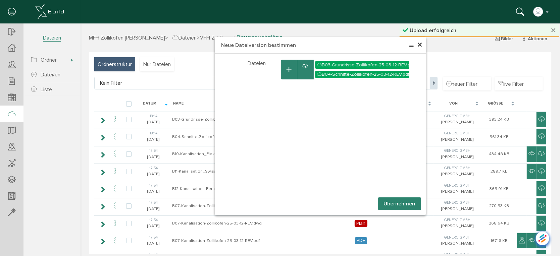
click at [387, 206] on button "Übernehmen" at bounding box center [399, 203] width 43 height 13
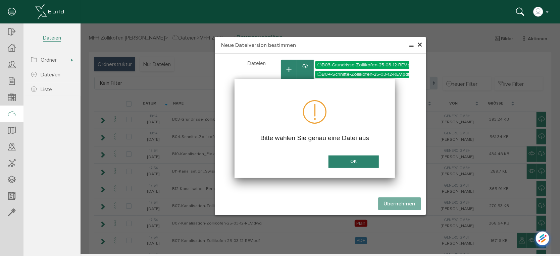
click at [352, 160] on button "OK" at bounding box center [353, 161] width 50 height 12
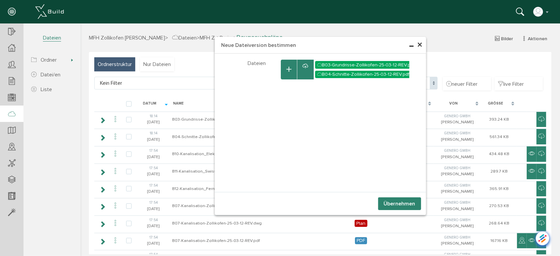
click at [284, 67] on button "button" at bounding box center [288, 69] width 16 height 20
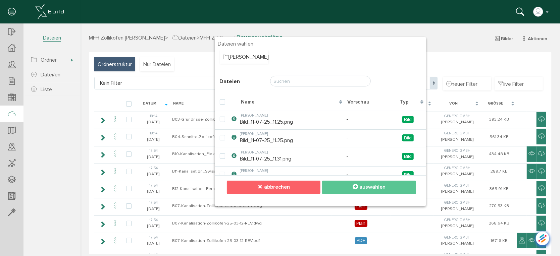
click at [287, 187] on button "abbrechen" at bounding box center [273, 186] width 94 height 13
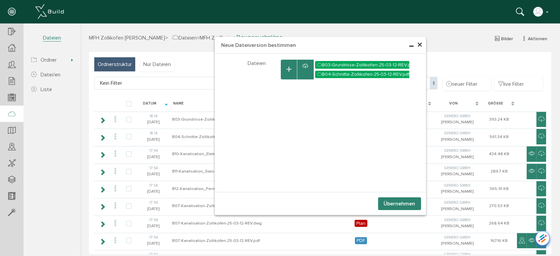
click at [417, 46] on span "×" at bounding box center [419, 44] width 5 height 13
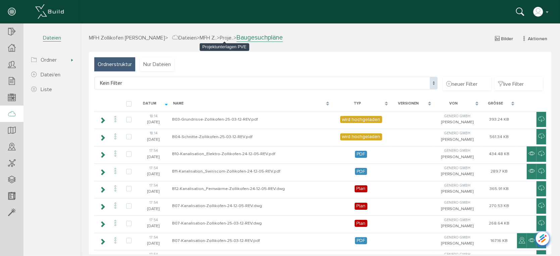
click at [225, 36] on span "Proje.." at bounding box center [226, 37] width 14 height 7
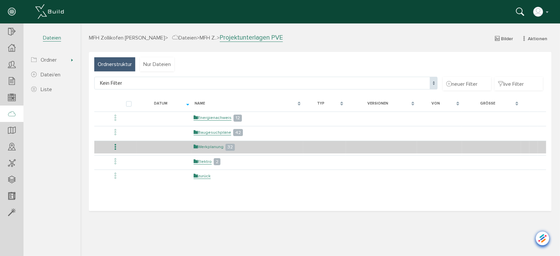
click at [206, 147] on link "Werkplanung" at bounding box center [208, 147] width 30 height 6
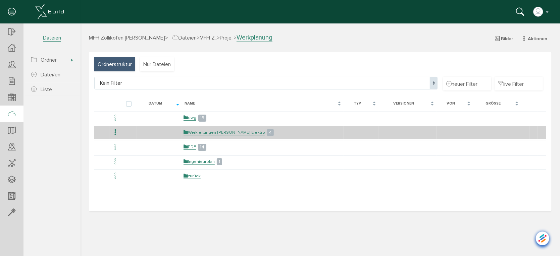
click at [114, 132] on icon at bounding box center [115, 132] width 8 height 9
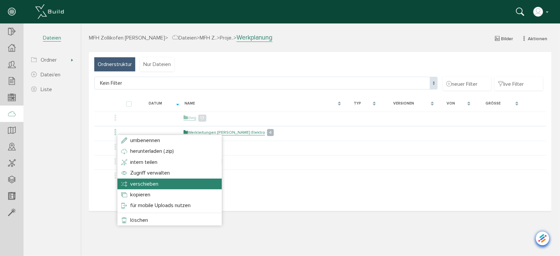
click at [153, 184] on span "verschieben" at bounding box center [144, 183] width 28 height 7
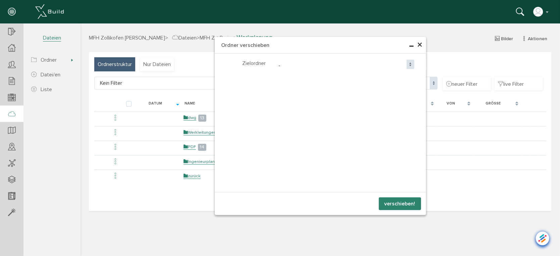
click at [281, 61] on span "-" at bounding box center [344, 65] width 138 height 13
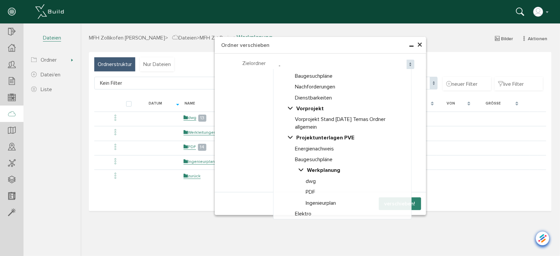
scroll to position [221, 0]
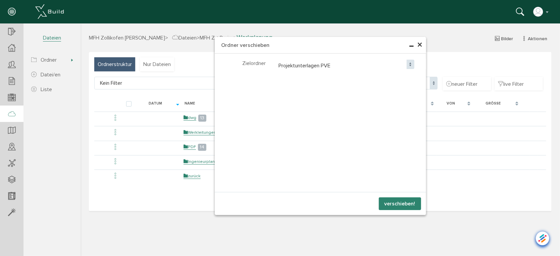
select select "D-68d55dc3379fb6_83528029"
click at [397, 201] on button "verschieben!" at bounding box center [399, 203] width 42 height 13
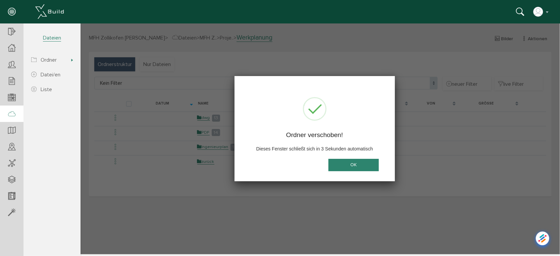
click at [355, 163] on button "OK" at bounding box center [353, 165] width 50 height 12
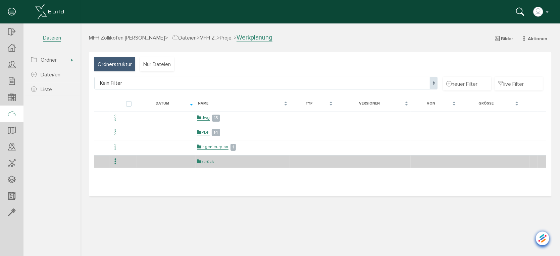
click at [206, 160] on link "zurück" at bounding box center [205, 162] width 17 height 6
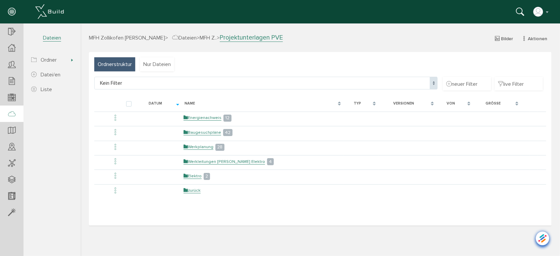
click at [178, 37] on span "Dateien" at bounding box center [184, 37] width 24 height 7
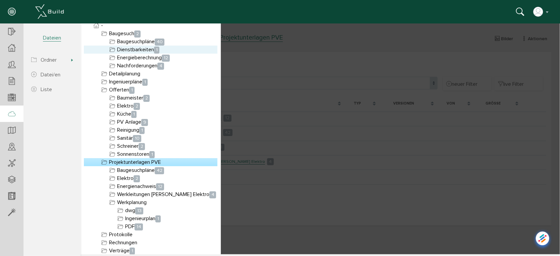
scroll to position [0, 0]
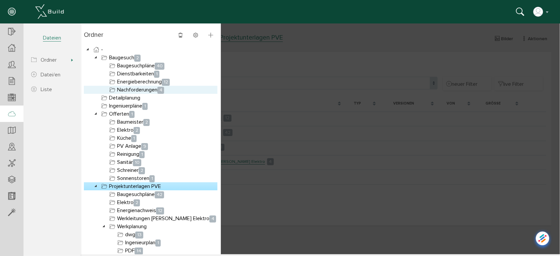
click at [125, 92] on link "Nachforderungen 4" at bounding box center [136, 90] width 57 height 8
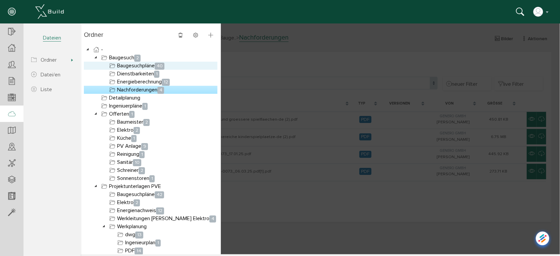
click at [131, 66] on link "Baugesuchpläne 40" at bounding box center [137, 65] width 58 height 8
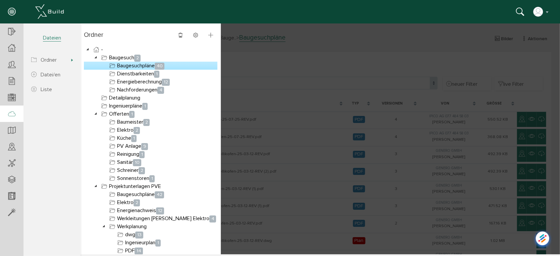
click at [303, 77] on div at bounding box center [319, 138] width 479 height 231
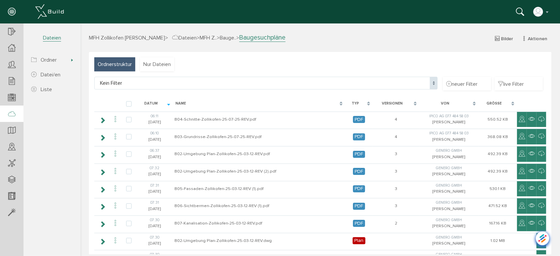
scroll to position [37, 0]
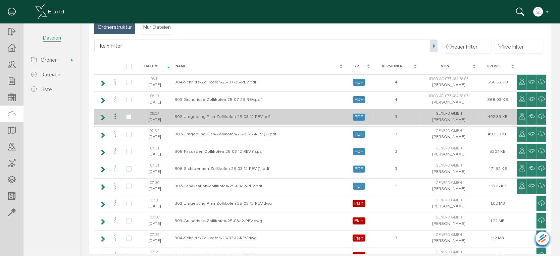
click at [115, 113] on icon at bounding box center [115, 116] width 8 height 9
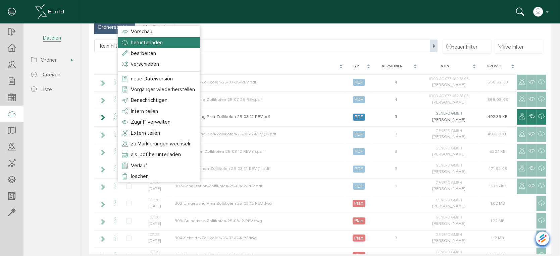
click at [145, 41] on span "herunterladen" at bounding box center [146, 42] width 32 height 7
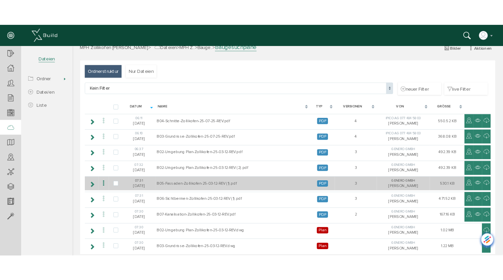
scroll to position [0, 0]
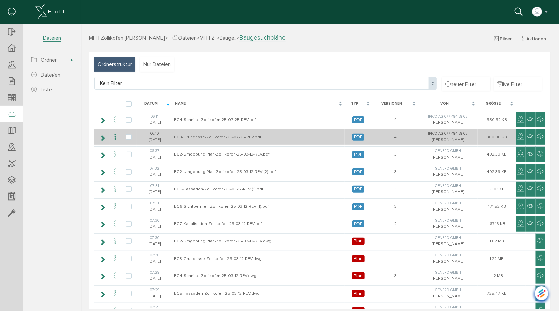
click at [115, 135] on icon at bounding box center [115, 136] width 8 height 9
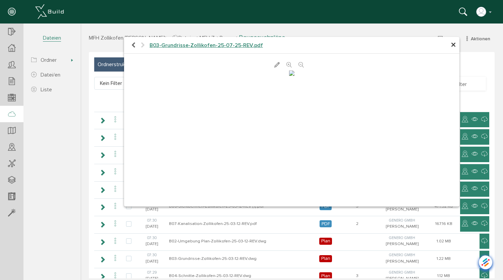
click at [287, 64] on icon at bounding box center [288, 65] width 5 height 7
click at [287, 64] on div at bounding box center [291, 68] width 335 height 15
click at [286, 65] on icon at bounding box center [288, 65] width 5 height 7
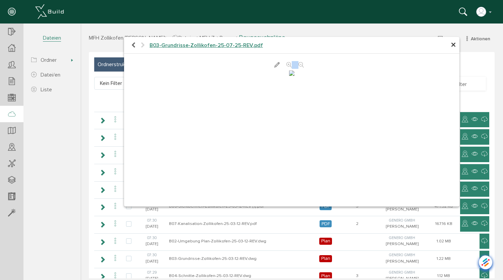
click at [286, 65] on icon at bounding box center [288, 65] width 5 height 7
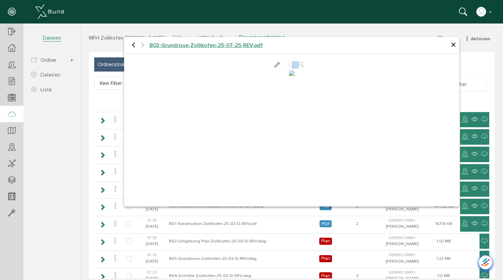
click at [286, 65] on icon at bounding box center [288, 65] width 5 height 7
click at [451, 43] on span "×" at bounding box center [453, 45] width 5 height 13
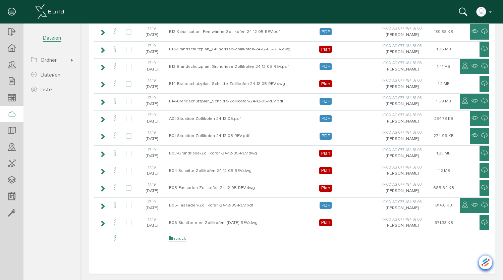
scroll to position [574, 0]
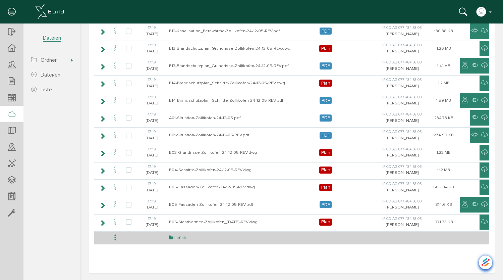
click at [180, 237] on link "zurück" at bounding box center [177, 238] width 17 height 6
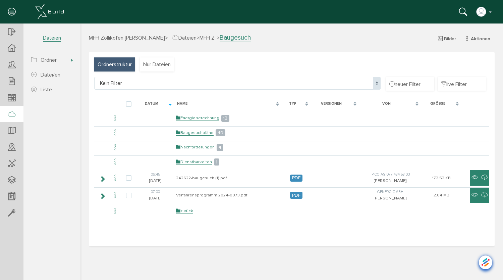
scroll to position [0, 0]
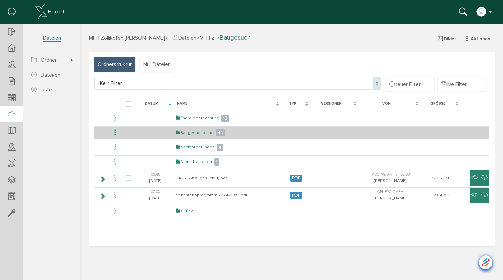
click at [196, 133] on link "Baugesuchpläne" at bounding box center [195, 133] width 38 height 6
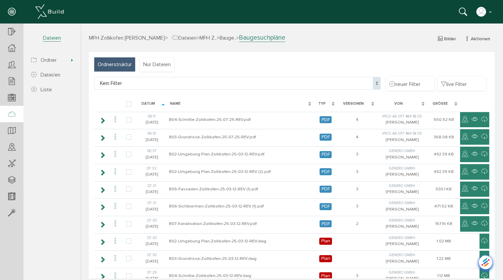
click at [328, 103] on div "Typ" at bounding box center [326, 104] width 24 height 12
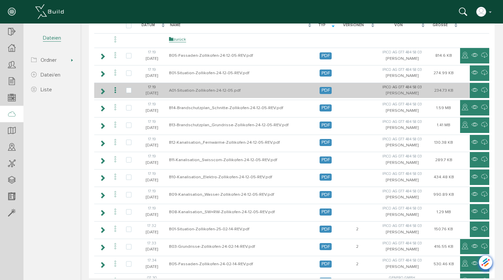
scroll to position [67, 0]
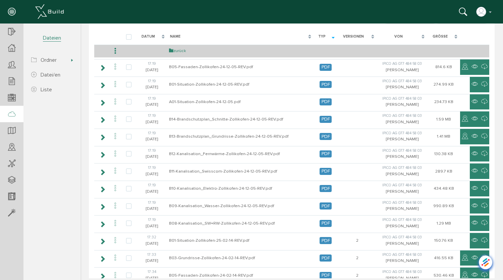
click at [177, 49] on link "zurück" at bounding box center [177, 51] width 17 height 6
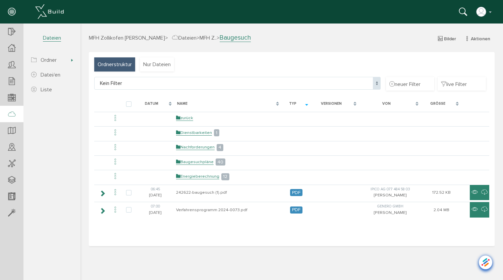
scroll to position [0, 0]
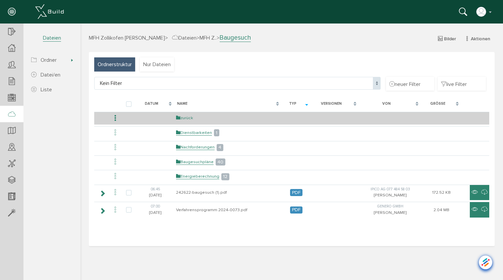
click at [187, 115] on link "zurück" at bounding box center [184, 118] width 17 height 6
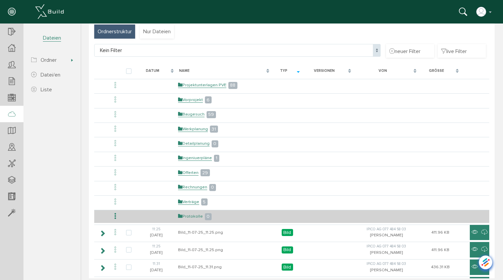
scroll to position [34, 0]
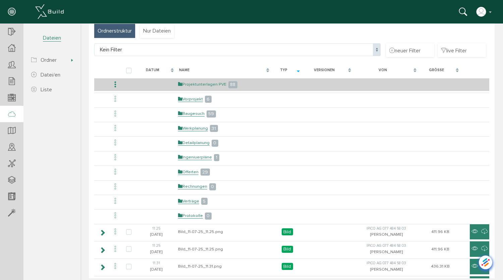
click at [189, 83] on link "Projektunterlagen PVE" at bounding box center [202, 84] width 48 height 6
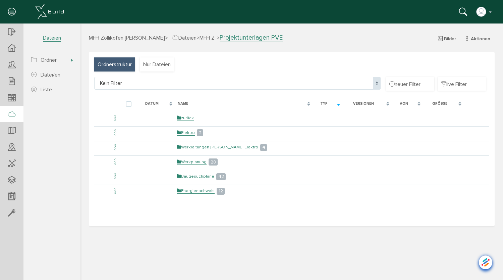
scroll to position [0, 0]
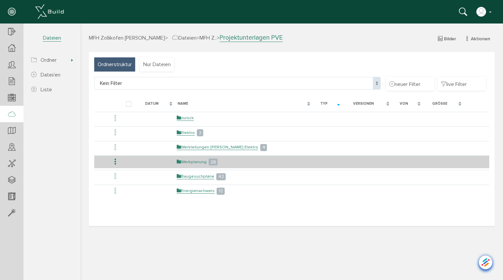
click at [191, 160] on link "Werkplanung" at bounding box center [192, 162] width 30 height 6
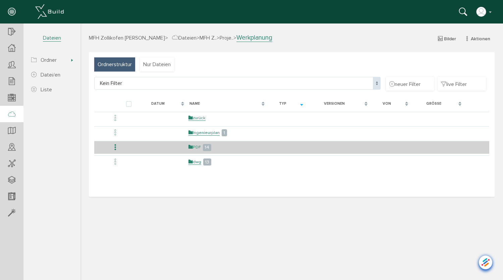
click at [196, 146] on link "PDF" at bounding box center [194, 147] width 12 height 6
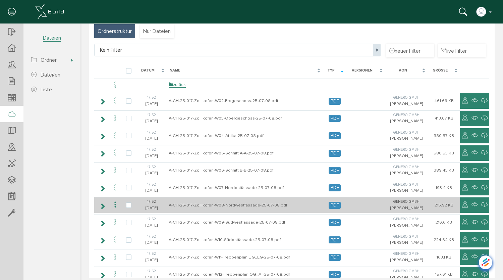
scroll to position [34, 0]
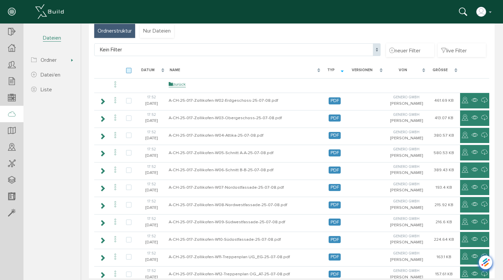
click at [127, 73] on label at bounding box center [130, 71] width 8 height 6
click at [127, 72] on input "checkbox" at bounding box center [128, 70] width 4 height 4
checkbox input "true"
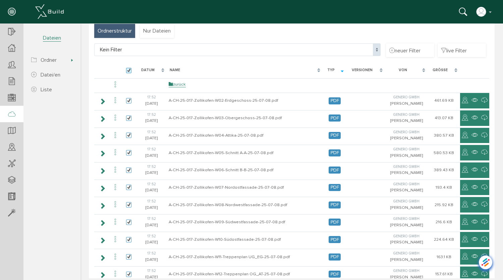
checkbox input "true"
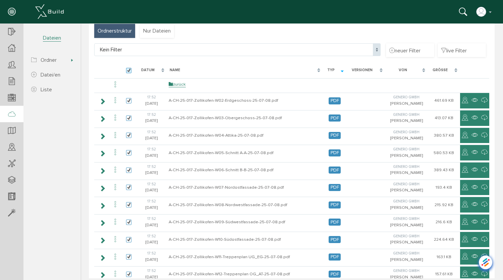
checkbox input "true"
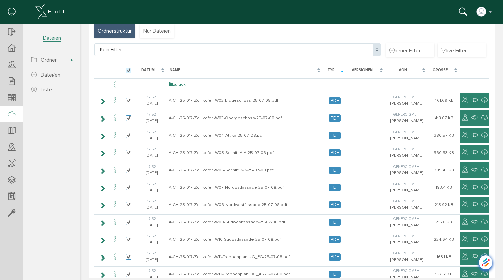
checkbox input "true"
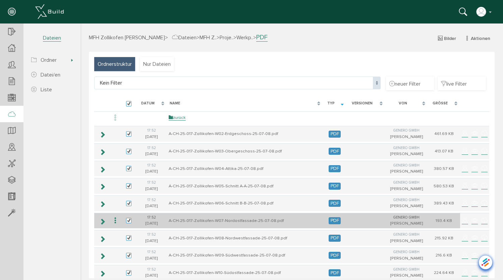
scroll to position [0, 0]
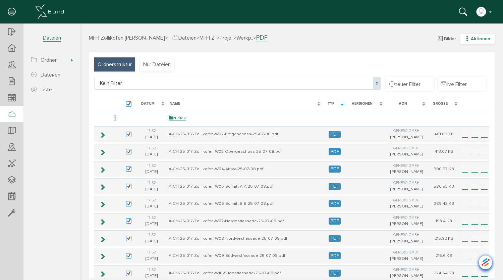
click at [465, 39] on icon "button" at bounding box center [467, 39] width 5 height 6
click at [259, 100] on div "Name" at bounding box center [245, 104] width 156 height 12
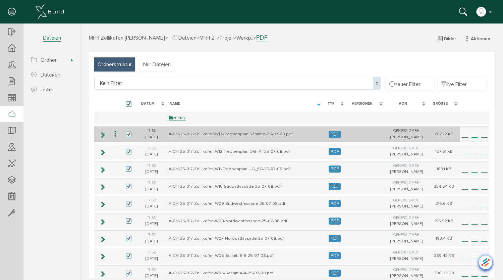
click at [114, 133] on icon at bounding box center [115, 133] width 8 height 9
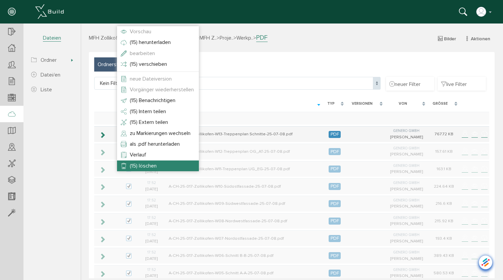
click at [139, 166] on span "(15) löschen" at bounding box center [143, 165] width 27 height 7
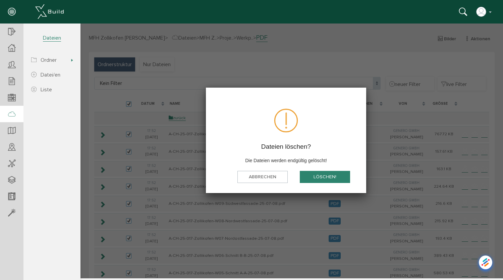
click at [317, 176] on button "löschen!" at bounding box center [325, 176] width 50 height 12
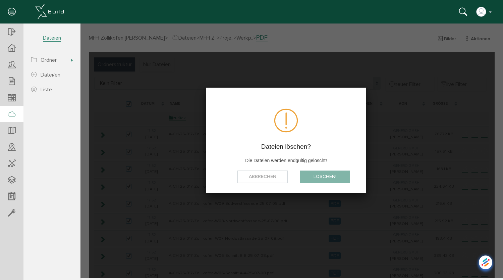
click at [49, 242] on section "MFH Zollikofen Paul Equey Übersicht Teilnehmer Teilnehmer öffnen neuer Teilnehm…" at bounding box center [40, 144] width 80 height 243
click at [347, 246] on div at bounding box center [291, 150] width 423 height 255
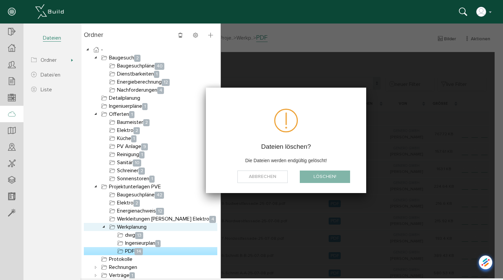
click at [131, 227] on link "Werkplanung" at bounding box center [128, 227] width 40 height 8
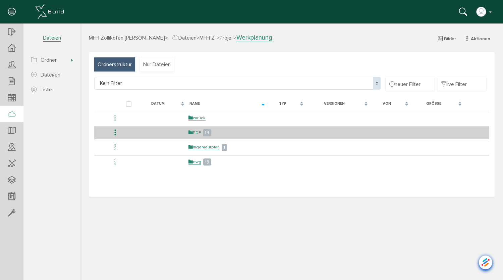
click at [195, 132] on link "PDF" at bounding box center [194, 133] width 12 height 6
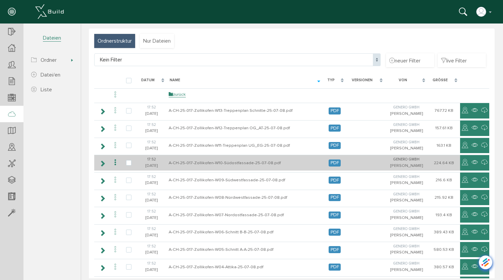
scroll to position [22, 0]
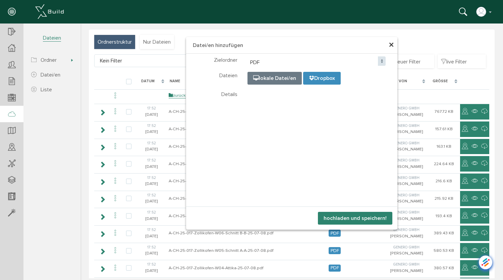
select select "D-68d564ebcc7249_55972570"
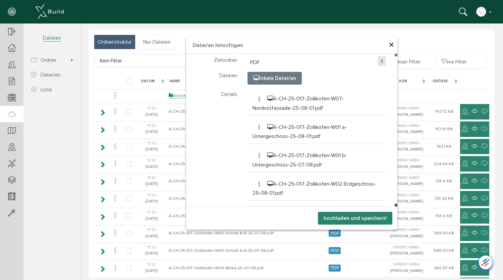
click at [352, 218] on button "hochladen und speichern!" at bounding box center [355, 218] width 74 height 13
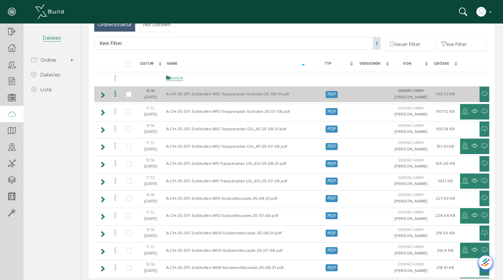
scroll to position [30, 0]
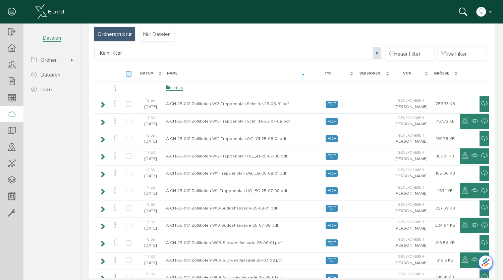
click at [128, 74] on label at bounding box center [130, 74] width 8 height 6
click at [128, 74] on input "checkbox" at bounding box center [128, 73] width 4 height 4
checkbox input "true"
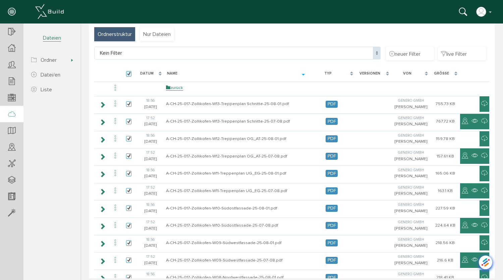
checkbox input "true"
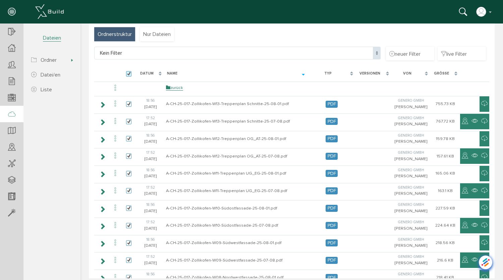
checkbox input "true"
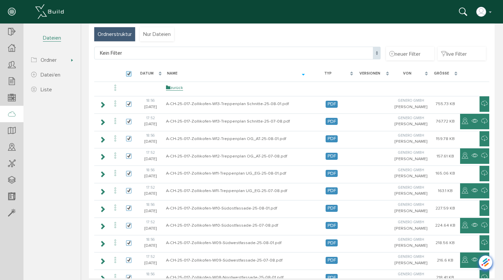
checkbox input "true"
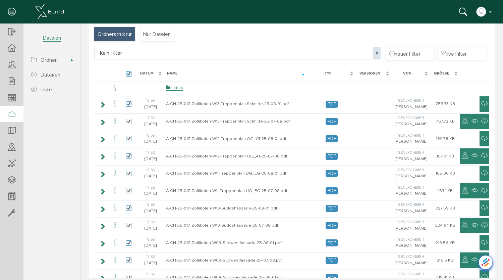
checkbox input "true"
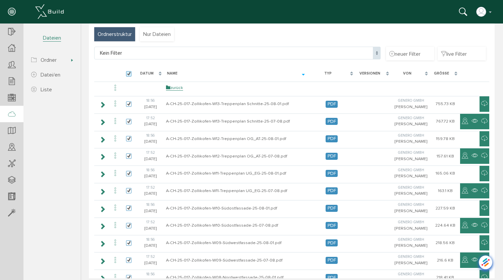
checkbox input "true"
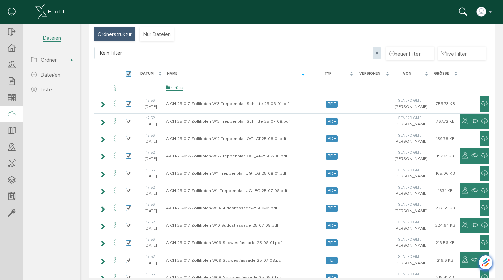
checkbox input "true"
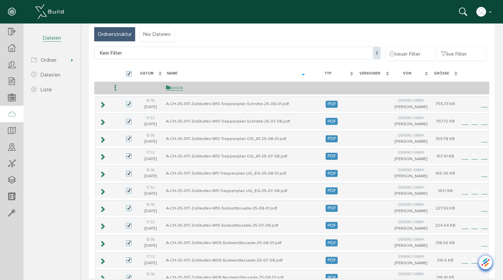
click at [114, 88] on icon at bounding box center [115, 87] width 8 height 9
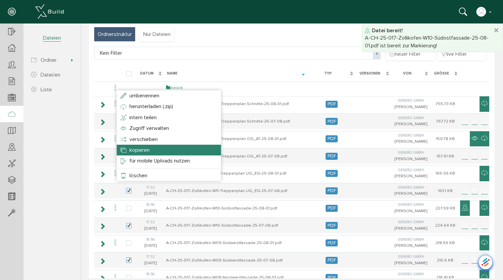
scroll to position [0, 0]
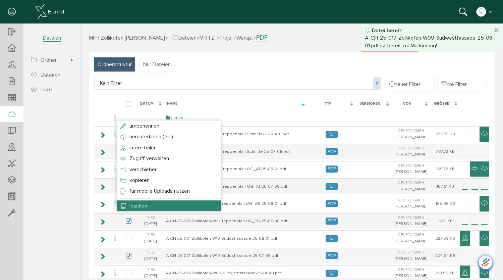
click at [144, 205] on span "löschen" at bounding box center [138, 205] width 18 height 7
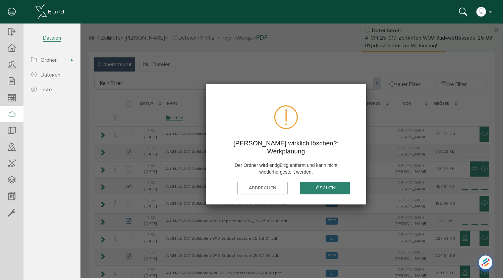
click at [313, 182] on button "löschen!" at bounding box center [325, 188] width 50 height 12
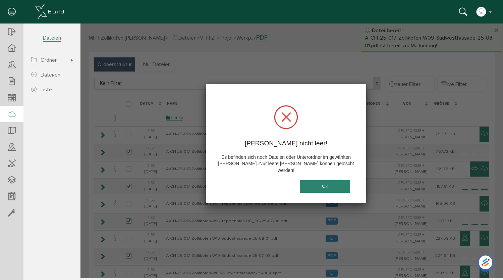
click at [320, 180] on button "OK" at bounding box center [325, 186] width 50 height 12
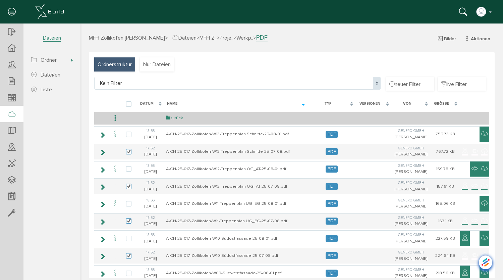
click at [178, 118] on link "zurück" at bounding box center [174, 118] width 17 height 6
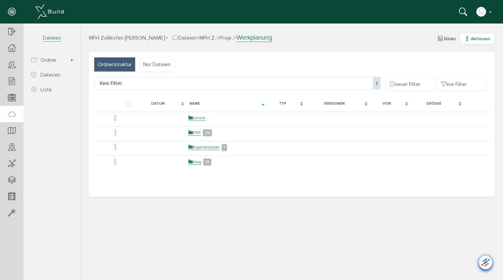
click at [468, 38] on icon "button" at bounding box center [467, 39] width 5 height 6
click at [462, 71] on link "neuer Ordner" at bounding box center [472, 71] width 53 height 10
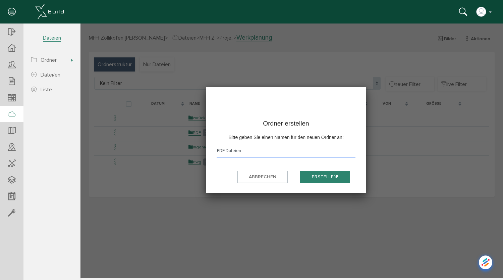
type input "PDF Dateien"
click at [324, 173] on button "erstellen!" at bounding box center [325, 177] width 50 height 12
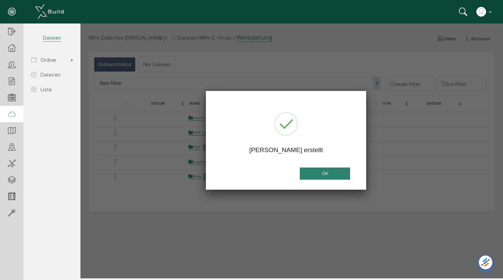
click at [326, 172] on button "OK" at bounding box center [325, 173] width 50 height 12
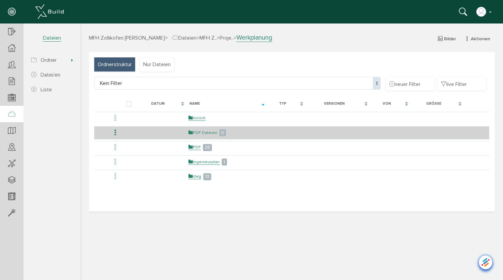
click at [208, 132] on link "PDF Dateien" at bounding box center [202, 133] width 29 height 6
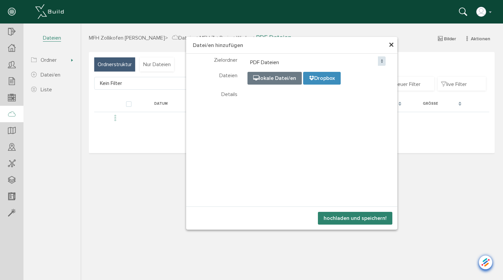
select select "D-68d574693ba894_82370655"
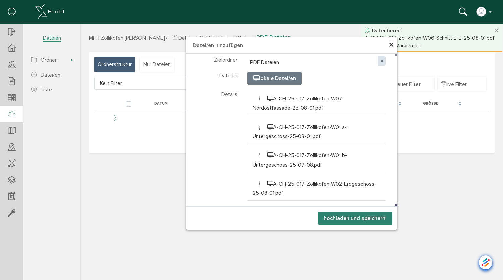
click at [349, 216] on button "hochladen und speichern!" at bounding box center [355, 218] width 74 height 13
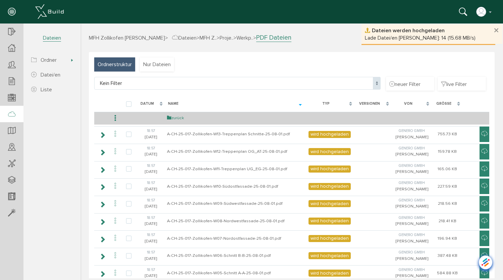
click at [174, 117] on link "zurück" at bounding box center [175, 118] width 17 height 6
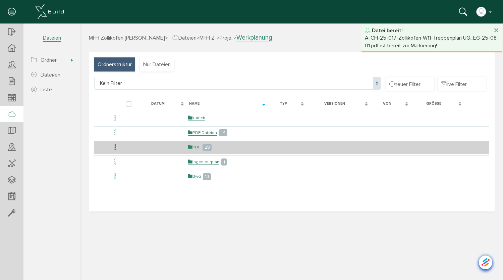
click at [115, 147] on icon at bounding box center [115, 147] width 8 height 9
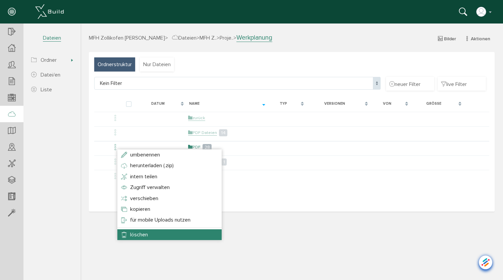
click at [135, 231] on span "löschen" at bounding box center [139, 234] width 18 height 7
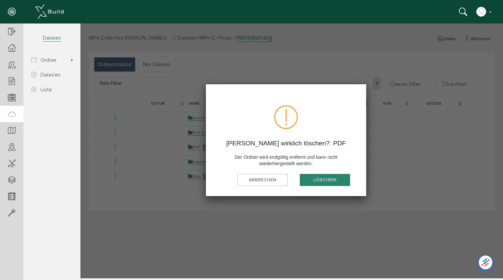
click at [339, 175] on button "löschen!" at bounding box center [325, 180] width 50 height 12
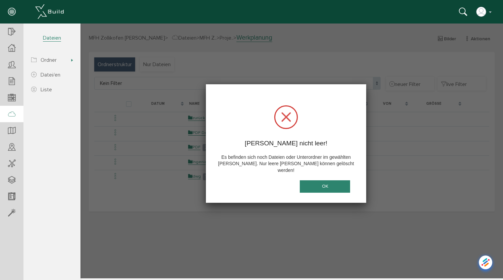
click at [321, 215] on div at bounding box center [291, 150] width 423 height 255
click at [328, 181] on button "OK" at bounding box center [325, 186] width 50 height 12
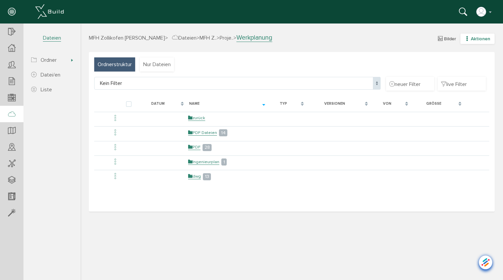
click at [468, 40] on icon "button" at bounding box center [467, 39] width 5 height 6
click at [465, 71] on link "neuer Ordner" at bounding box center [472, 71] width 53 height 10
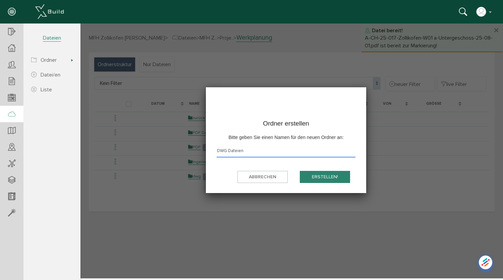
type input "DWG Dateien"
click at [322, 171] on button "erstellen!" at bounding box center [325, 177] width 50 height 12
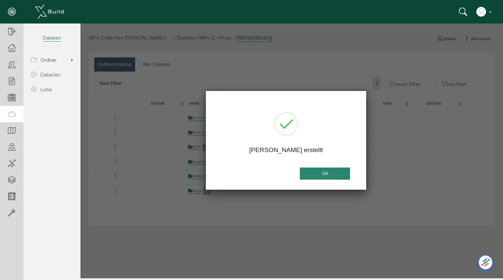
click at [211, 203] on div at bounding box center [291, 150] width 423 height 255
click at [320, 173] on button "OK" at bounding box center [325, 173] width 50 height 12
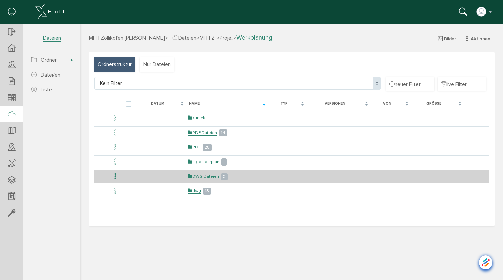
click at [200, 177] on link "DWG Dateien" at bounding box center [203, 176] width 31 height 6
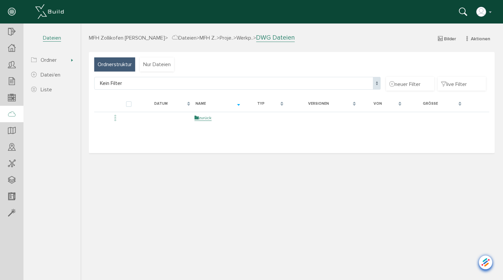
select select "D-68d57493bd7309_04600388"
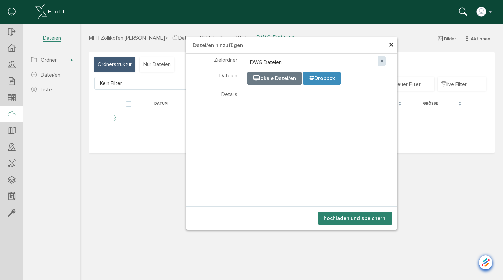
select select "D-68d57493bd7309_04600388"
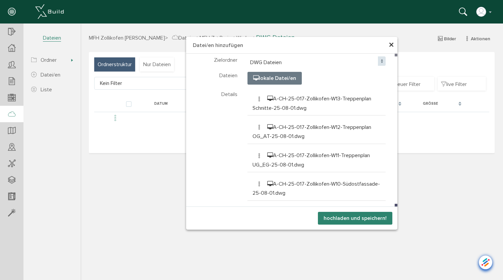
click at [365, 220] on button "hochladen und speichern!" at bounding box center [355, 218] width 74 height 13
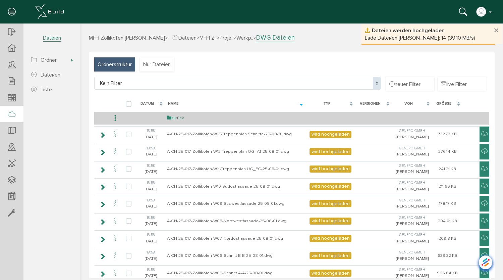
click at [175, 120] on link "zurück" at bounding box center [175, 118] width 17 height 6
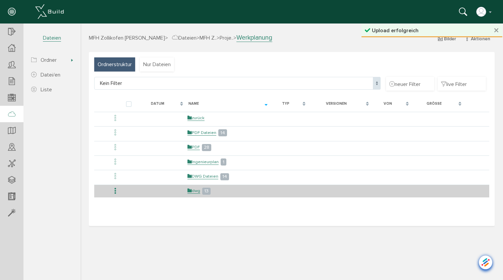
click at [115, 191] on icon at bounding box center [115, 190] width 8 height 9
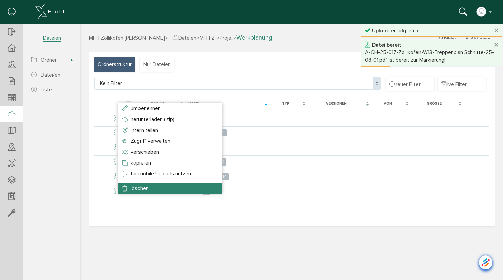
click at [144, 186] on span "löschen" at bounding box center [140, 188] width 18 height 7
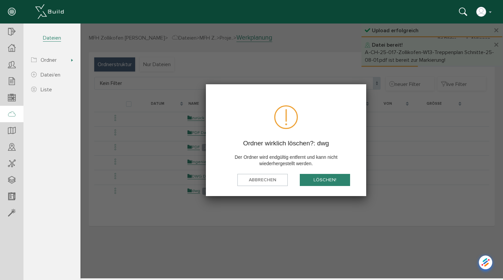
click at [325, 182] on button "löschen!" at bounding box center [325, 180] width 50 height 12
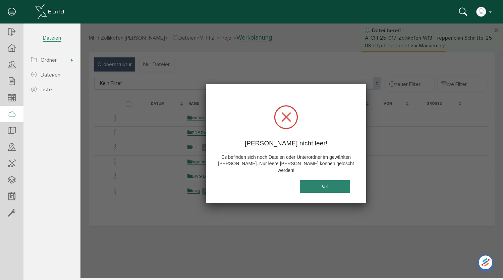
click at [324, 215] on div at bounding box center [291, 150] width 423 height 255
click at [329, 180] on button "OK" at bounding box center [325, 186] width 50 height 12
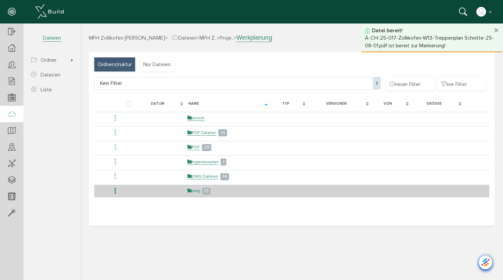
click at [196, 192] on link "dwg" at bounding box center [193, 191] width 13 height 6
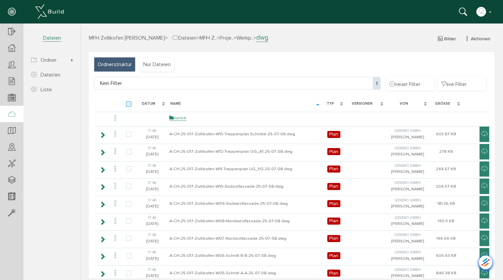
click at [128, 105] on label at bounding box center [130, 104] width 8 height 6
click at [128, 105] on input "checkbox" at bounding box center [128, 103] width 4 height 4
checkbox input "true"
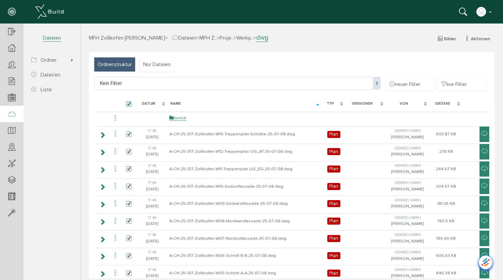
checkbox input "true"
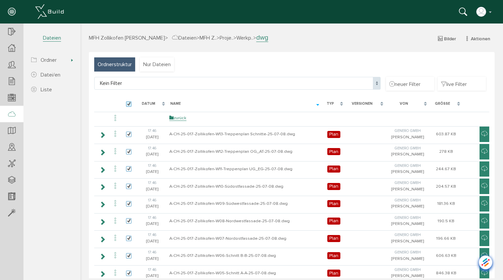
checkbox input "true"
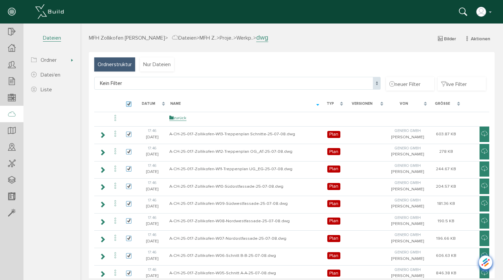
checkbox input "true"
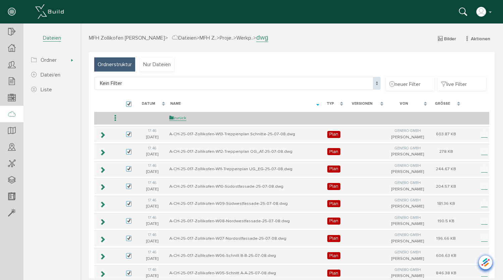
click at [114, 118] on icon at bounding box center [115, 118] width 8 height 9
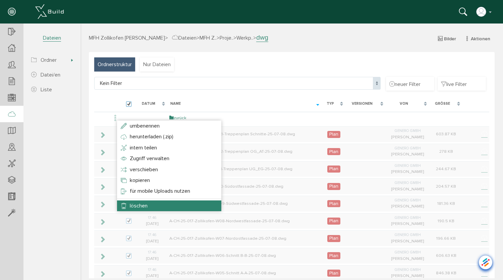
click at [136, 207] on span "löschen" at bounding box center [139, 205] width 18 height 7
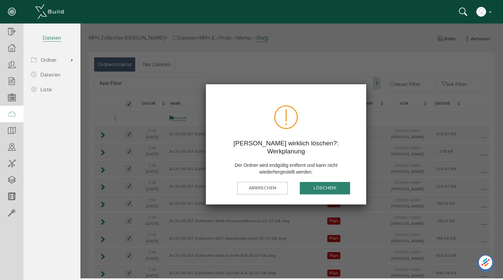
click at [321, 182] on button "löschen!" at bounding box center [325, 188] width 50 height 12
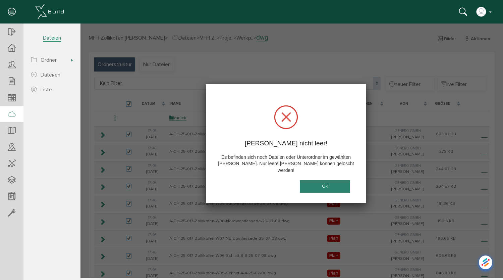
click at [325, 68] on div at bounding box center [291, 150] width 423 height 255
click at [330, 180] on button "OK" at bounding box center [325, 186] width 50 height 12
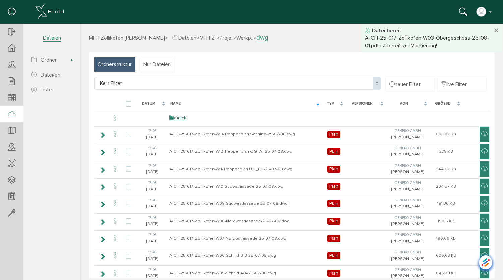
click at [115, 135] on icon at bounding box center [115, 133] width 8 height 9
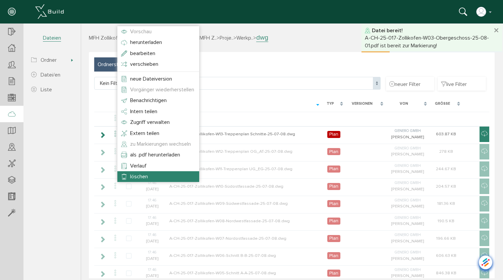
click at [130, 176] on li "löschen" at bounding box center [158, 176] width 82 height 11
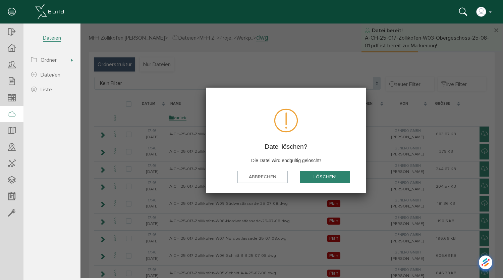
click at [335, 176] on button "löschen!" at bounding box center [325, 176] width 50 height 12
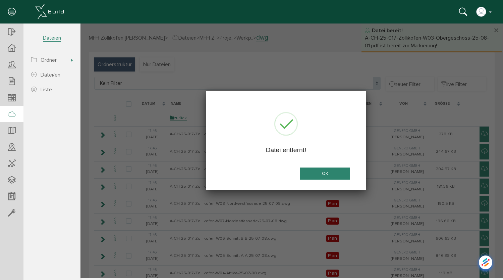
click at [335, 174] on button "OK" at bounding box center [325, 173] width 50 height 12
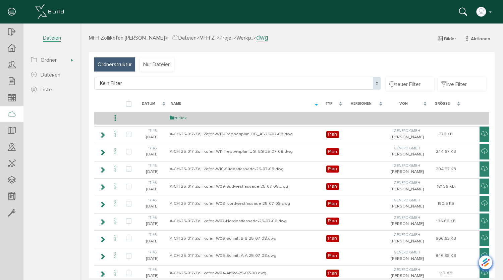
click at [184, 117] on link "zurück" at bounding box center [178, 118] width 17 height 6
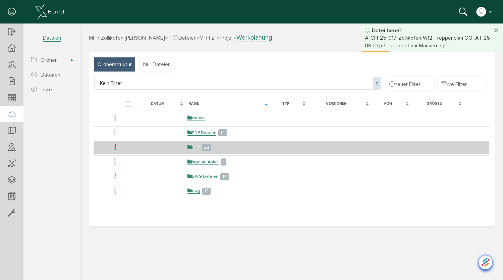
click at [196, 146] on link "PDF" at bounding box center [193, 147] width 12 height 6
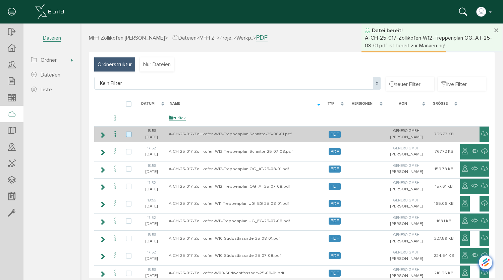
click at [129, 135] on label at bounding box center [130, 134] width 8 height 6
click at [129, 135] on input "checkbox" at bounding box center [128, 133] width 4 height 4
checkbox input "true"
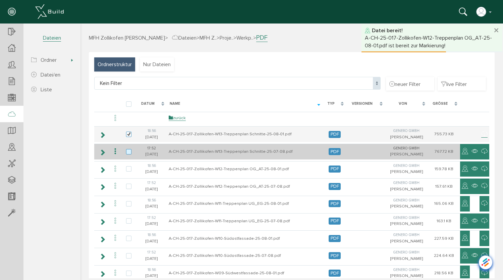
click at [129, 152] on label at bounding box center [130, 152] width 8 height 6
click at [129, 152] on input "checkbox" at bounding box center [128, 151] width 4 height 4
checkbox input "true"
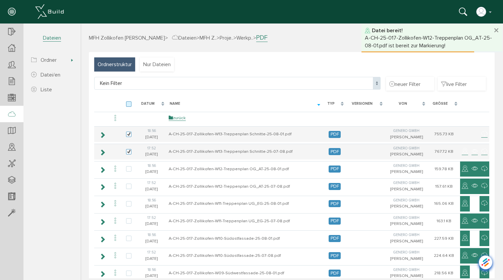
click at [128, 103] on label at bounding box center [130, 104] width 8 height 6
click at [128, 103] on input "checkbox" at bounding box center [128, 103] width 4 height 4
checkbox input "true"
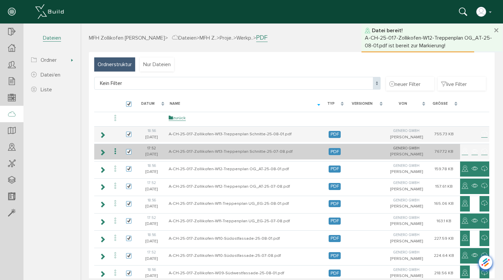
checkbox input "true"
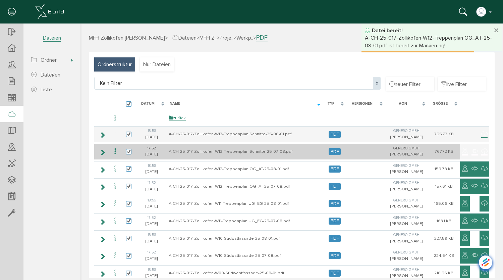
checkbox input "true"
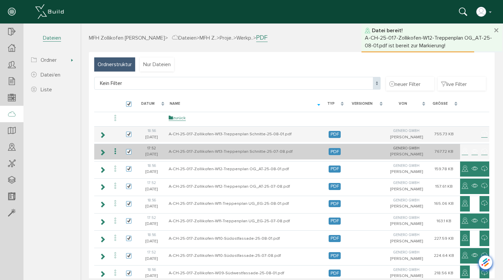
checkbox input "true"
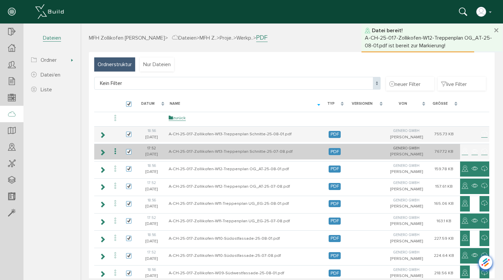
checkbox input "true"
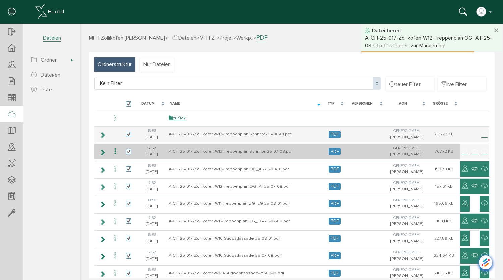
checkbox input "true"
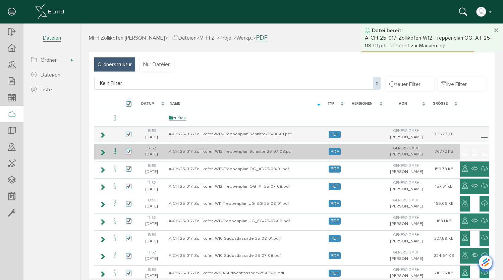
checkbox input "true"
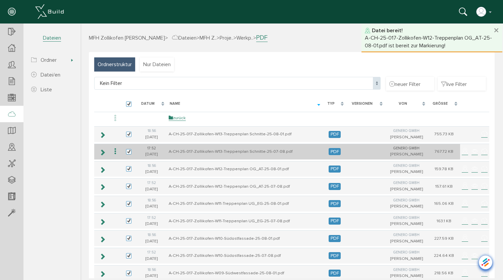
click at [114, 150] on icon at bounding box center [115, 151] width 8 height 9
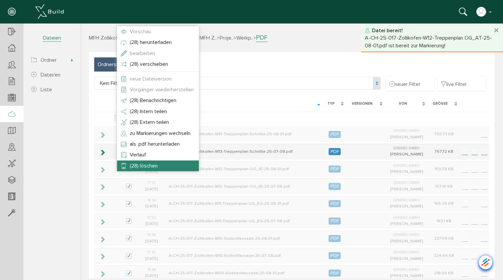
click at [138, 166] on span "(28) löschen" at bounding box center [144, 165] width 28 height 7
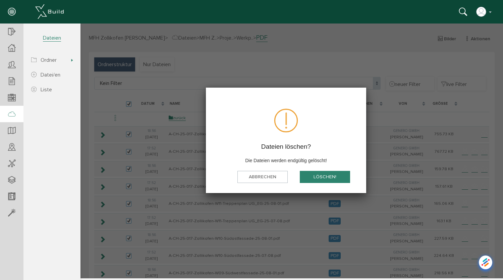
click at [315, 177] on button "löschen!" at bounding box center [325, 176] width 50 height 12
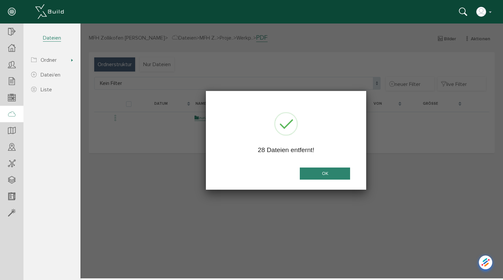
click at [319, 171] on button "OK" at bounding box center [325, 173] width 50 height 12
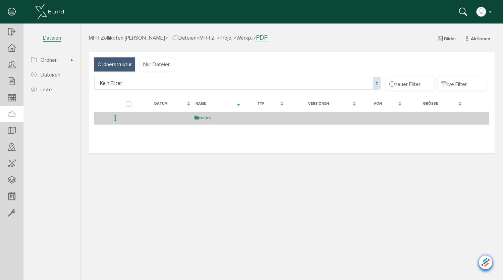
click at [211, 119] on link "zurück" at bounding box center [202, 118] width 17 height 6
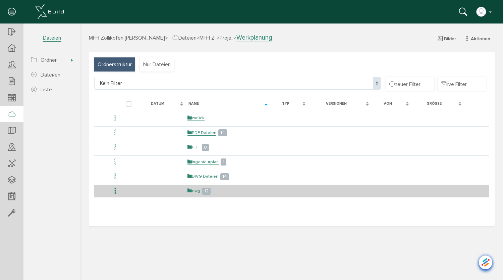
click at [198, 191] on link "dwg" at bounding box center [193, 191] width 13 height 6
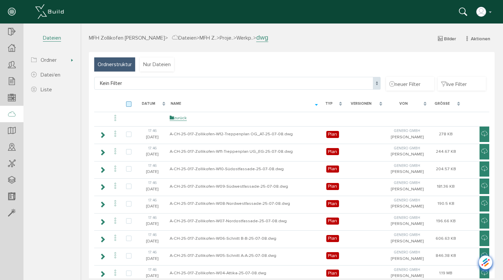
click at [129, 105] on label at bounding box center [130, 104] width 8 height 6
click at [129, 105] on input "checkbox" at bounding box center [128, 103] width 4 height 4
checkbox input "true"
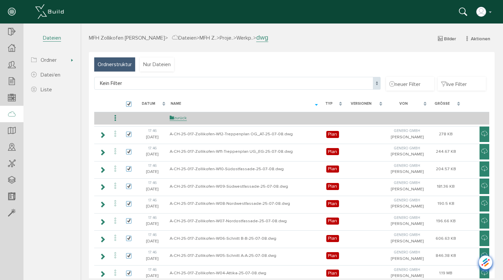
checkbox input "true"
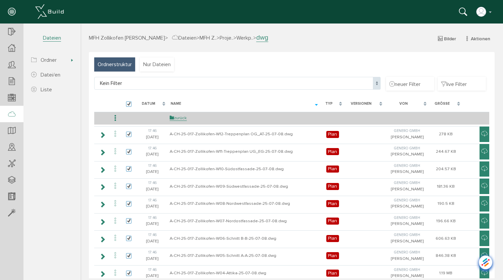
checkbox input "true"
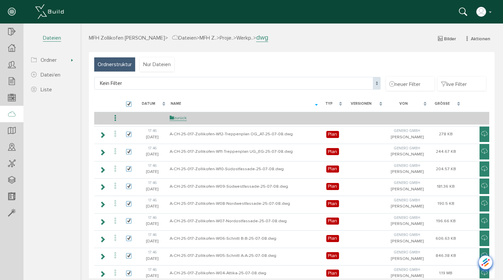
checkbox input "true"
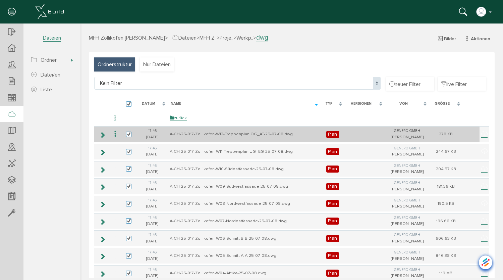
click at [115, 136] on icon at bounding box center [115, 133] width 8 height 9
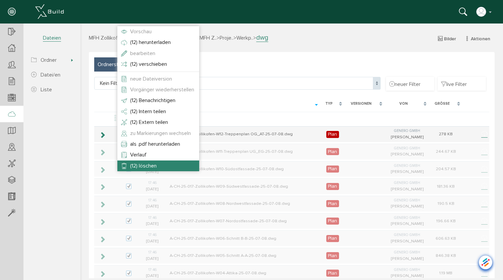
click at [136, 167] on span "(12) löschen" at bounding box center [143, 165] width 26 height 7
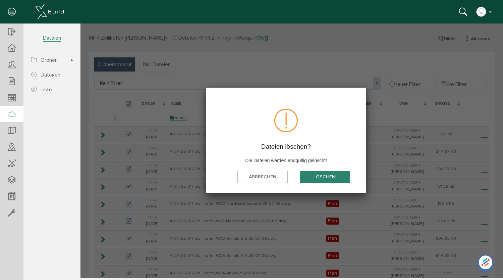
click at [319, 175] on button "löschen!" at bounding box center [325, 176] width 50 height 12
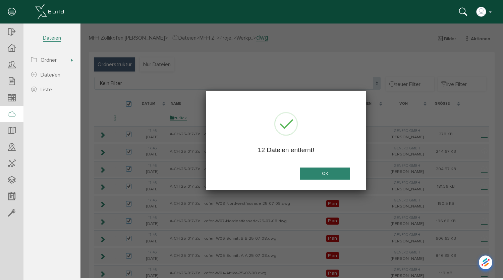
click at [334, 175] on button "OK" at bounding box center [325, 173] width 50 height 12
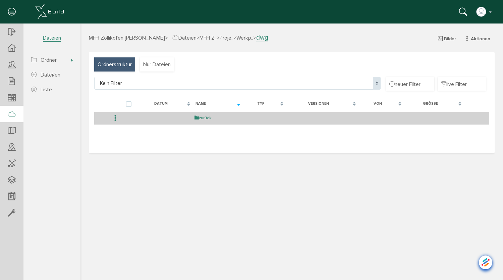
click at [203, 118] on link "zurück" at bounding box center [202, 118] width 17 height 6
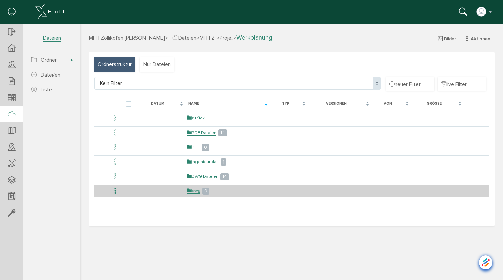
click at [114, 192] on icon at bounding box center [115, 190] width 8 height 9
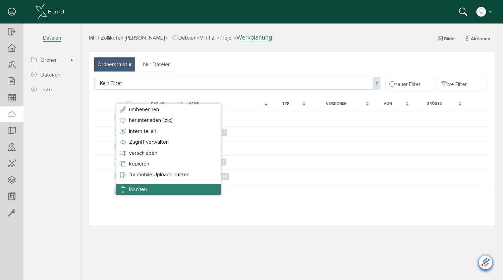
click at [132, 189] on span "löschen" at bounding box center [138, 189] width 18 height 7
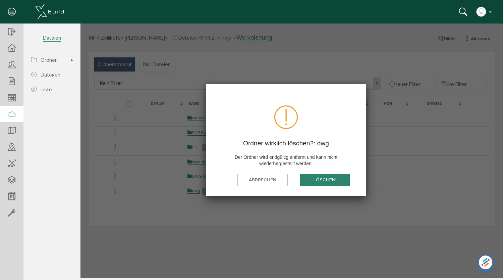
click at [311, 179] on button "löschen!" at bounding box center [325, 180] width 50 height 12
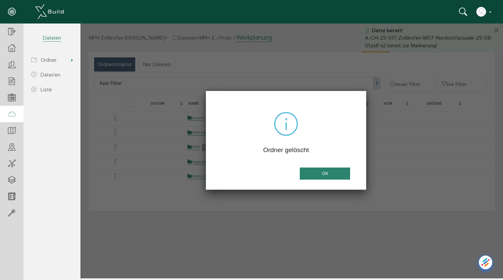
click at [326, 172] on button "OK" at bounding box center [325, 173] width 50 height 12
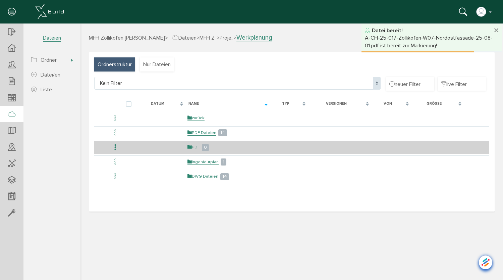
click at [116, 147] on icon at bounding box center [115, 147] width 8 height 9
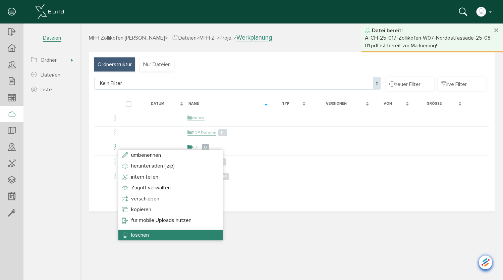
click at [146, 233] on span "löschen" at bounding box center [140, 234] width 18 height 7
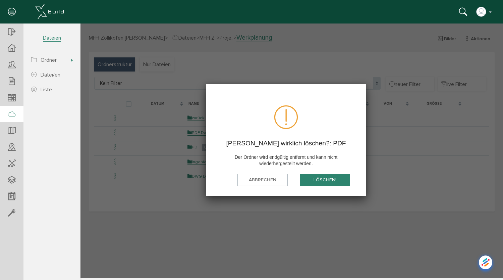
click at [328, 181] on button "löschen!" at bounding box center [325, 180] width 50 height 12
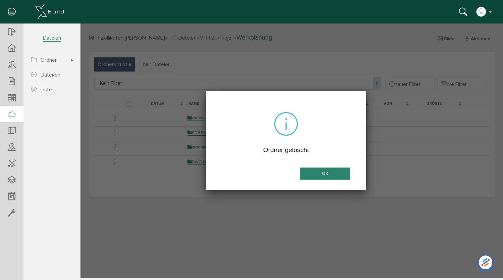
click at [340, 170] on button "OK" at bounding box center [325, 173] width 50 height 12
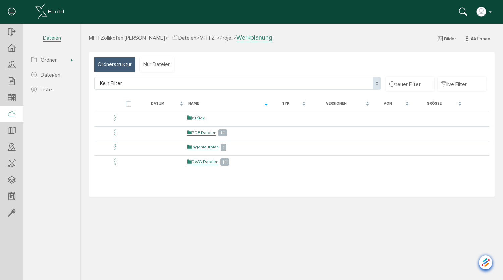
click at [354, 242] on div "MFH Zollikofen Paul Equey > Dateien > MFH Z.. > Proje.. > Werkplanung Bilder Ak…" at bounding box center [291, 156] width 423 height 244
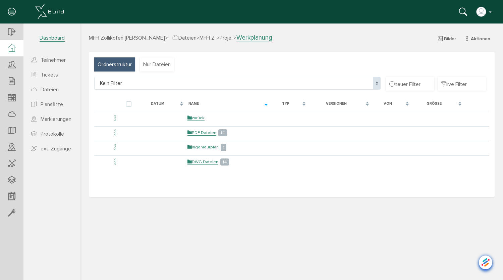
click at [9, 46] on icon at bounding box center [11, 48] width 7 height 8
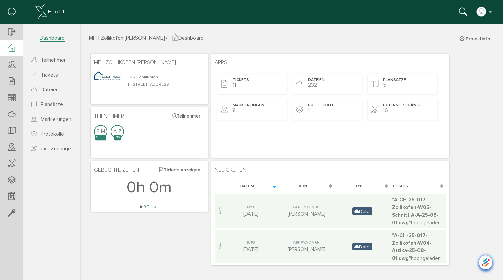
click at [181, 241] on div "MFH Zollikofen [PERSON_NAME] [STREET_ADDRESS] - Apps Tickets 11 Dateien 232 Pla…" at bounding box center [292, 159] width 406 height 215
click at [331, 85] on div "Dateien 232" at bounding box center [327, 84] width 70 height 20
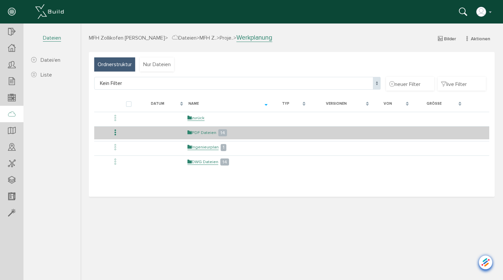
click at [208, 130] on link "PDF Dateien" at bounding box center [201, 133] width 29 height 6
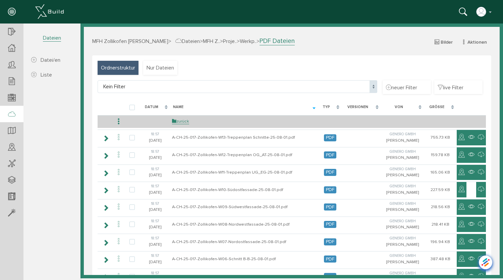
select select "D-68d574693ba894_82370655"
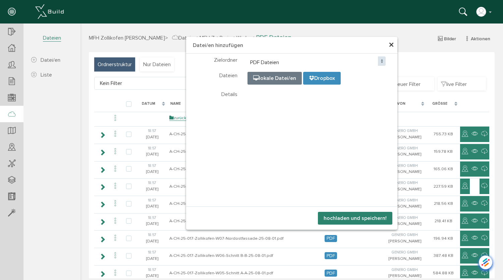
select select "D-68d574693ba894_82370655"
click at [357, 216] on button "hochladen und speichern!" at bounding box center [355, 218] width 74 height 13
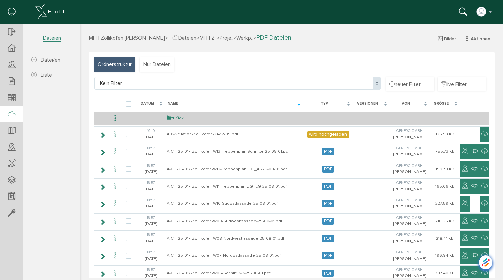
click at [180, 117] on link "zurück" at bounding box center [175, 118] width 17 height 6
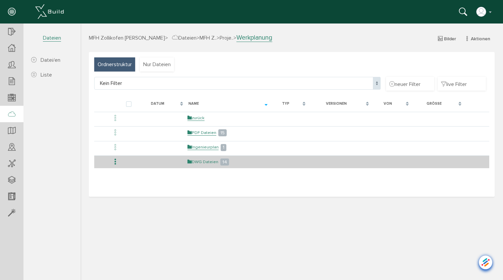
click at [205, 162] on link "DWG Dateien" at bounding box center [202, 162] width 31 height 6
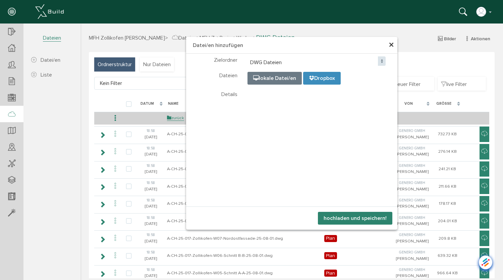
select select "D-68d57493bd7309_04600388"
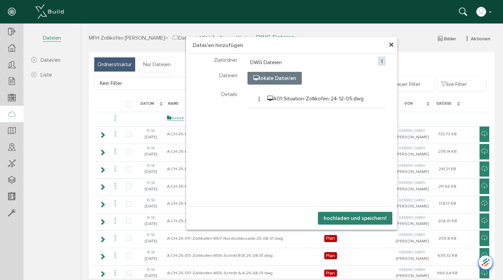
click at [347, 219] on button "hochladen und speichern!" at bounding box center [355, 218] width 74 height 13
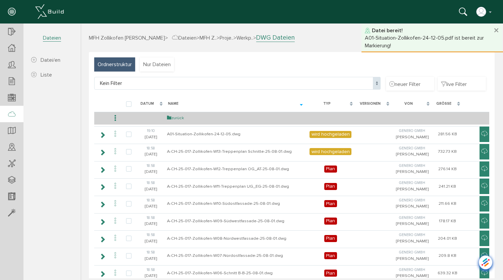
click at [178, 119] on link "zurück" at bounding box center [175, 118] width 17 height 6
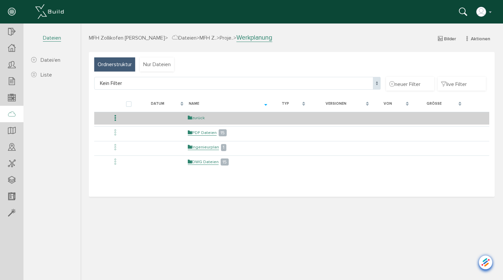
click at [200, 117] on link "zurück" at bounding box center [196, 118] width 17 height 6
